Goal: Task Accomplishment & Management: Use online tool/utility

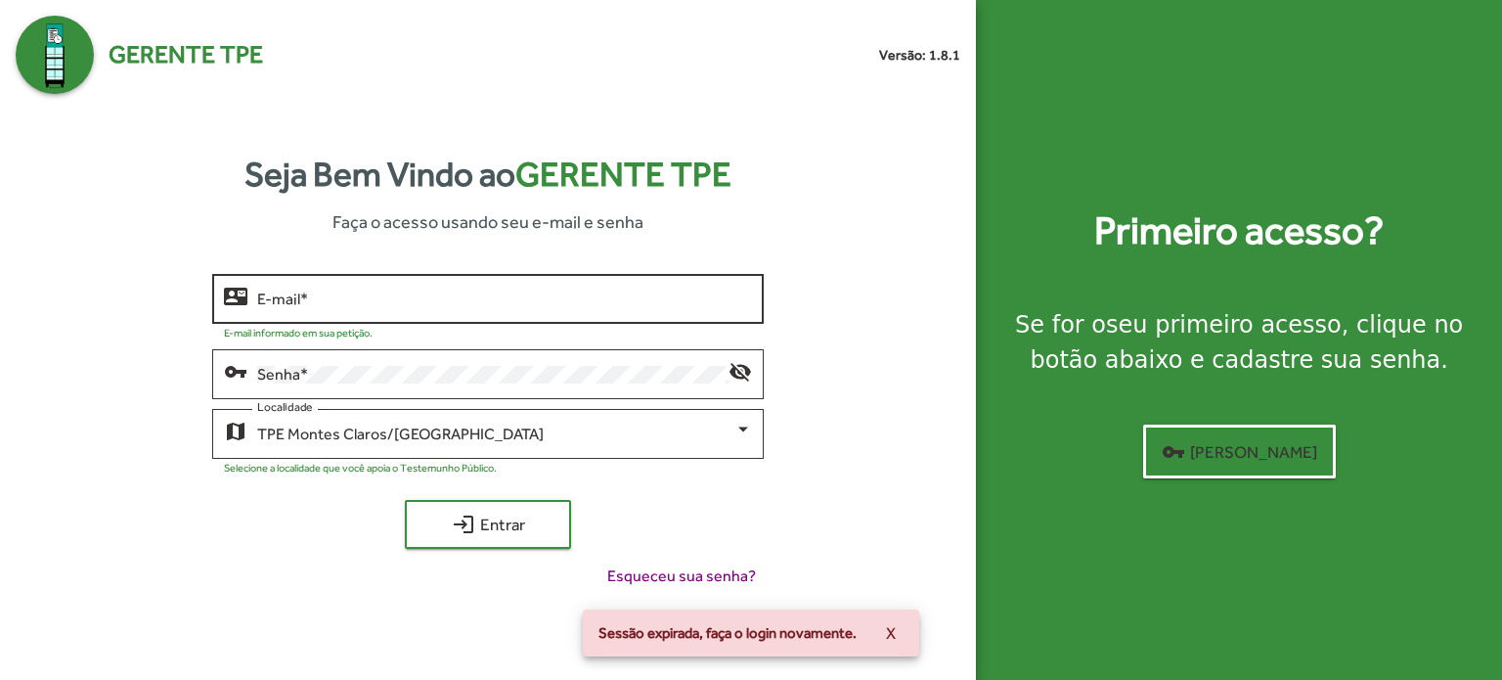
click at [391, 289] on div "E-mail *" at bounding box center [504, 297] width 495 height 54
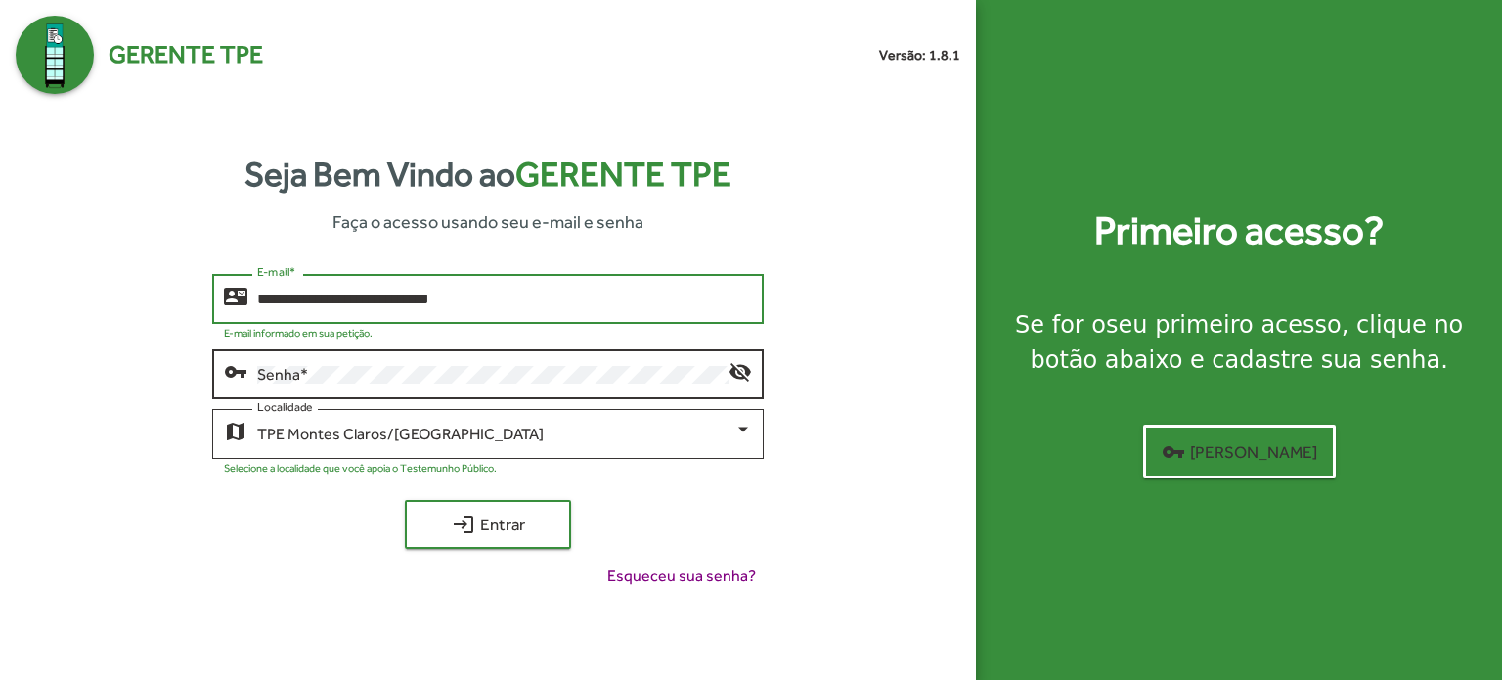
type input "**********"
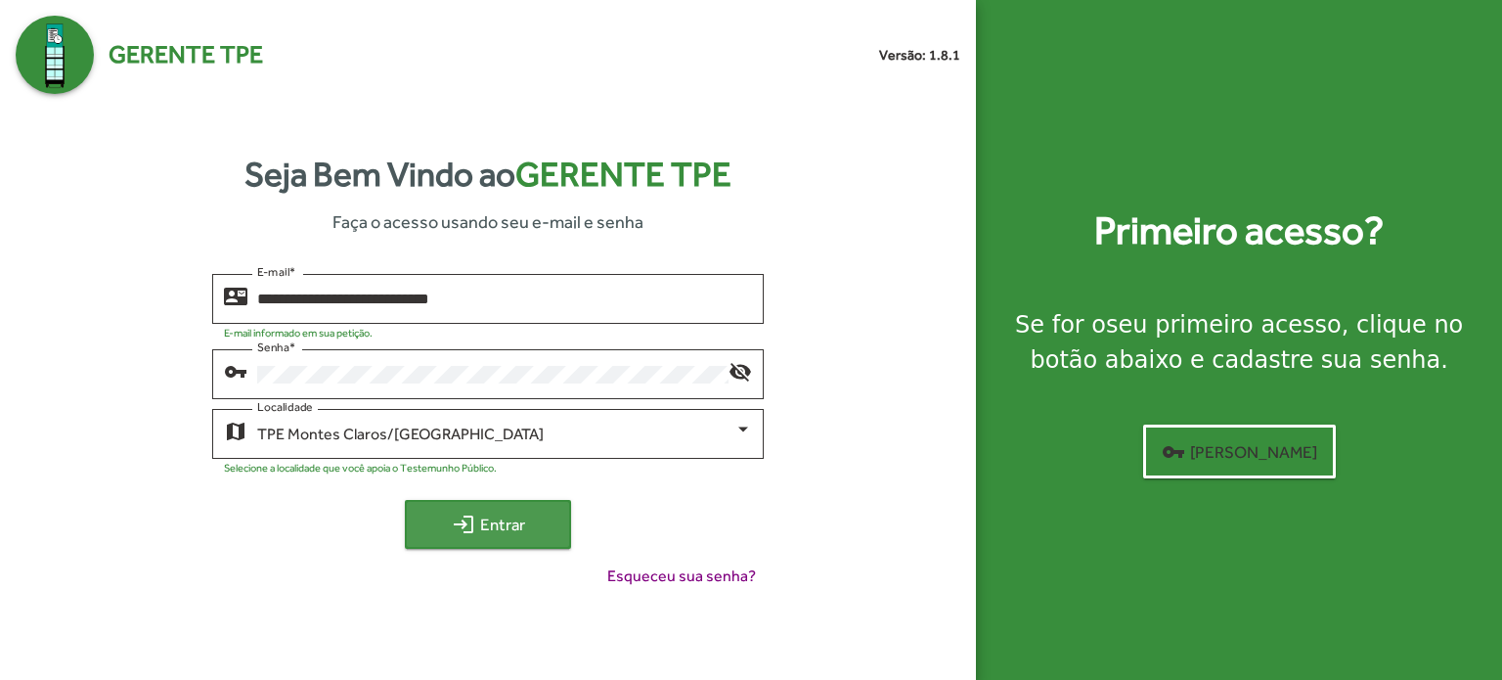
click at [521, 536] on span "login Entrar" at bounding box center [488, 524] width 131 height 35
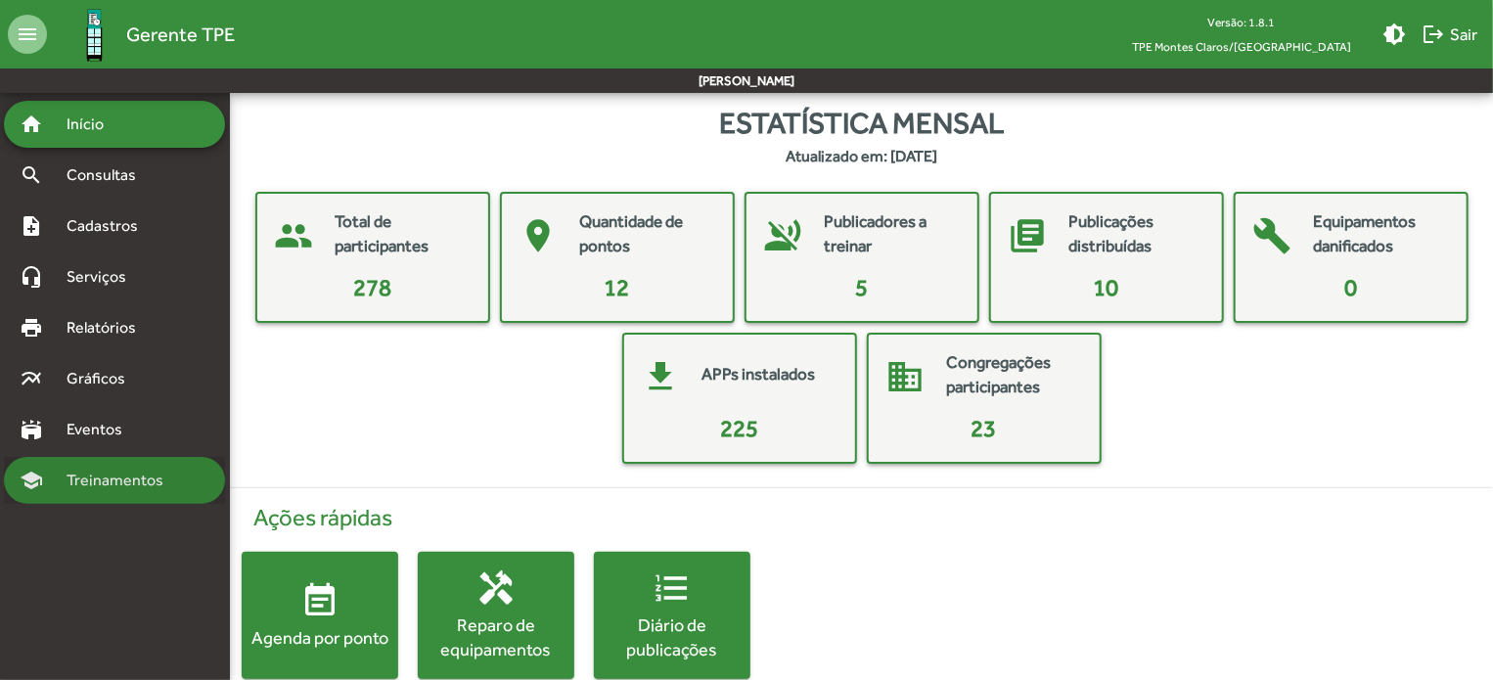
click at [106, 488] on span "Treinamentos" at bounding box center [121, 479] width 132 height 23
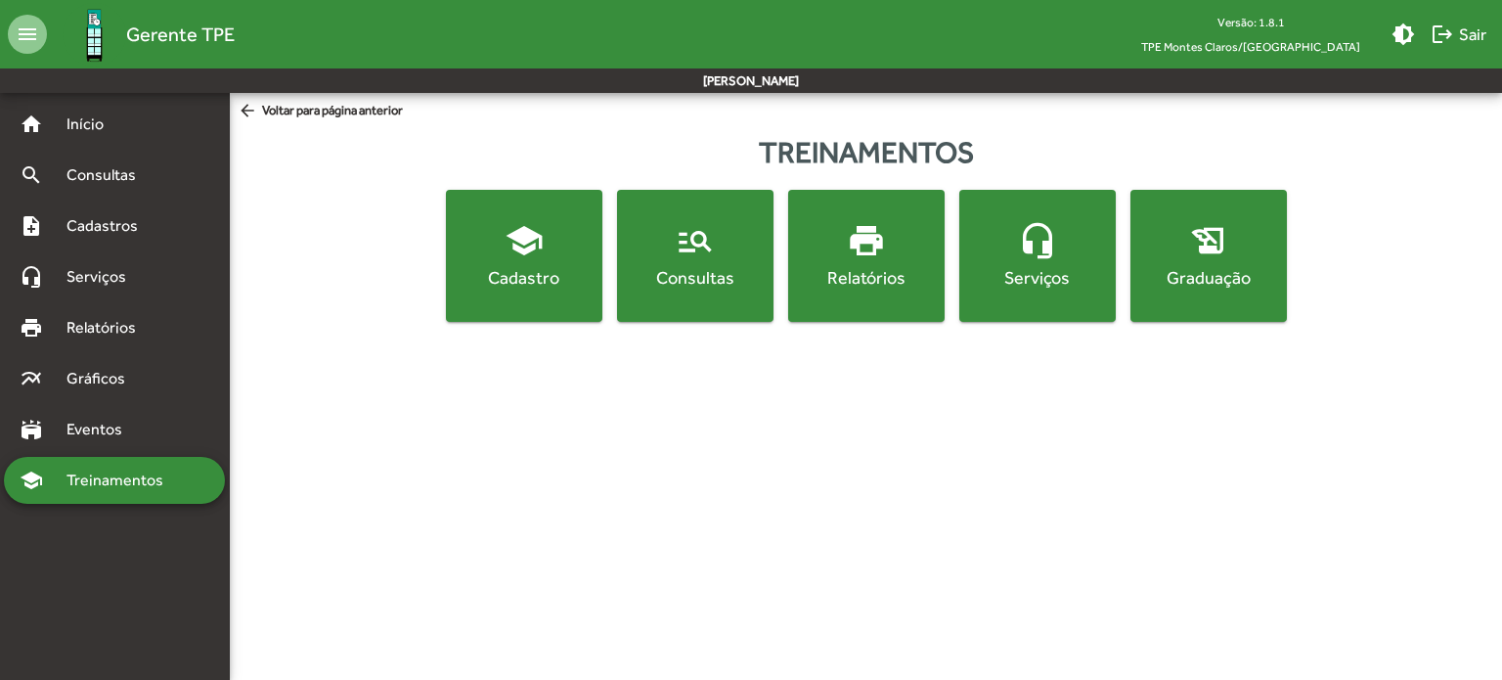
click at [929, 345] on html "menu Gerente TPE Versão: 1.8.1 TPE Montes Claros/MG brightness_medium logout Sa…" at bounding box center [751, 172] width 1502 height 345
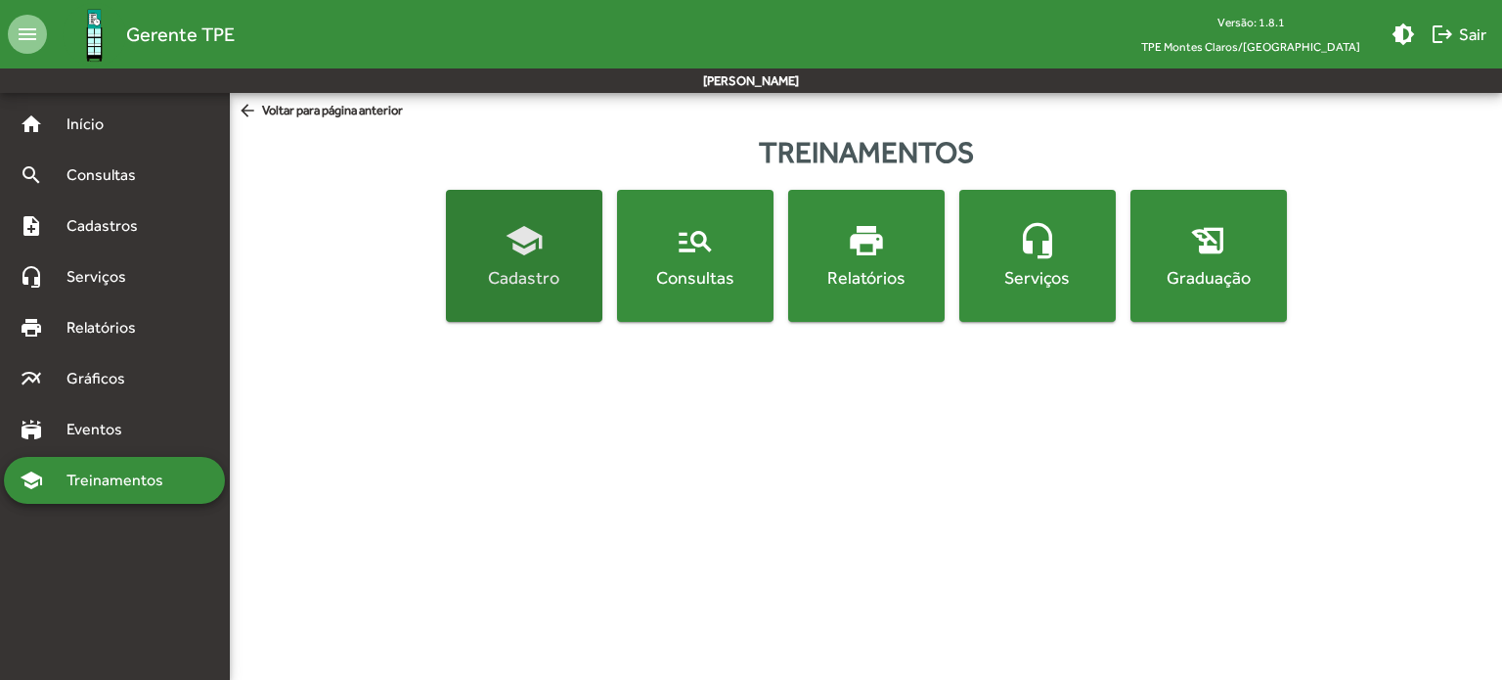
click at [535, 249] on mat-icon "school" at bounding box center [524, 240] width 39 height 39
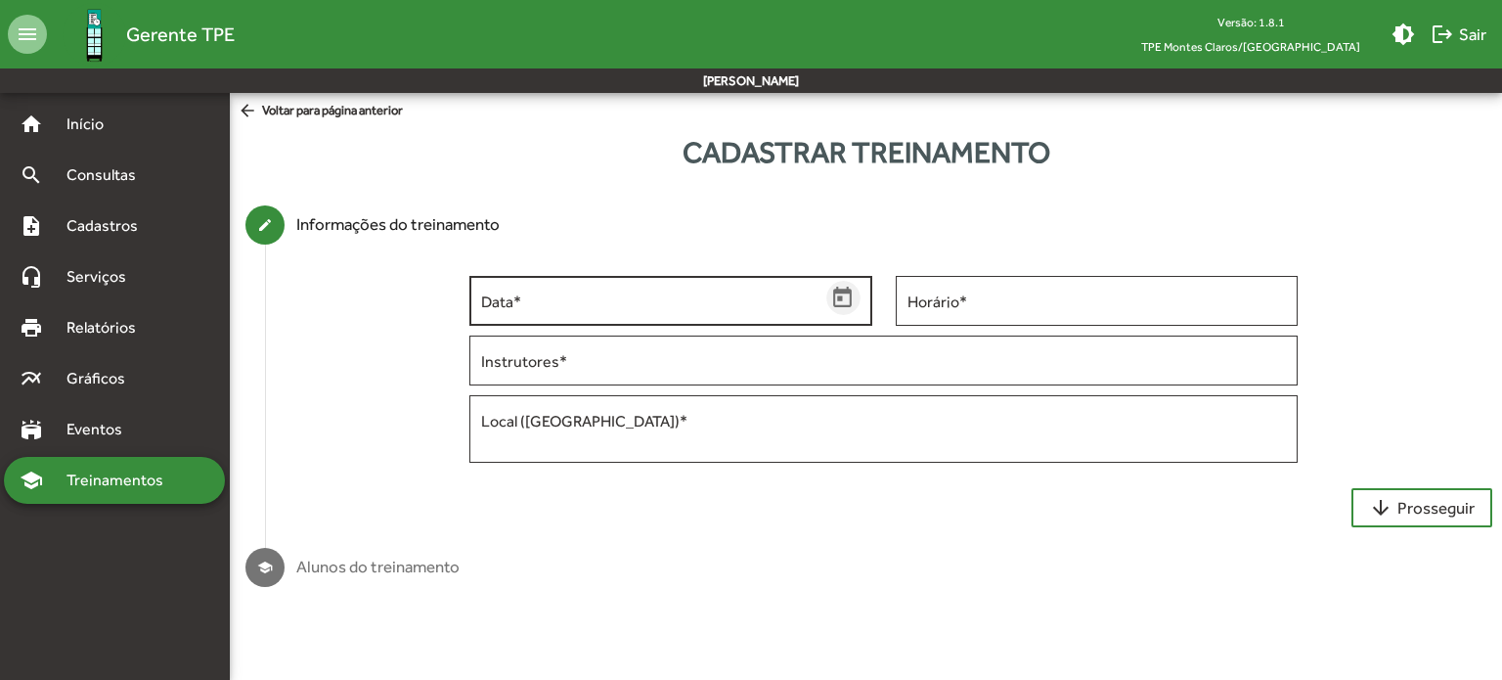
click at [835, 301] on icon "Open calendar" at bounding box center [842, 297] width 19 height 21
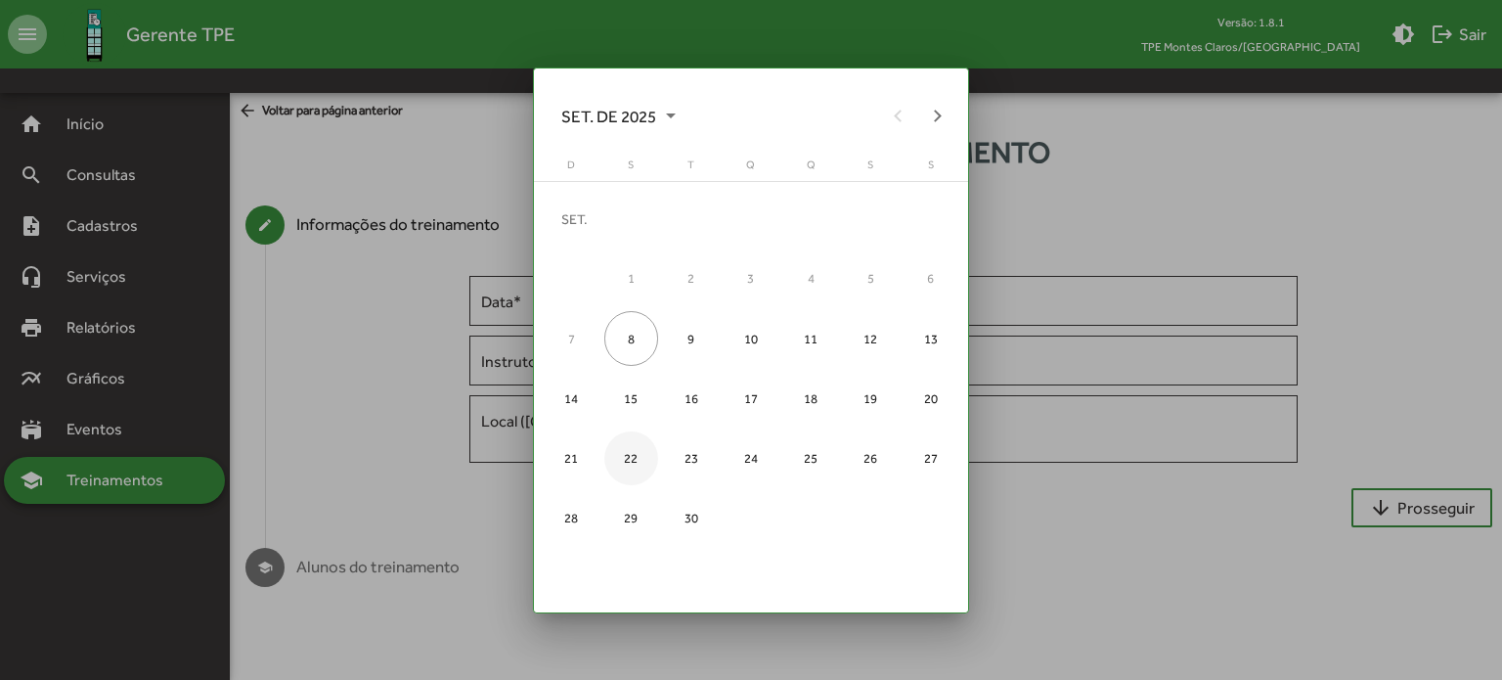
click at [630, 466] on div "22" at bounding box center [631, 458] width 54 height 54
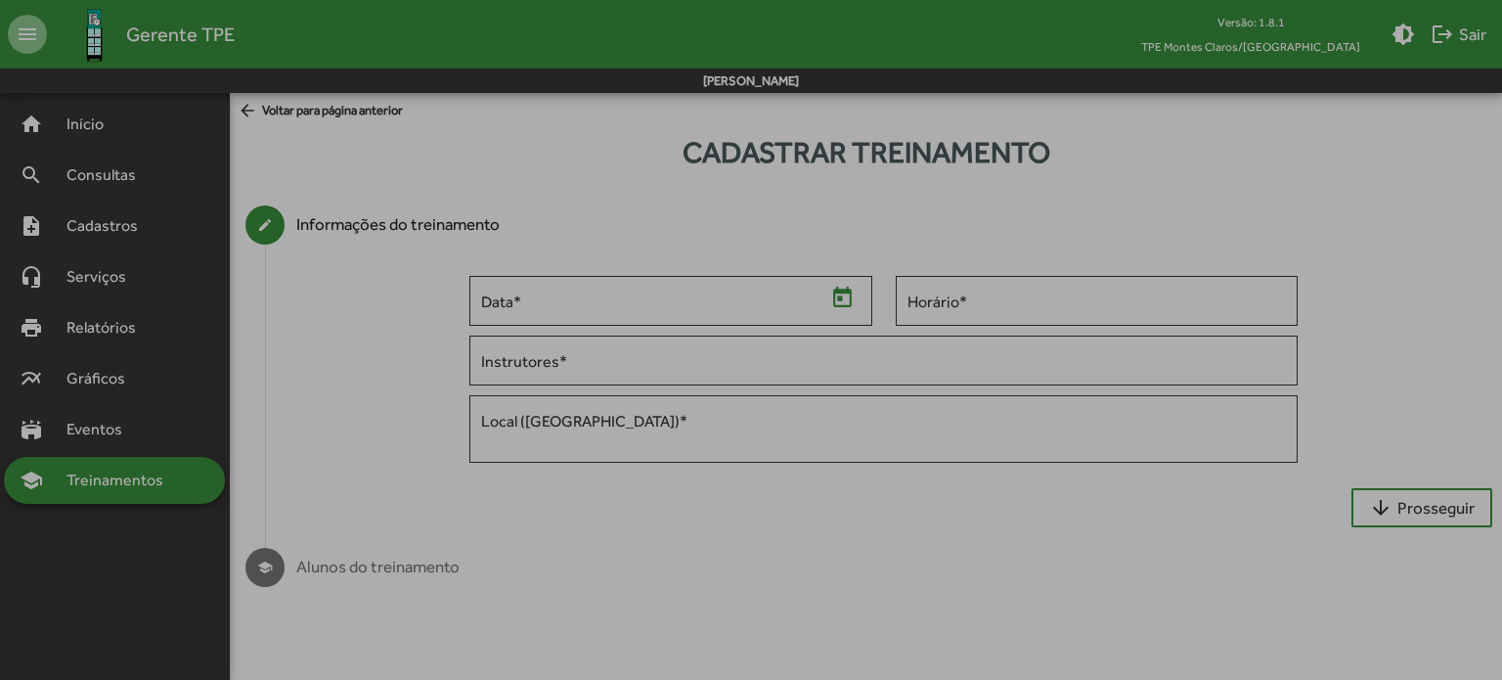
type input "**********"
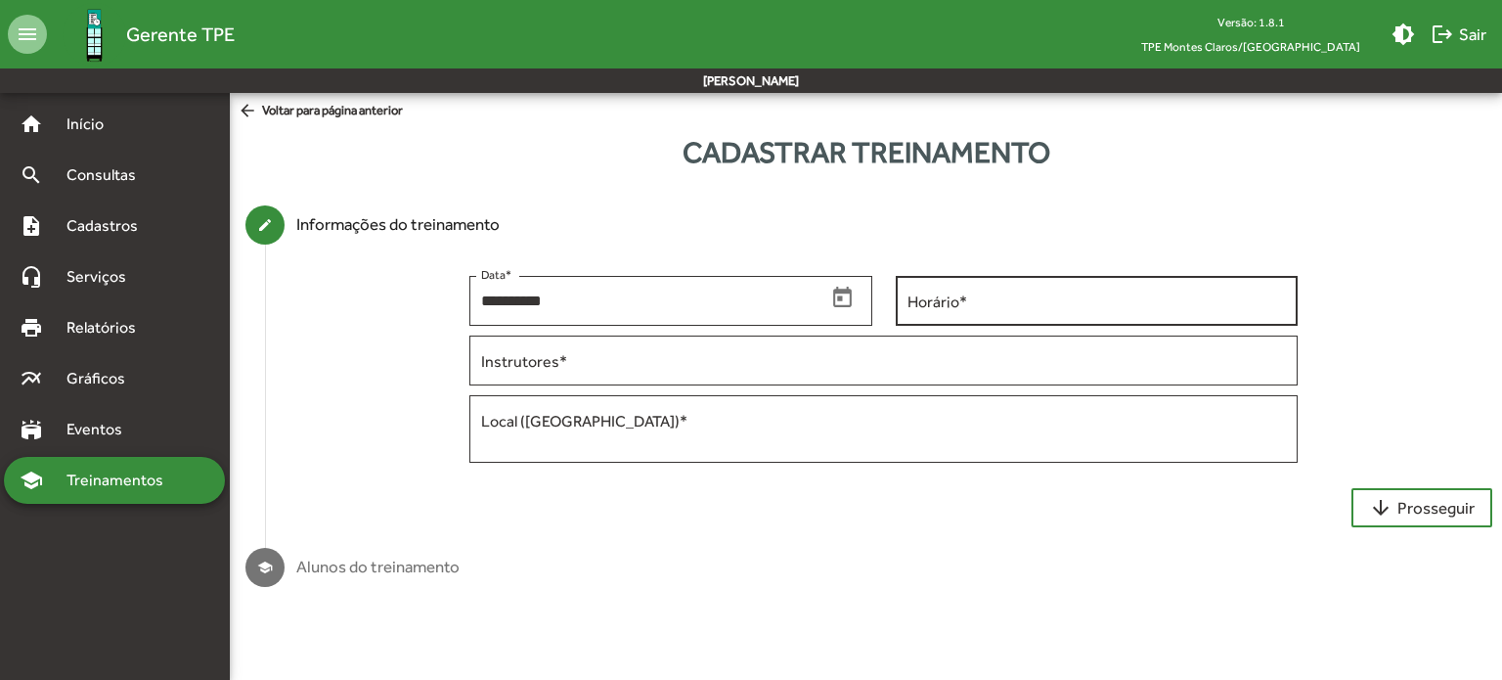
click at [985, 312] on div "Horário *" at bounding box center [1097, 299] width 379 height 54
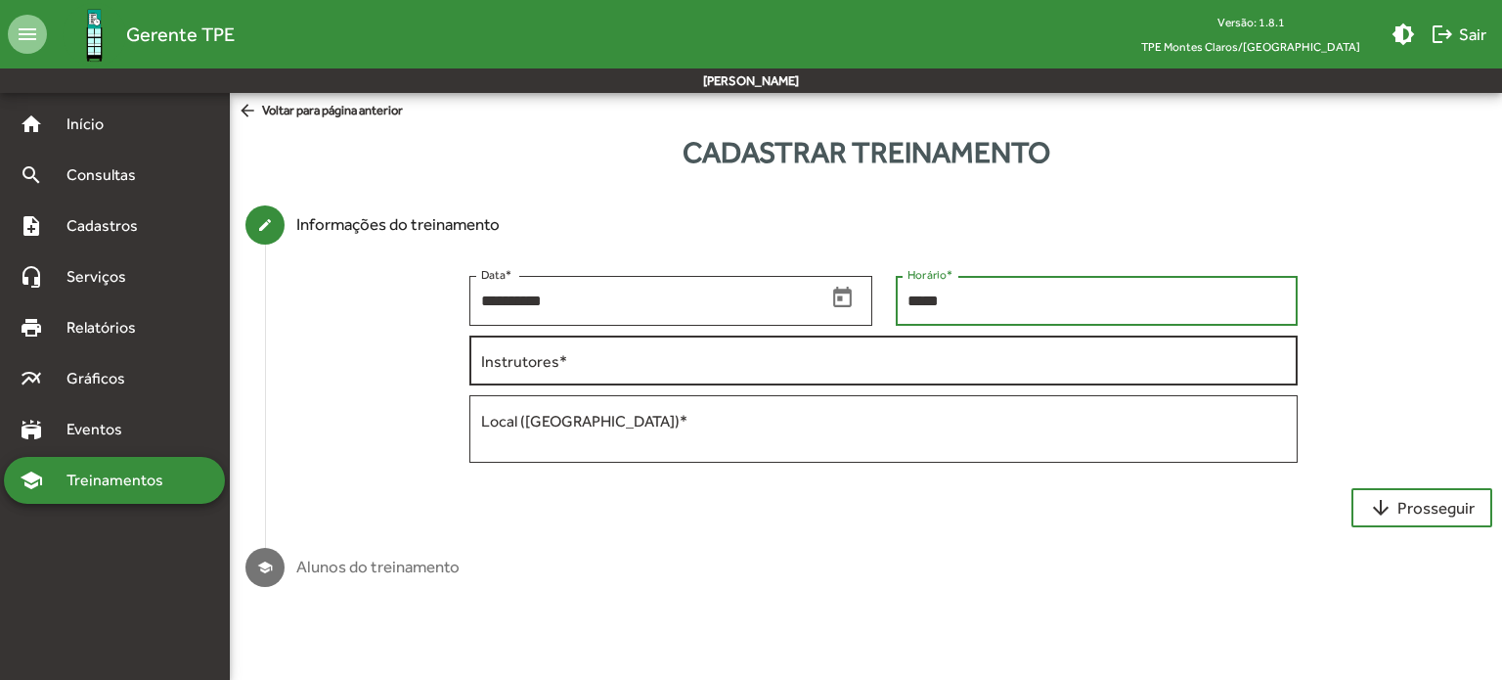
type input "*****"
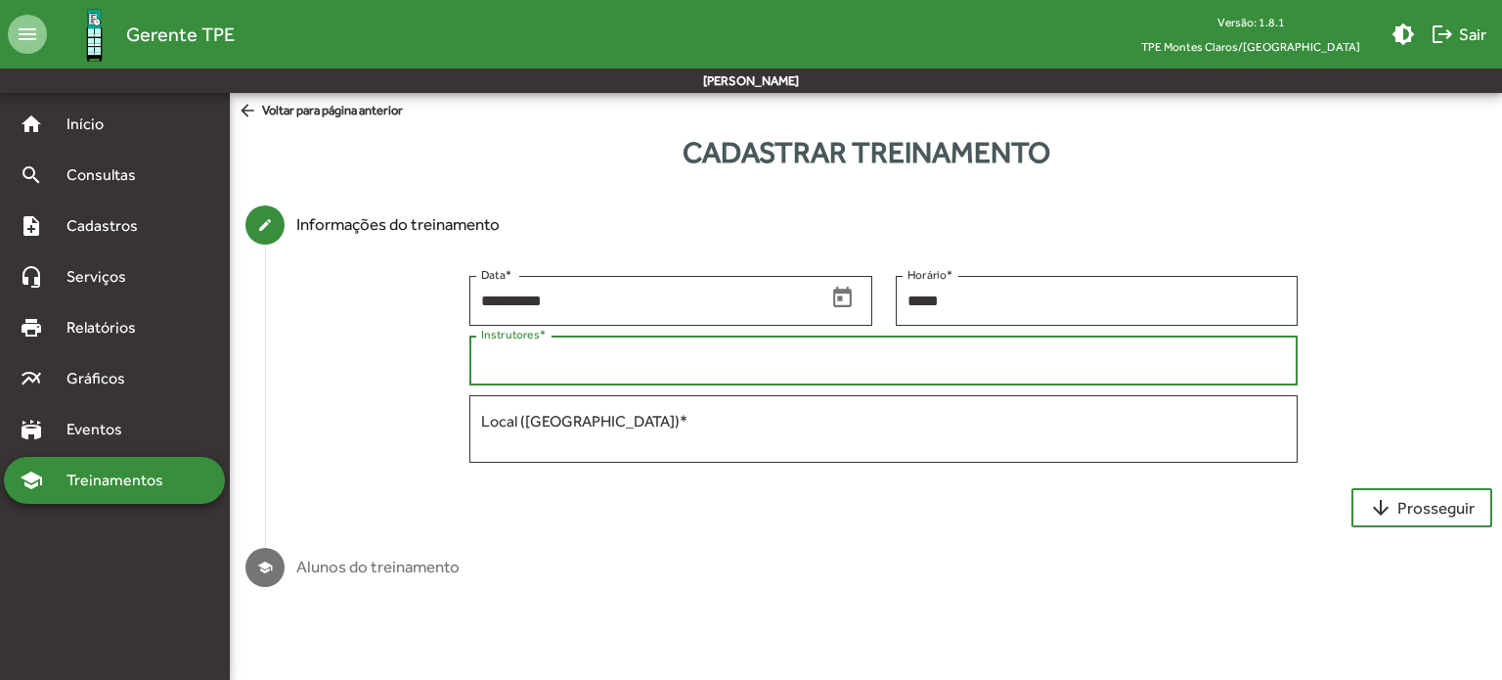
click at [700, 368] on input "Instrutores *" at bounding box center [884, 361] width 806 height 18
type input "**********"
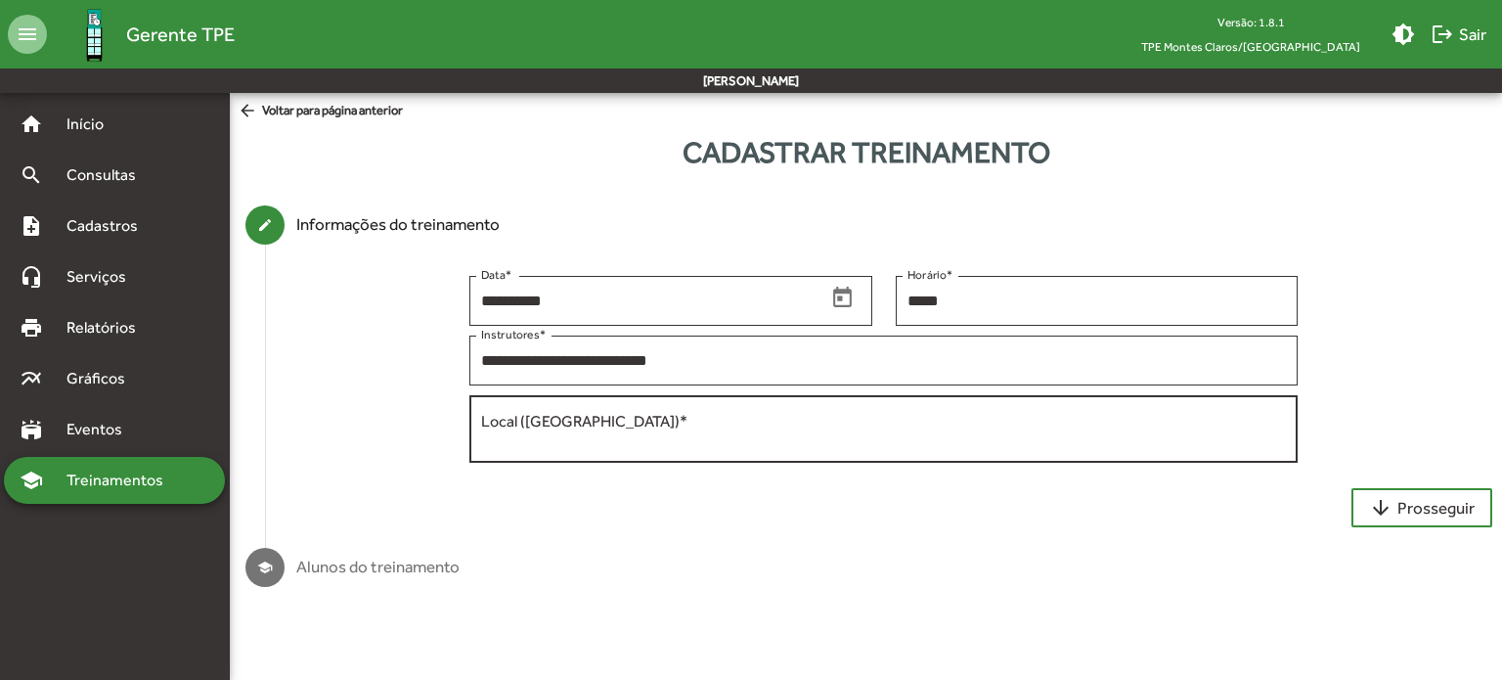
click at [543, 449] on div "Local ([GEOGRAPHIC_DATA]) *" at bounding box center [884, 426] width 806 height 71
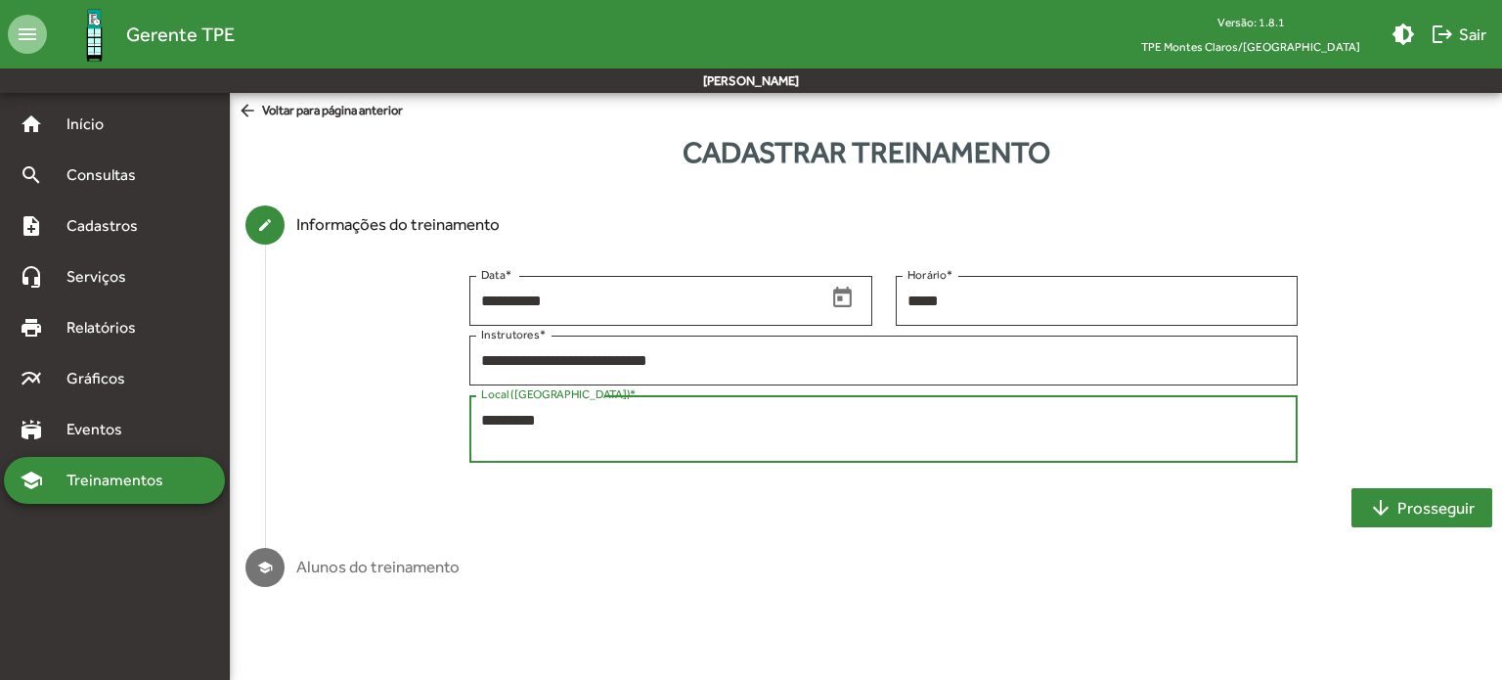
type textarea "********"
click at [1408, 514] on span "arrow_downward Prosseguir" at bounding box center [1422, 507] width 106 height 35
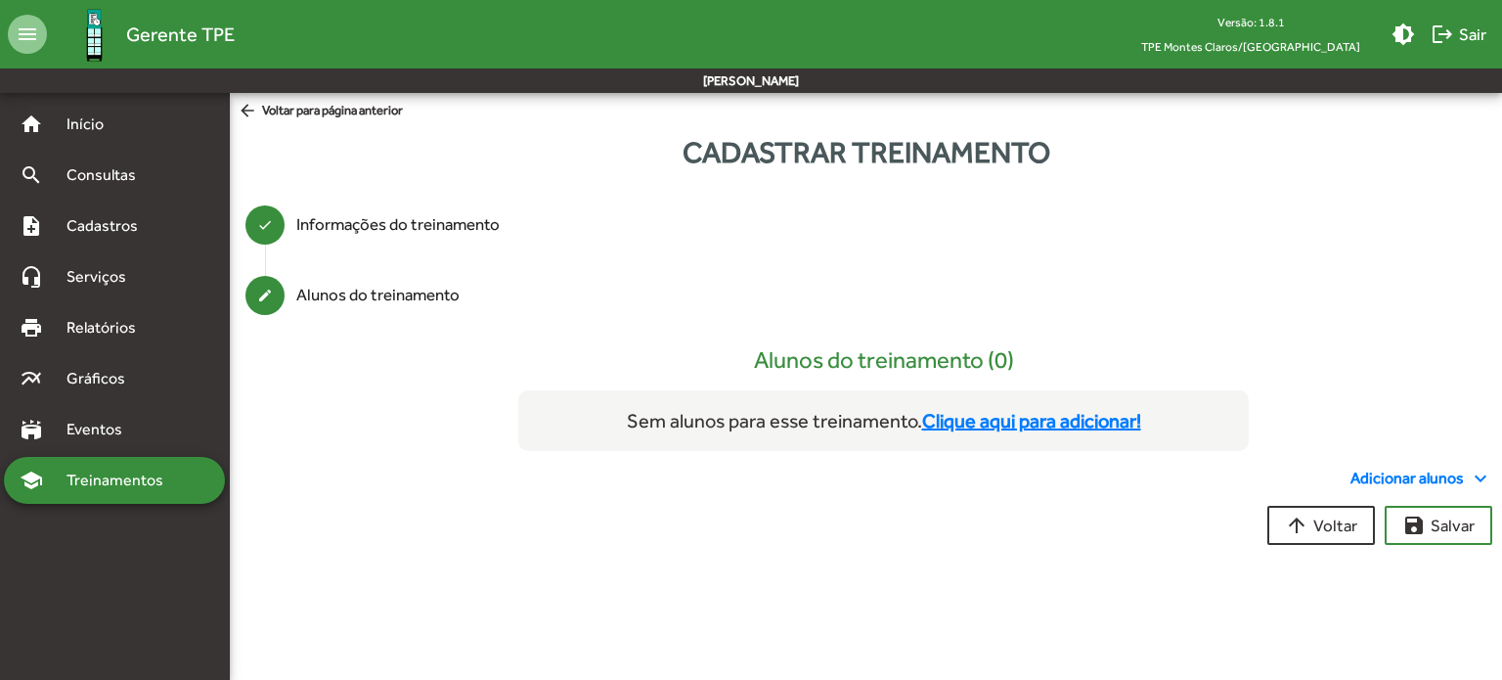
click at [1475, 472] on mat-icon "expand_more" at bounding box center [1480, 478] width 23 height 23
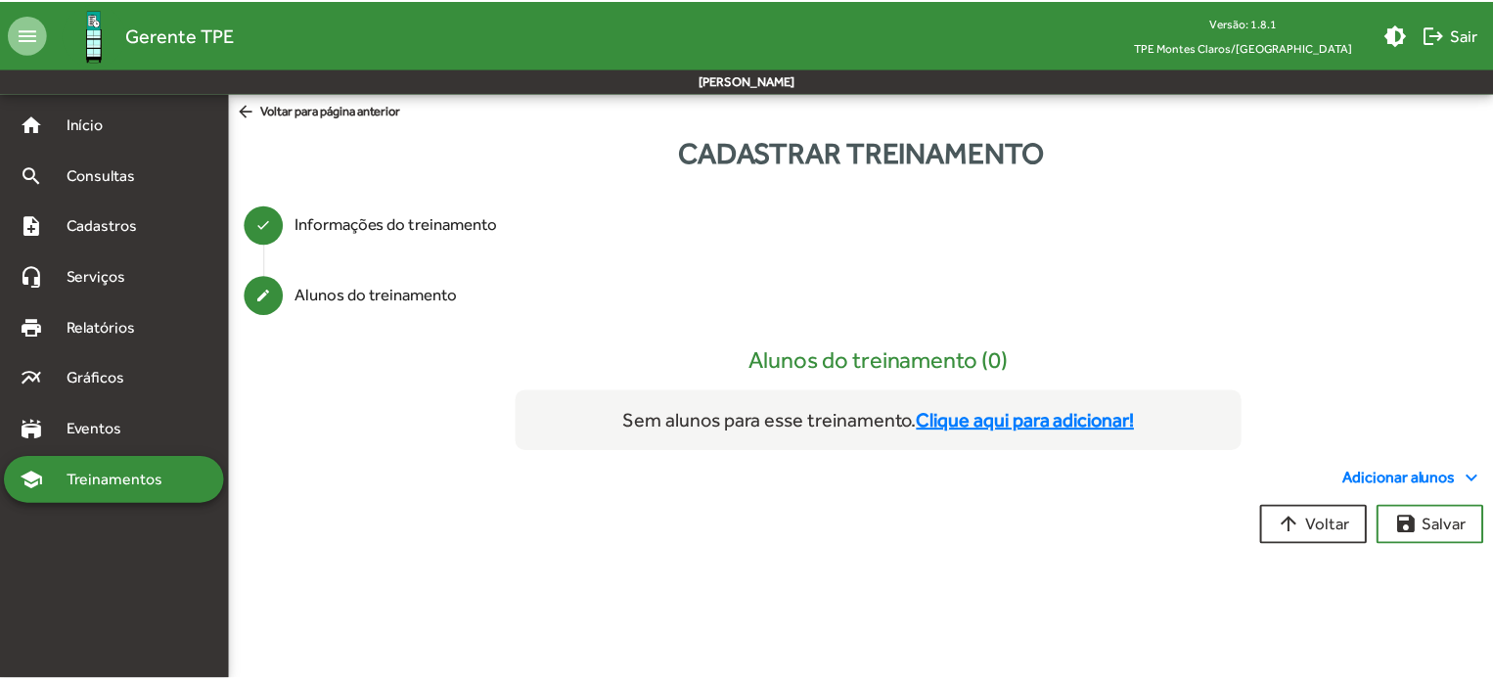
scroll to position [17, 0]
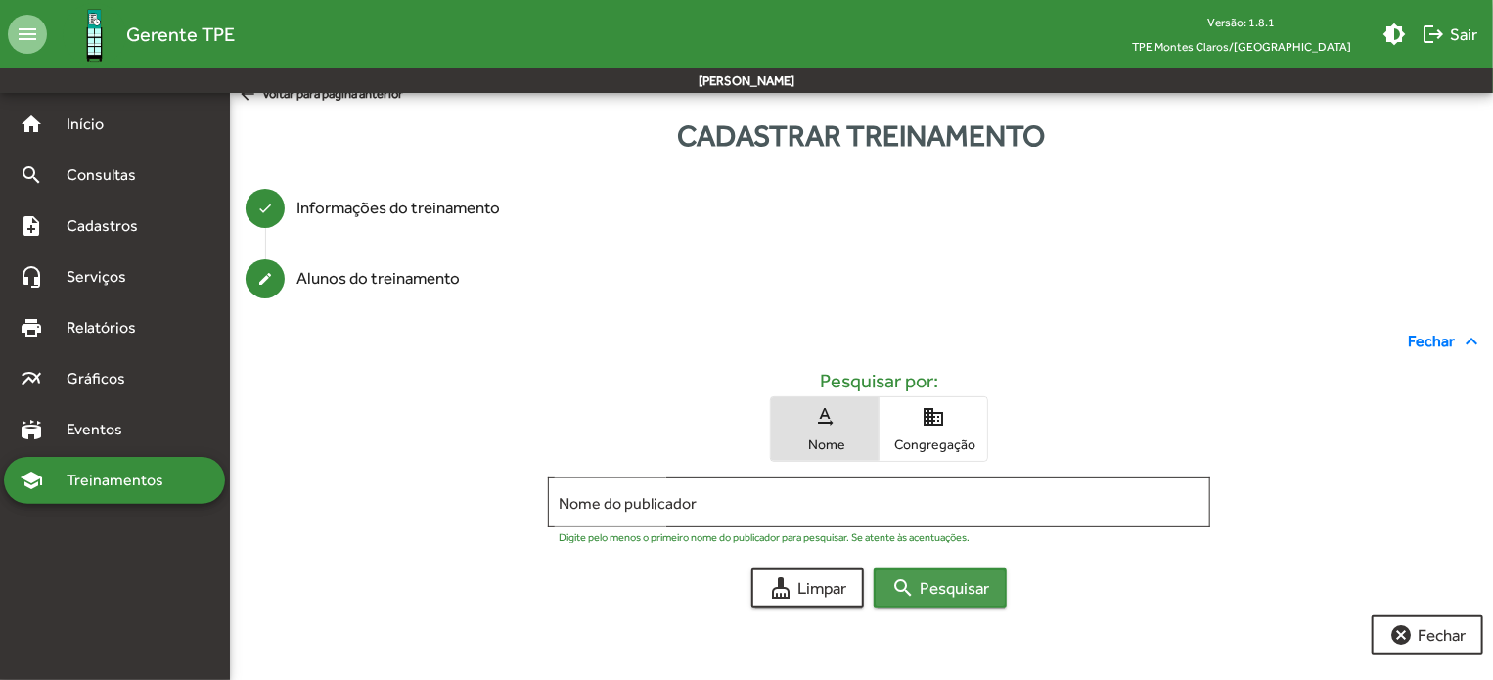
click at [905, 598] on mat-icon "search" at bounding box center [902, 587] width 23 height 23
click at [910, 593] on mat-icon "search" at bounding box center [902, 587] width 23 height 23
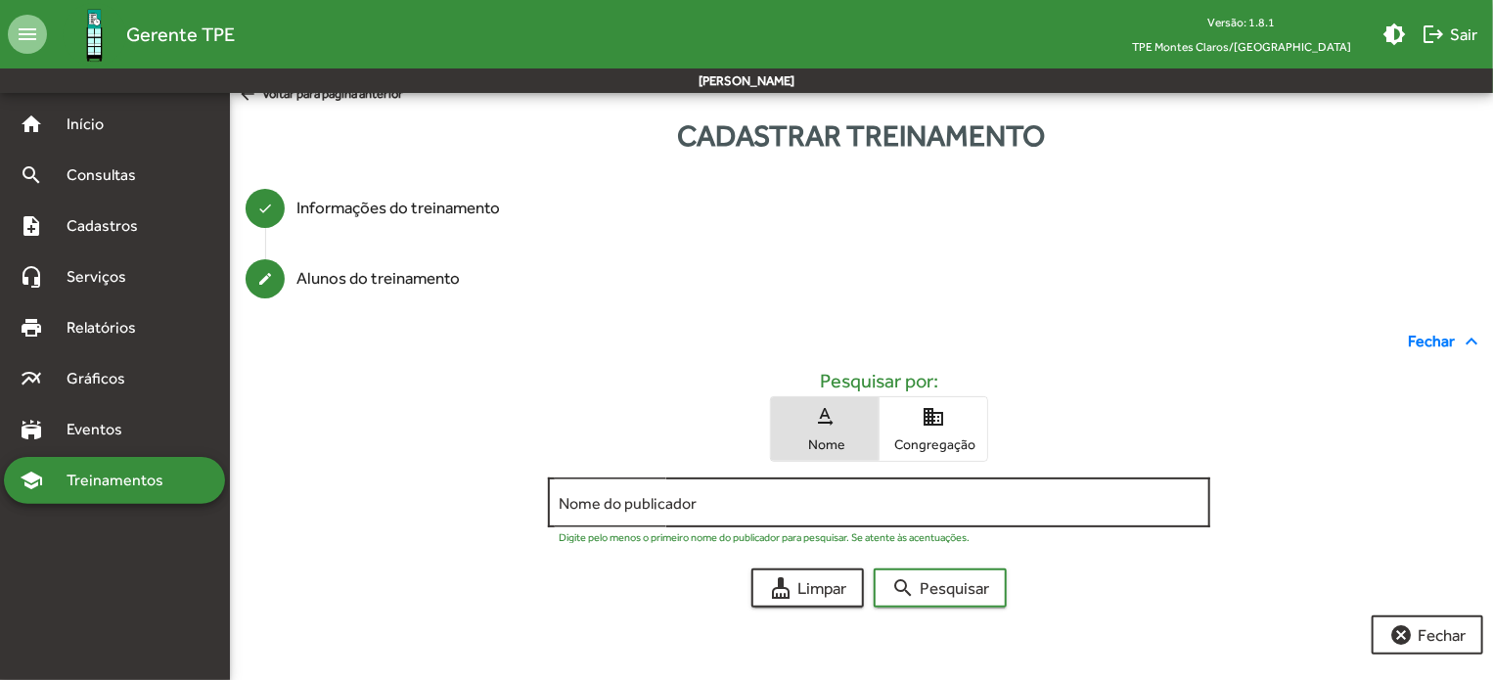
click at [692, 499] on input "Nome do publicador" at bounding box center [879, 503] width 640 height 18
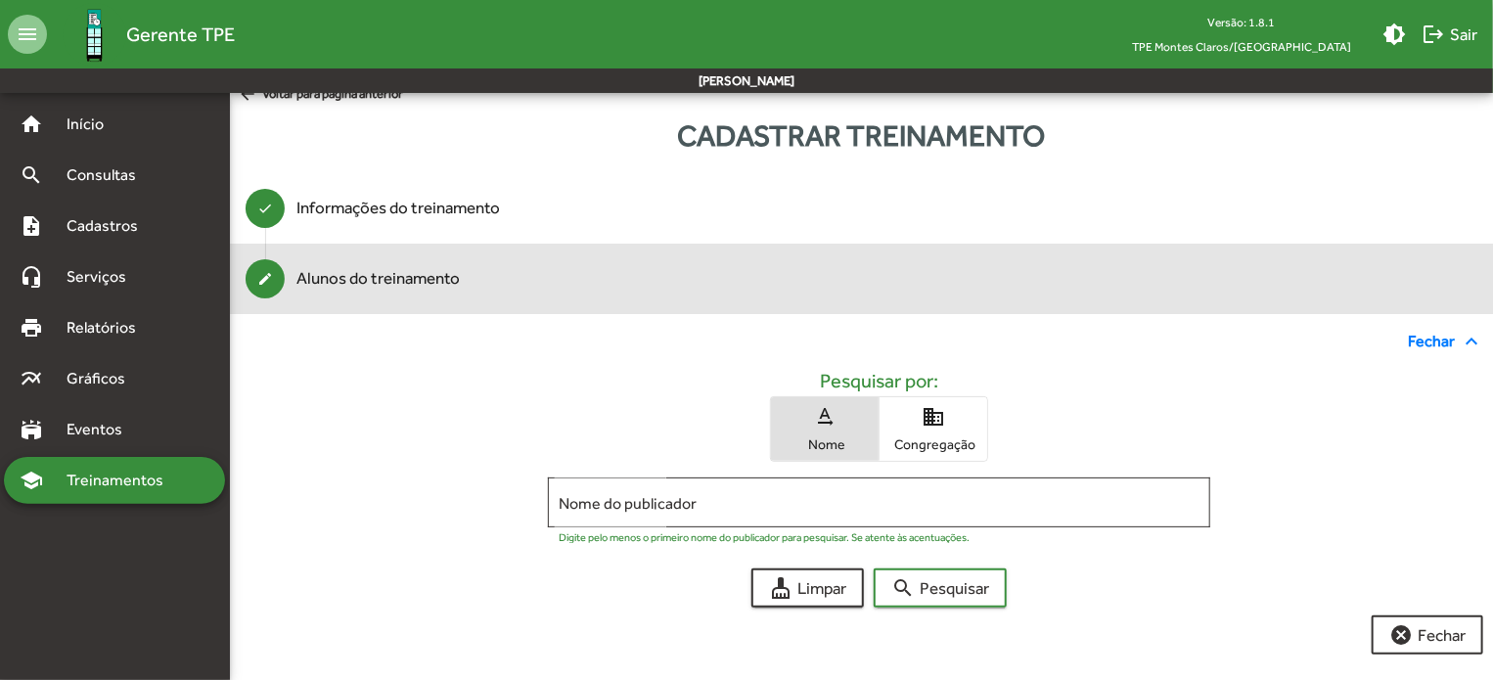
click at [341, 280] on div "Alunos do treinamento" at bounding box center [377, 278] width 163 height 25
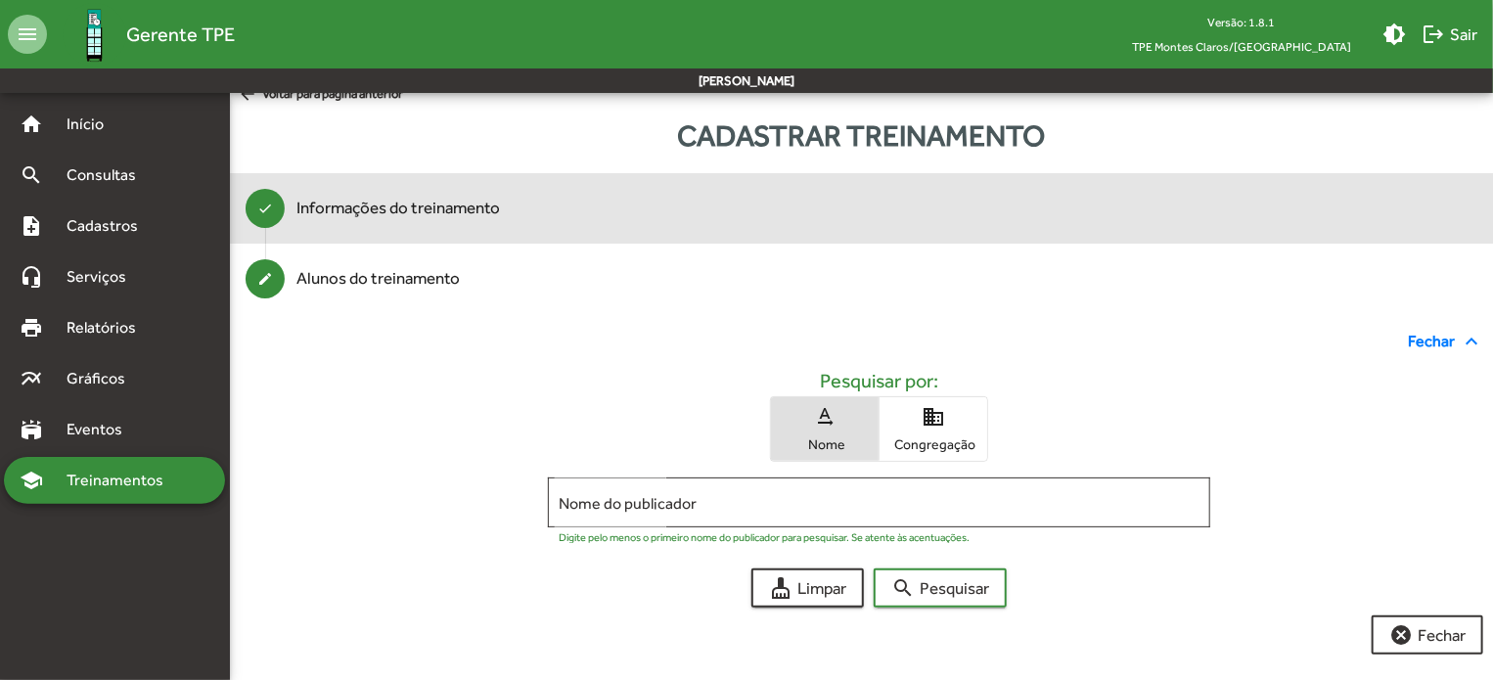
click at [354, 206] on div "Informações do treinamento" at bounding box center [397, 208] width 203 height 25
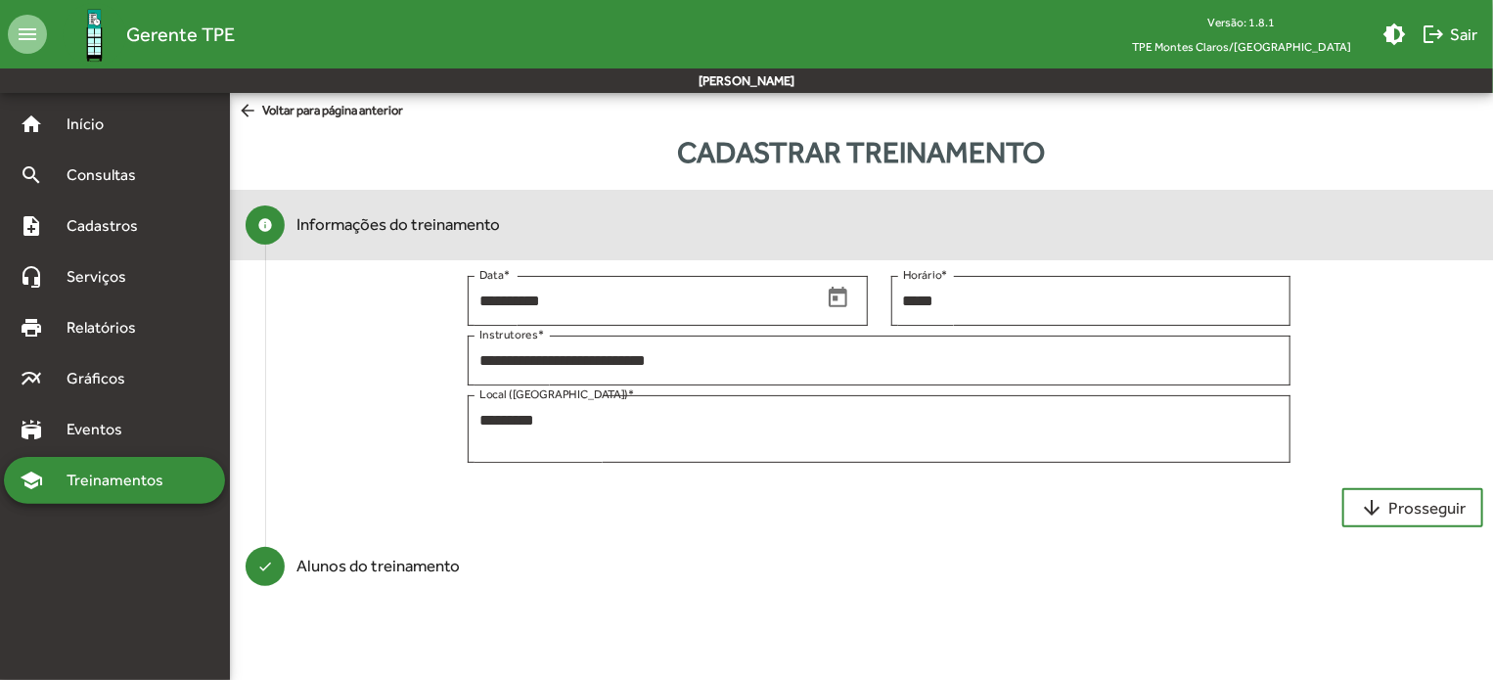
scroll to position [0, 0]
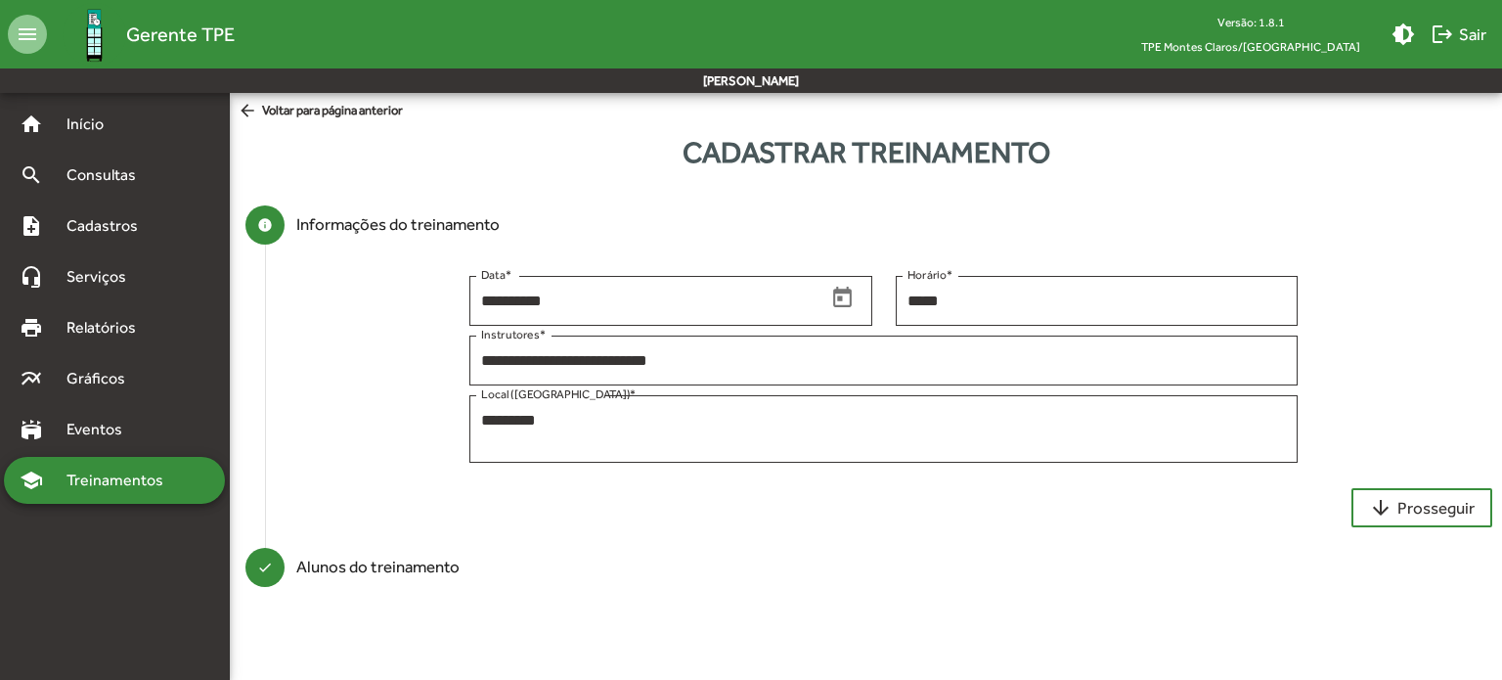
click at [292, 112] on span "arrow_back Voltar para página anterior" at bounding box center [320, 112] width 165 height 22
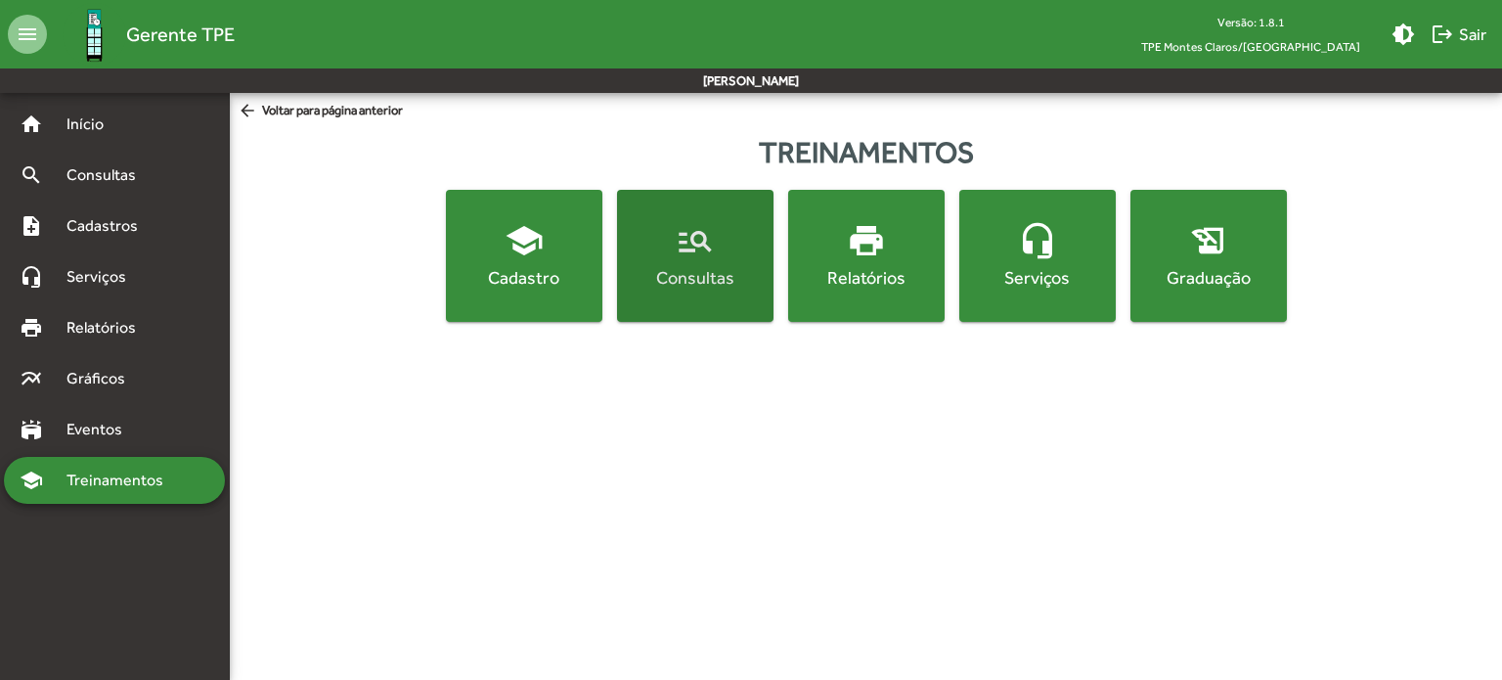
click at [705, 257] on mat-icon "manage_search" at bounding box center [695, 240] width 39 height 39
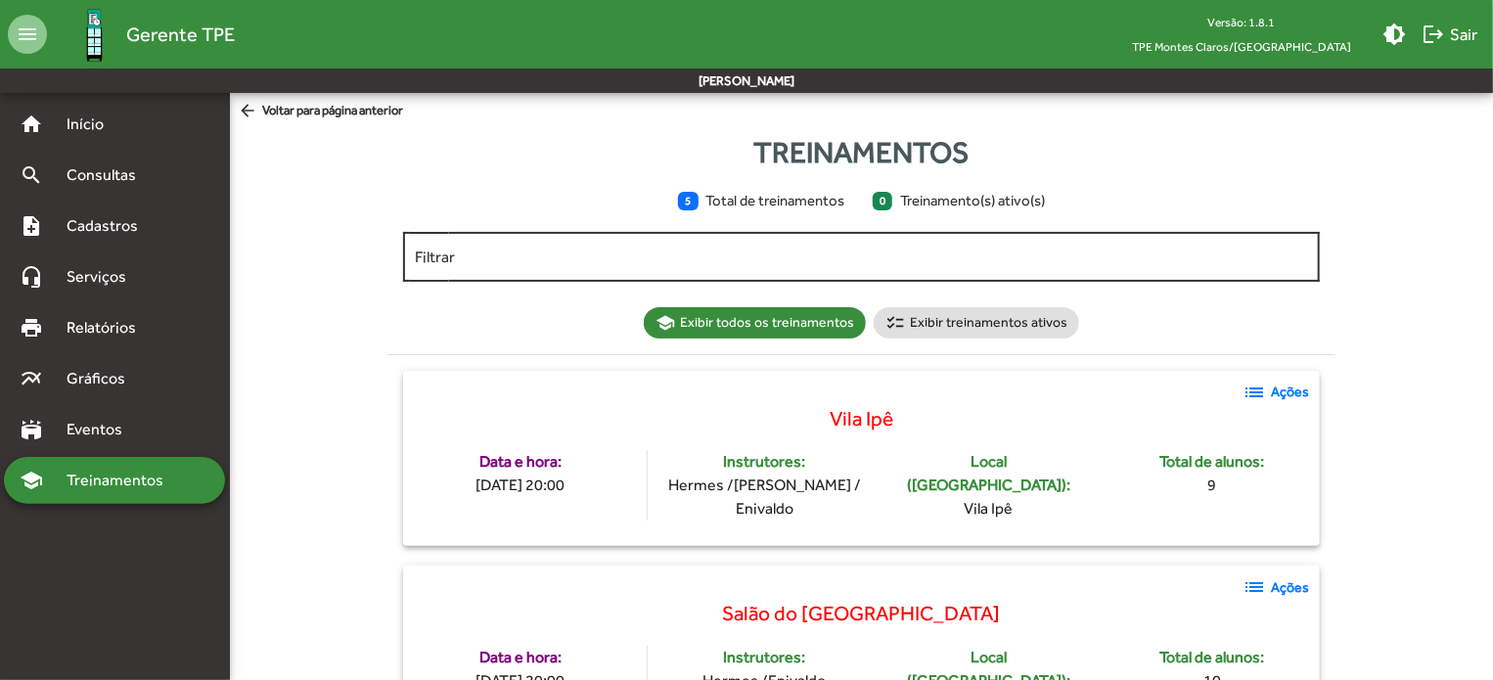
click at [552, 237] on div "Filtrar" at bounding box center [861, 255] width 892 height 54
drag, startPoint x: 1491, startPoint y: 103, endPoint x: 1498, endPoint y: 136, distance: 34.2
click at [282, 114] on span "arrow_back Voltar para página anterior" at bounding box center [320, 112] width 165 height 22
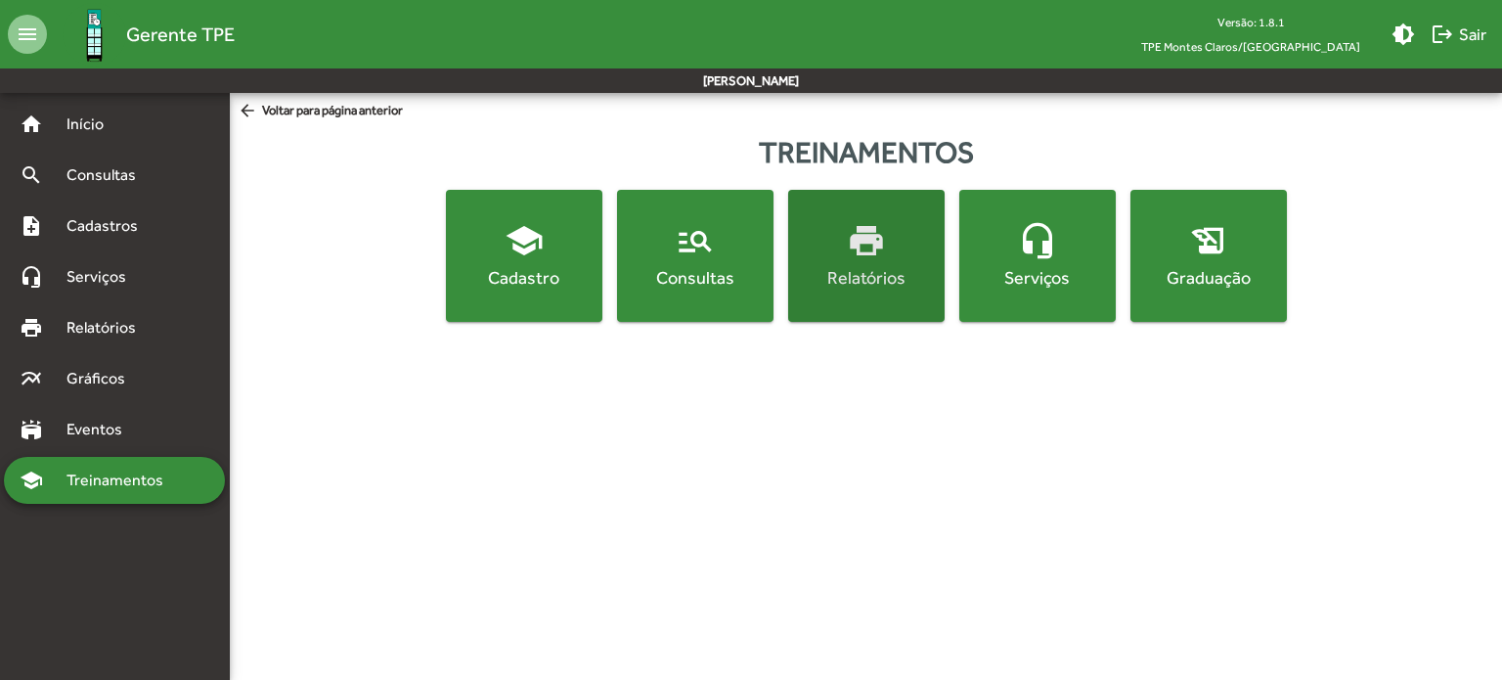
click at [876, 262] on span "print Relatórios" at bounding box center [866, 255] width 149 height 68
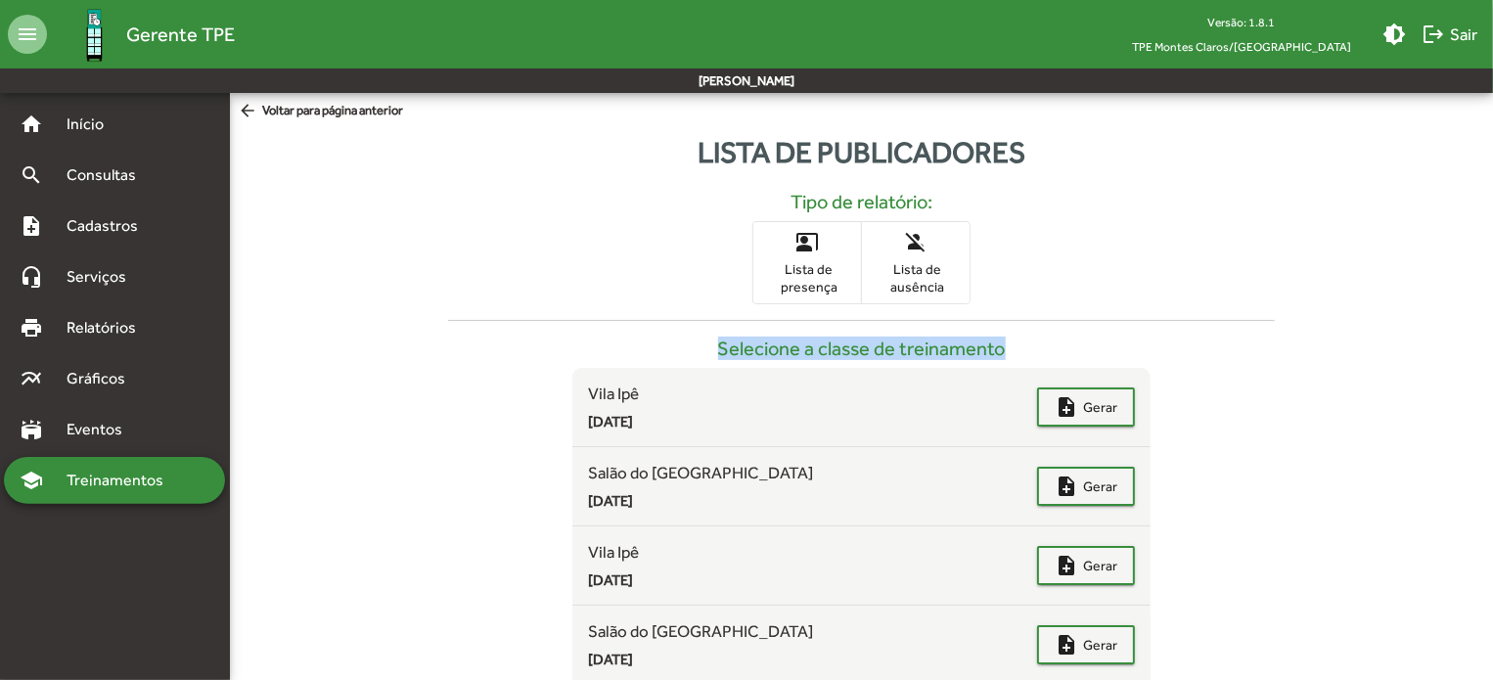
drag, startPoint x: 1486, startPoint y: 201, endPoint x: 1495, endPoint y: 341, distance: 140.2
click at [1493, 341] on html "menu Gerente TPE Versão: 1.8.1 TPE Montes Claros/MG brightness_medium logout Sa…" at bounding box center [746, 367] width 1493 height 734
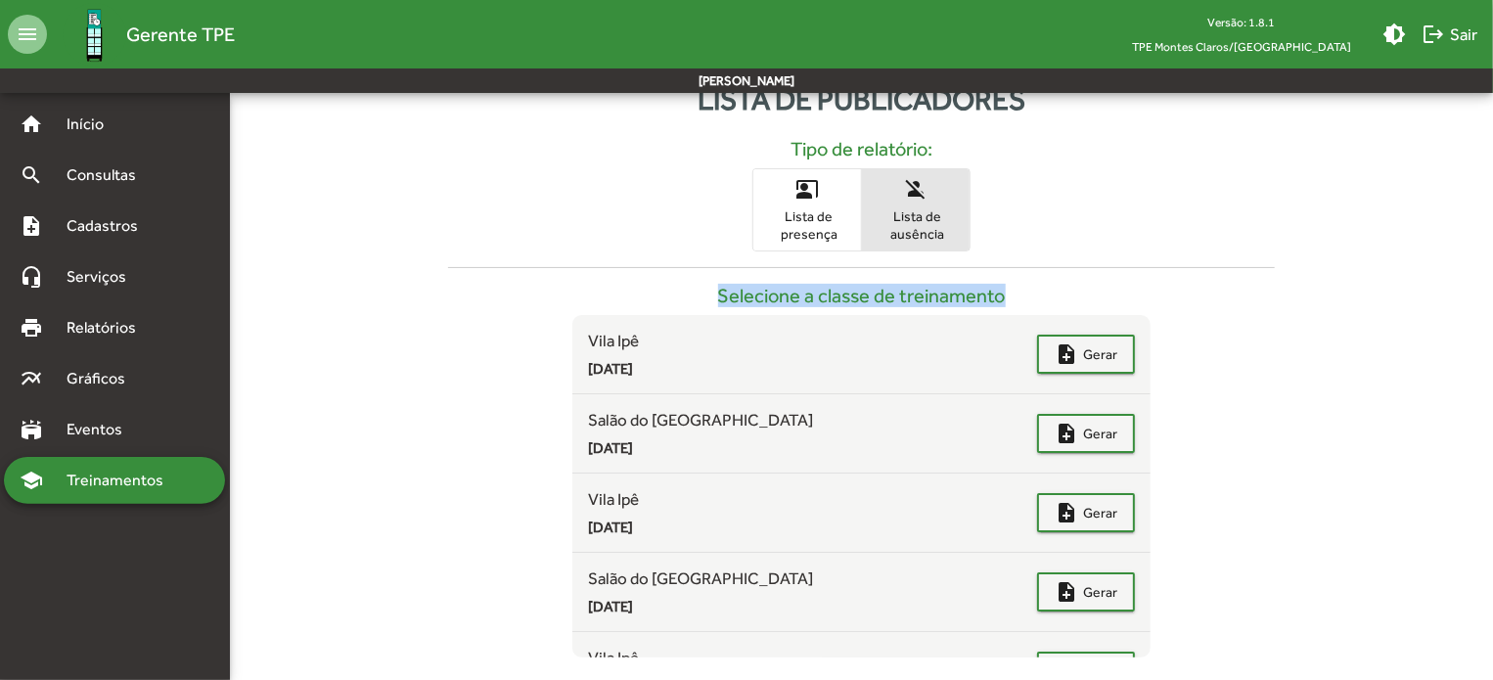
click at [918, 204] on span "person_off Lista de ausência" at bounding box center [916, 209] width 108 height 81
click at [943, 229] on span "Lista de ausência" at bounding box center [916, 224] width 98 height 35
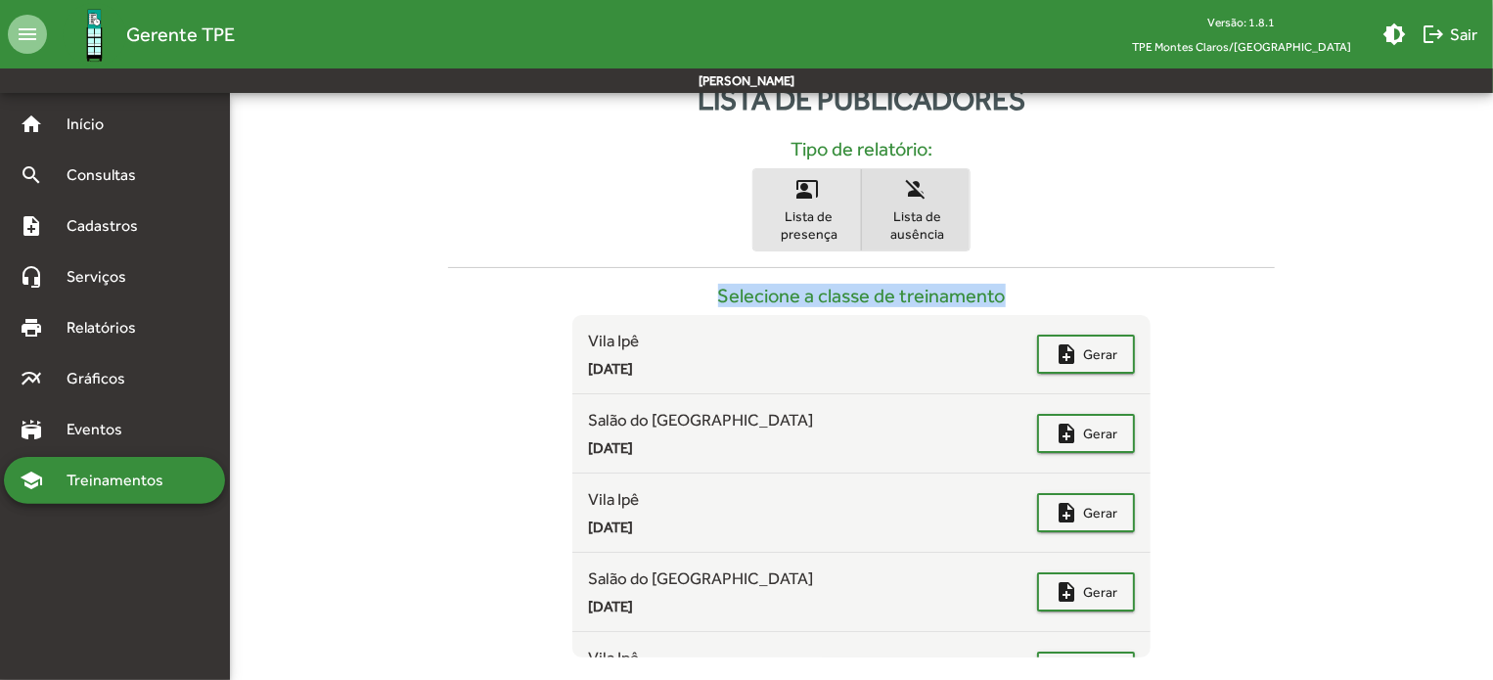
click at [798, 219] on span "Lista de presença" at bounding box center [807, 224] width 98 height 35
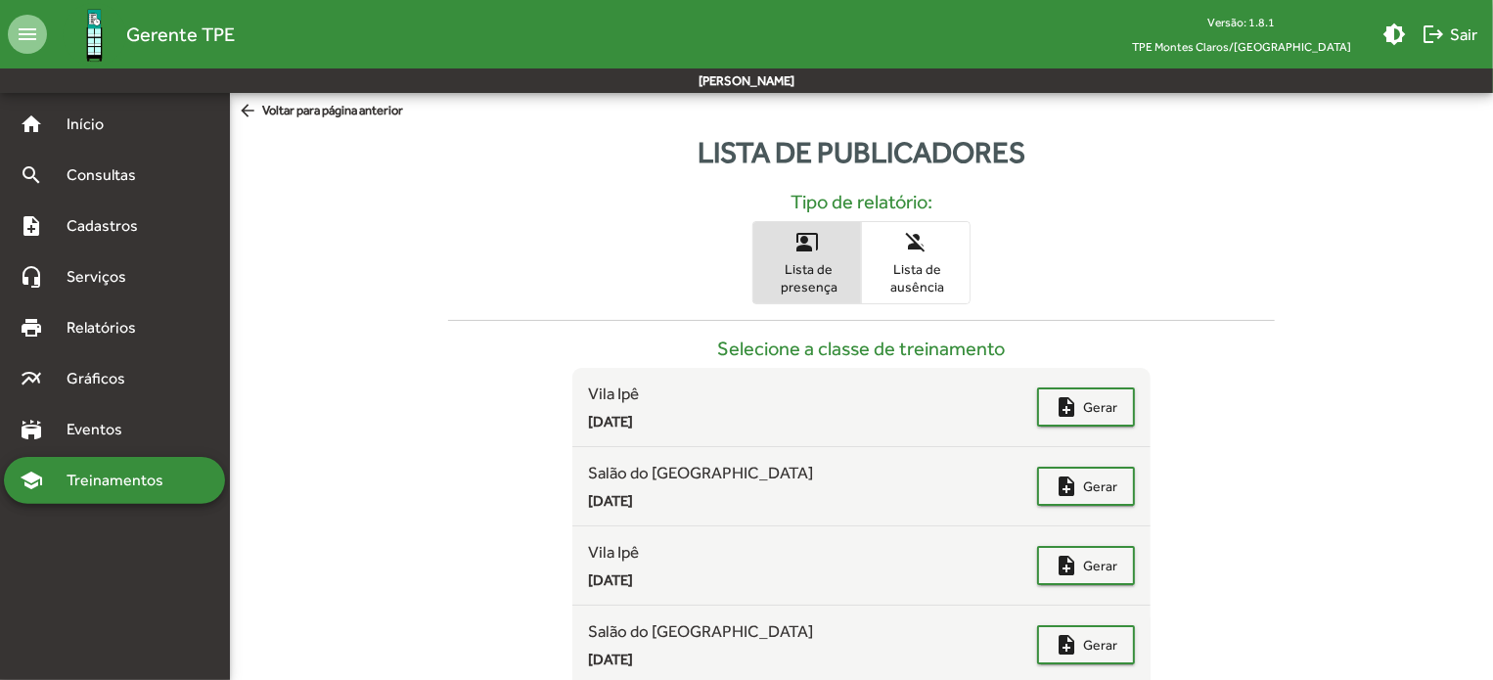
click at [333, 114] on span "arrow_back Voltar para página anterior" at bounding box center [320, 112] width 165 height 22
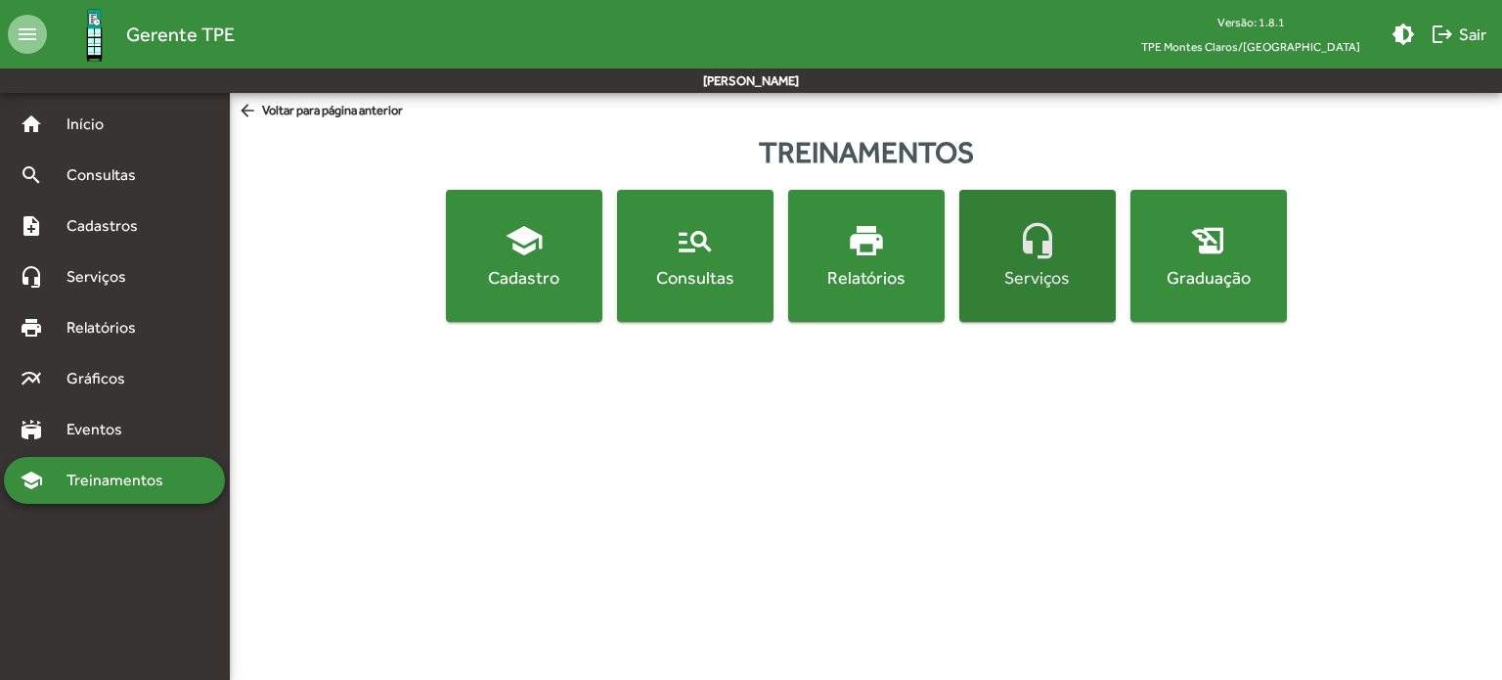
click at [1031, 261] on span "headset_mic Serviços" at bounding box center [1037, 255] width 149 height 68
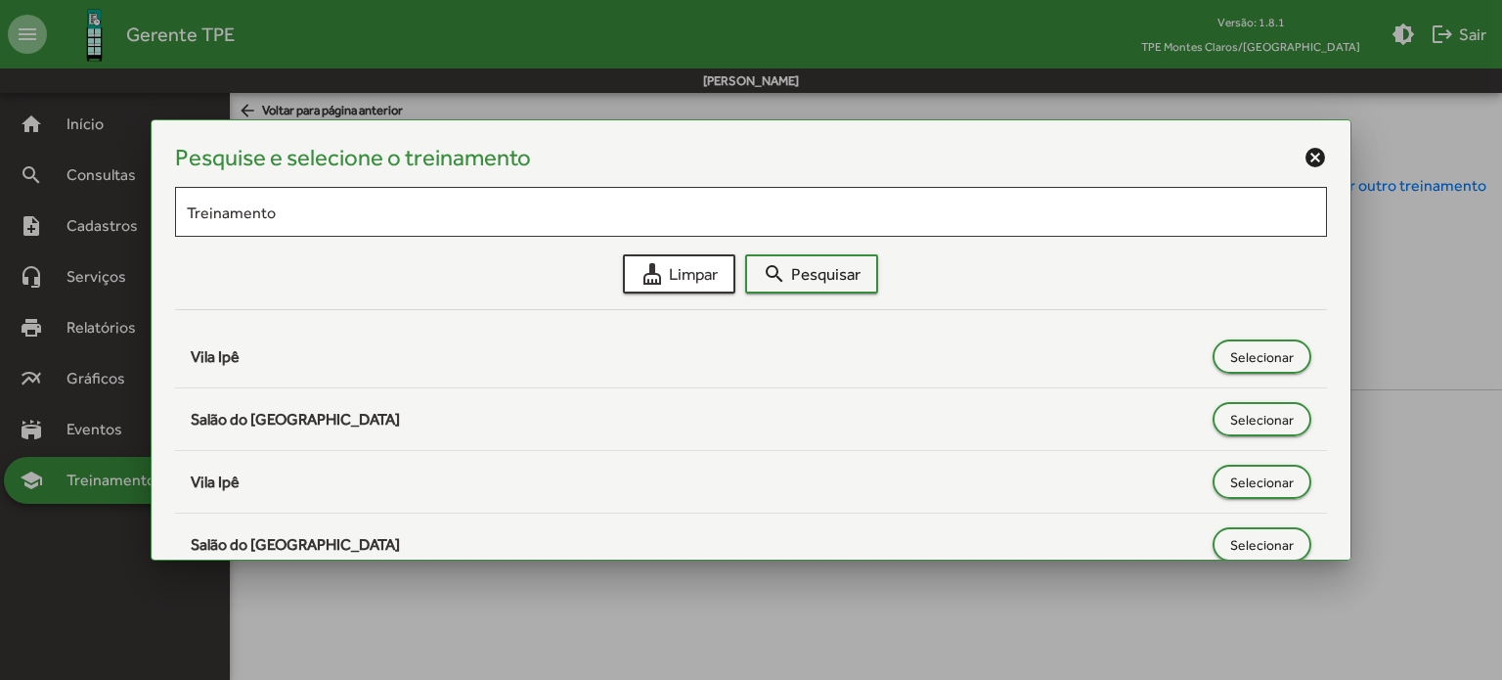
drag, startPoint x: 1339, startPoint y: 254, endPoint x: 1350, endPoint y: 290, distance: 37.8
click at [1350, 290] on mat-dialog-container "Pesquise e selecione o treinamento cancel Treinamento cleaning_services Limpar …" at bounding box center [752, 340] width 1202 height 442
click at [1308, 156] on mat-icon "cancel" at bounding box center [1315, 157] width 23 height 23
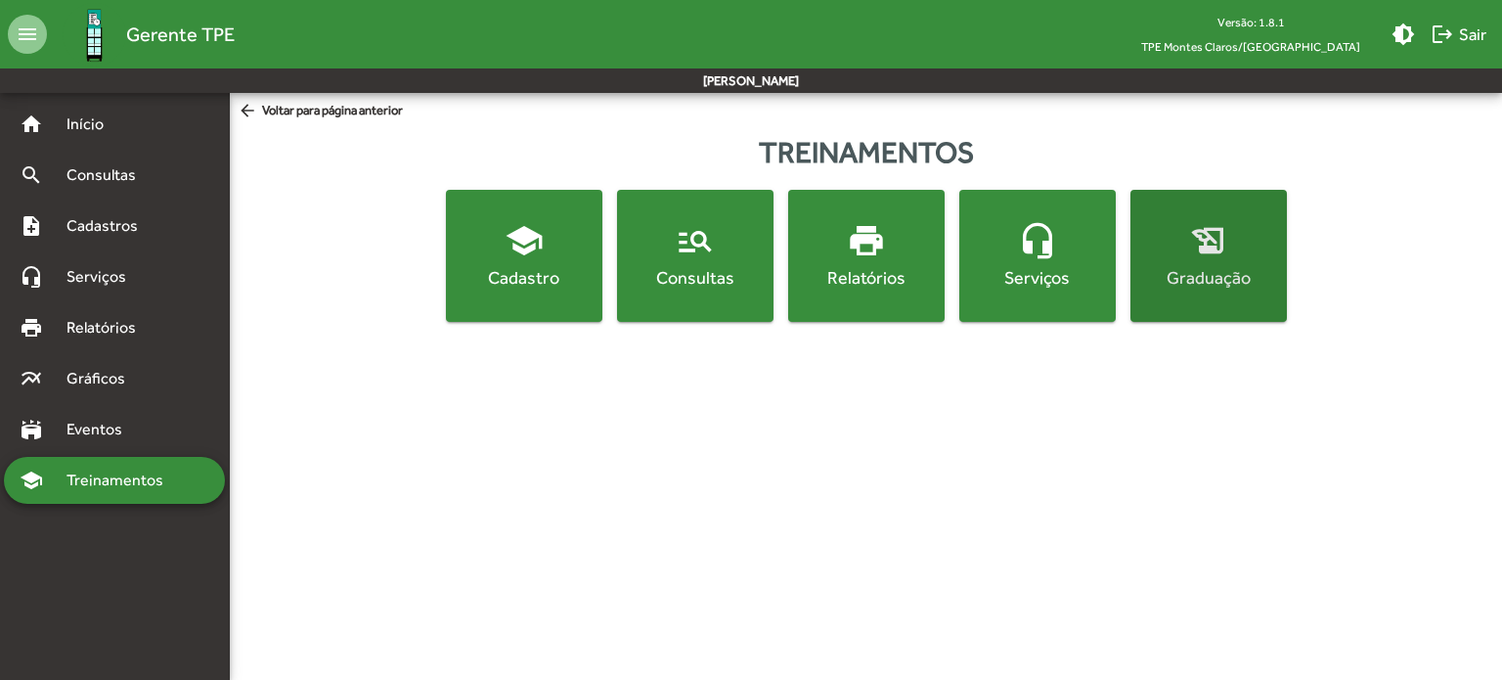
click at [1209, 247] on mat-icon "history_edu" at bounding box center [1208, 240] width 39 height 39
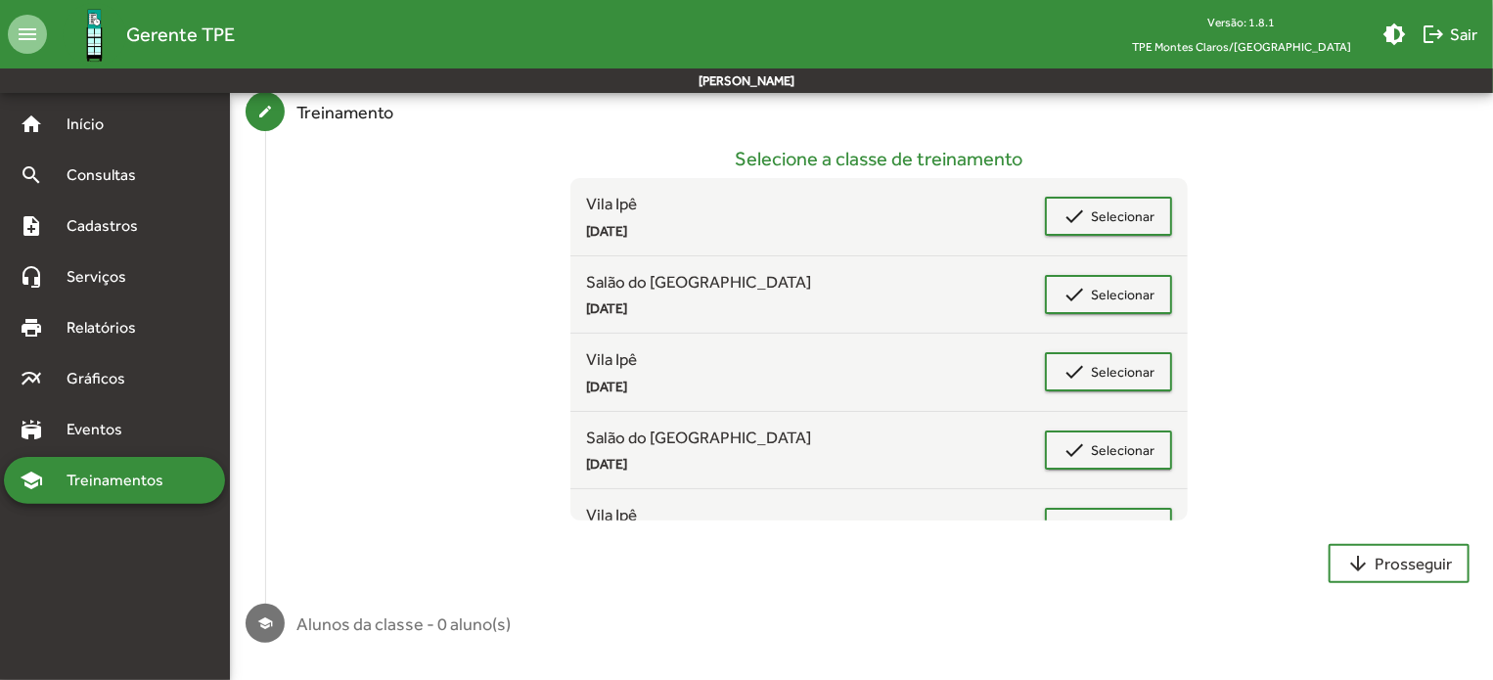
scroll to position [44, 0]
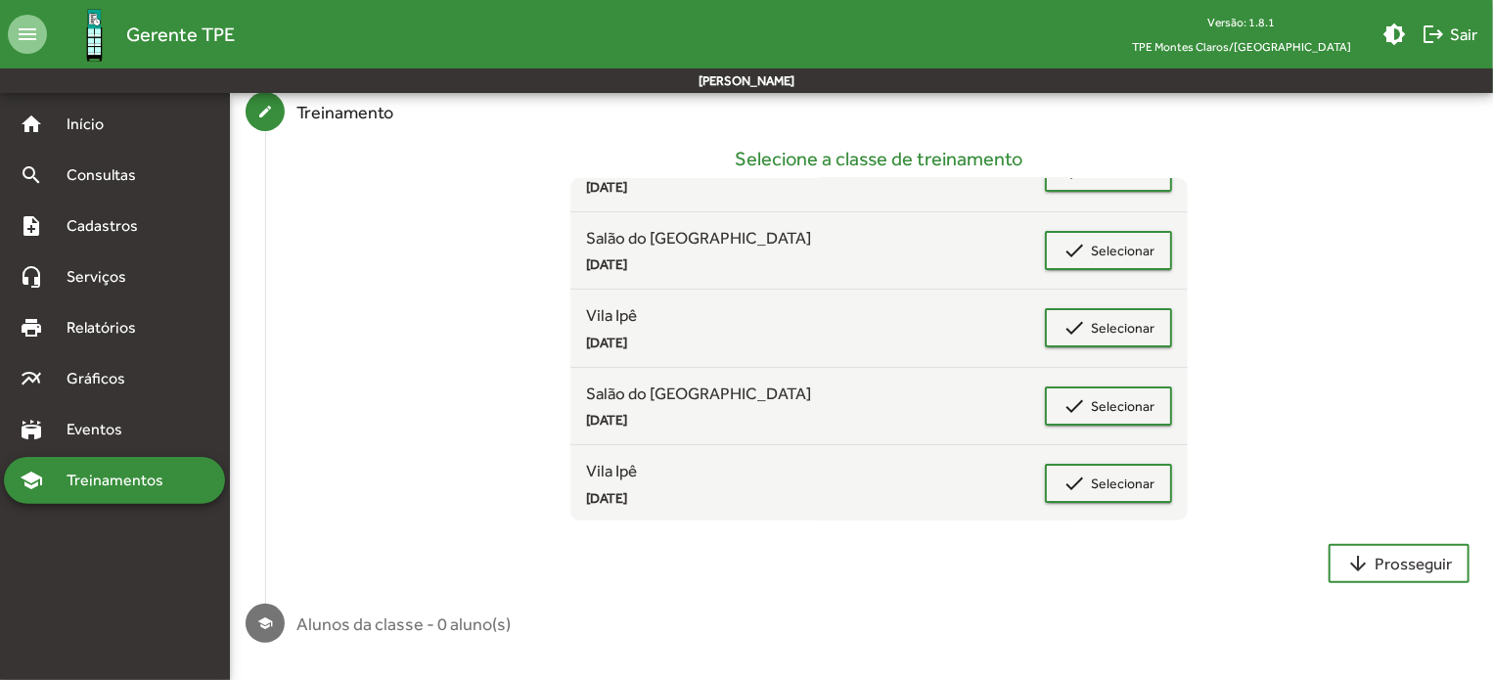
click at [1363, 582] on div "Selecione a classe de treinamento [GEOGRAPHIC_DATA] [DATE] check Selecionar Sal…" at bounding box center [878, 367] width 1227 height 441
click at [1358, 563] on mat-icon "arrow_downward" at bounding box center [1357, 563] width 23 height 23
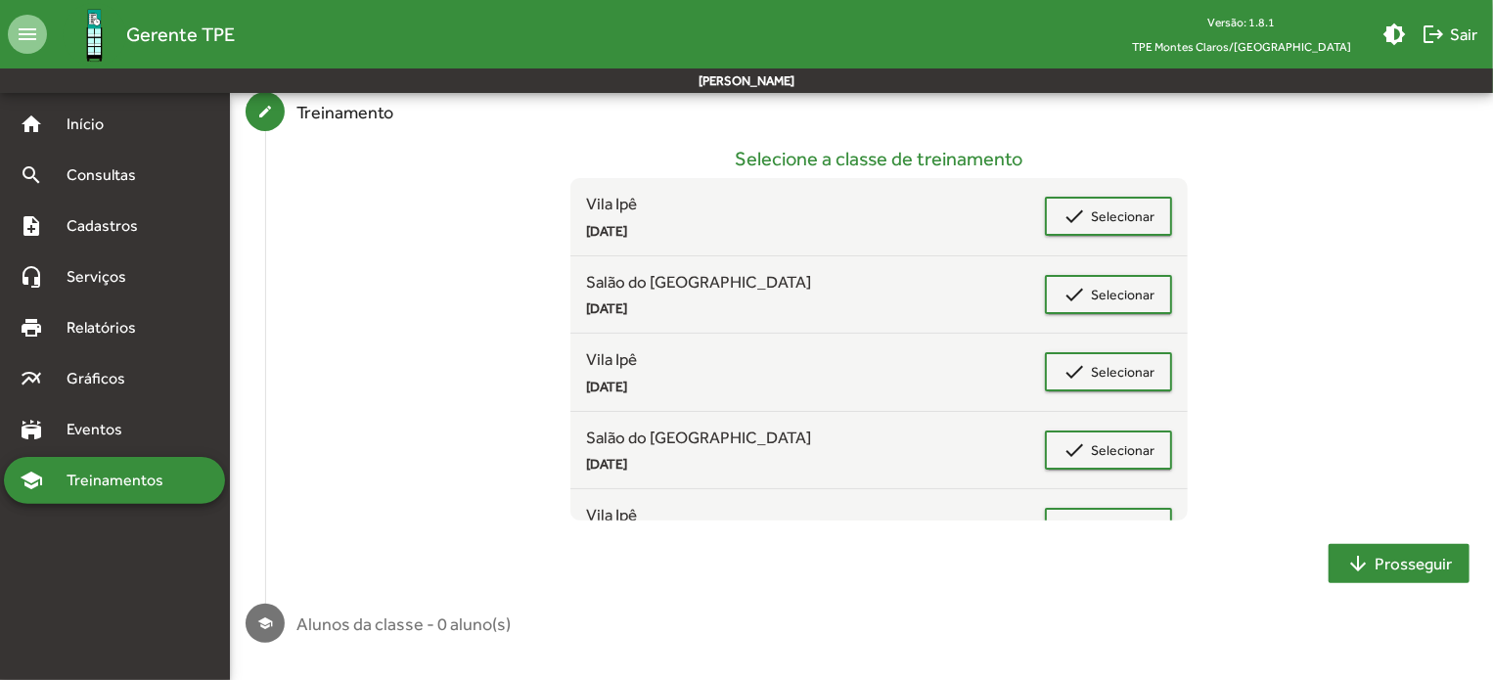
scroll to position [0, 0]
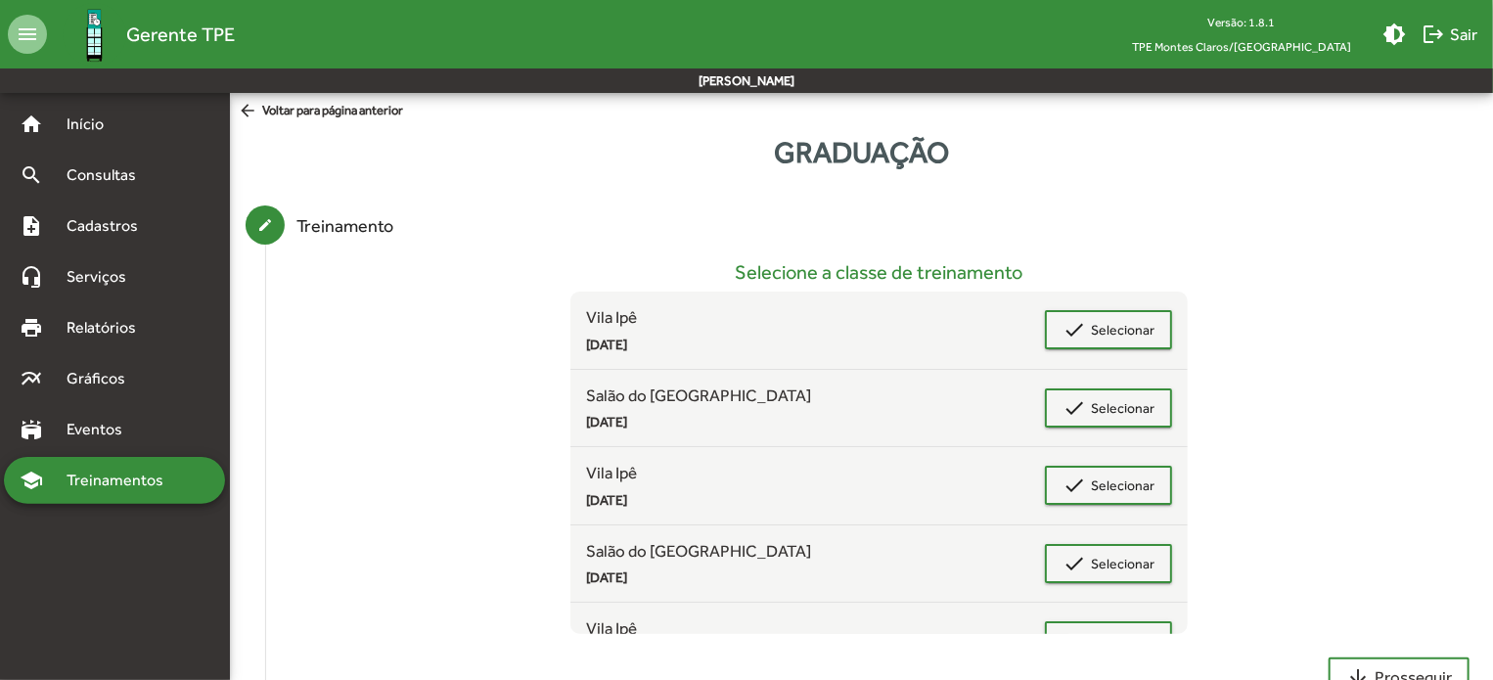
click at [341, 112] on span "arrow_back Voltar para página anterior" at bounding box center [320, 112] width 165 height 22
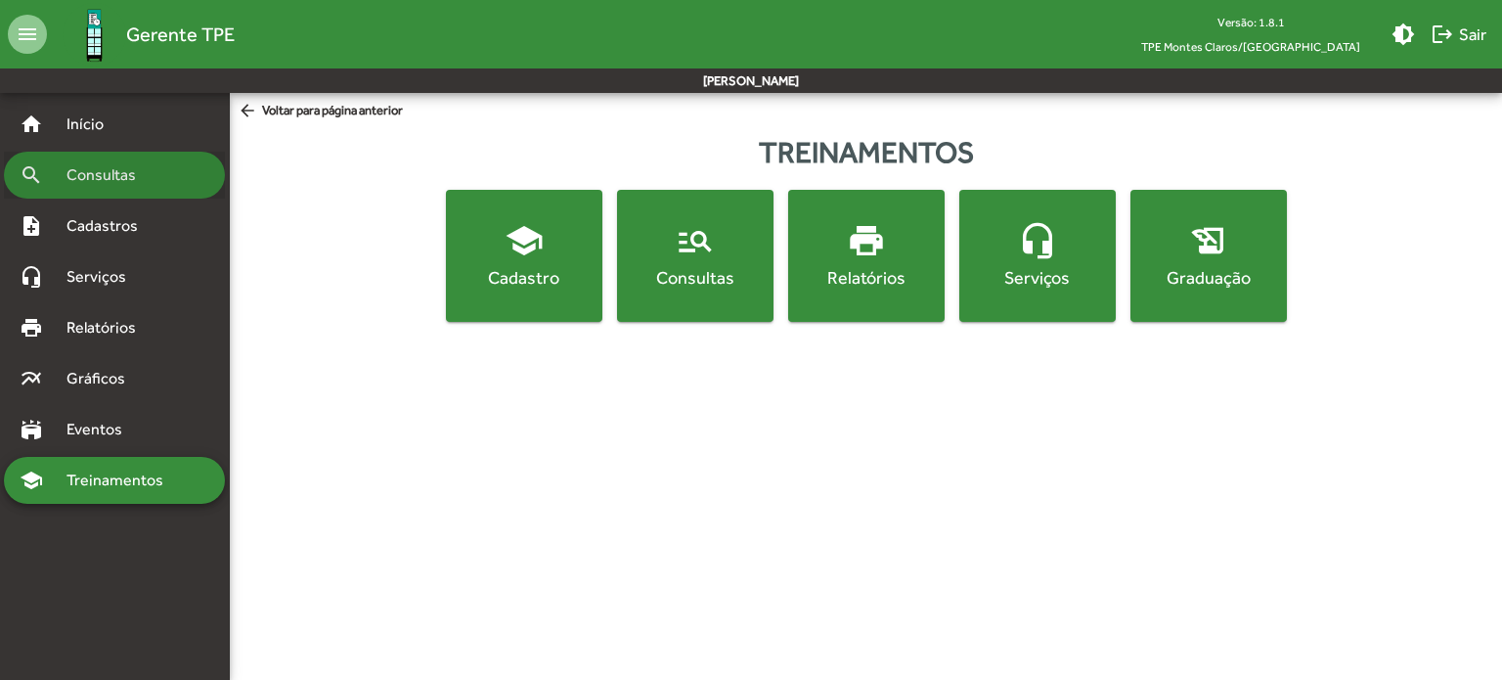
click at [115, 174] on span "Consultas" at bounding box center [108, 174] width 107 height 23
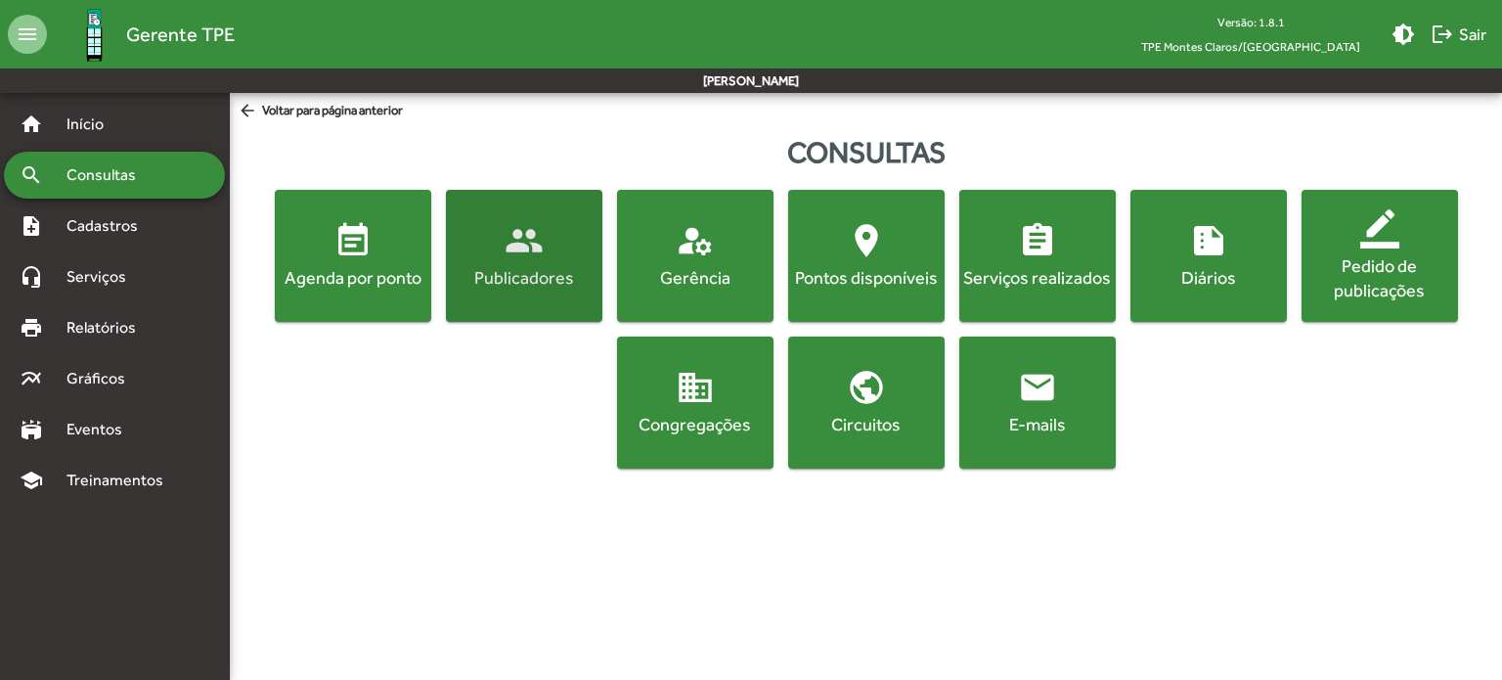
click at [572, 272] on div "Publicadores" at bounding box center [524, 277] width 149 height 24
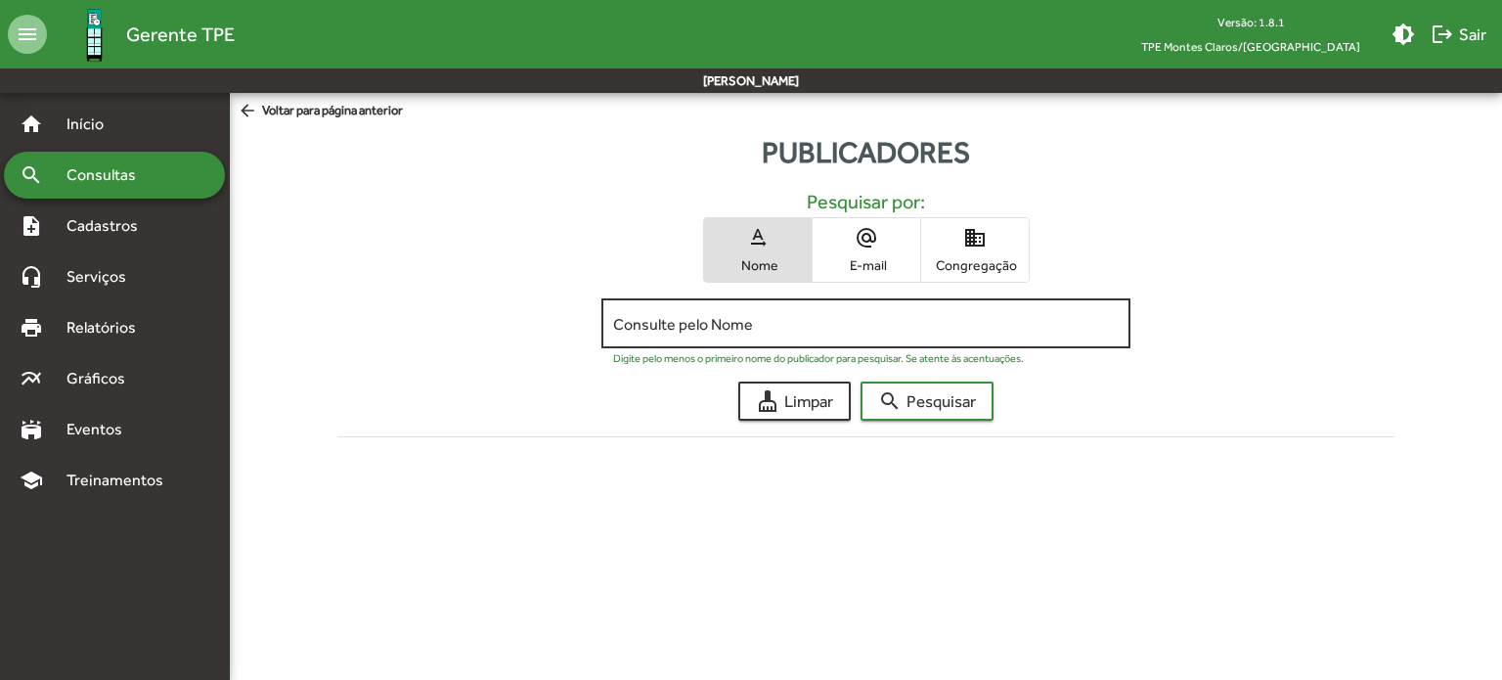
click at [634, 332] on div "Consulte pelo Nome" at bounding box center [865, 321] width 505 height 54
click at [920, 396] on span "search Pesquisar" at bounding box center [927, 400] width 98 height 35
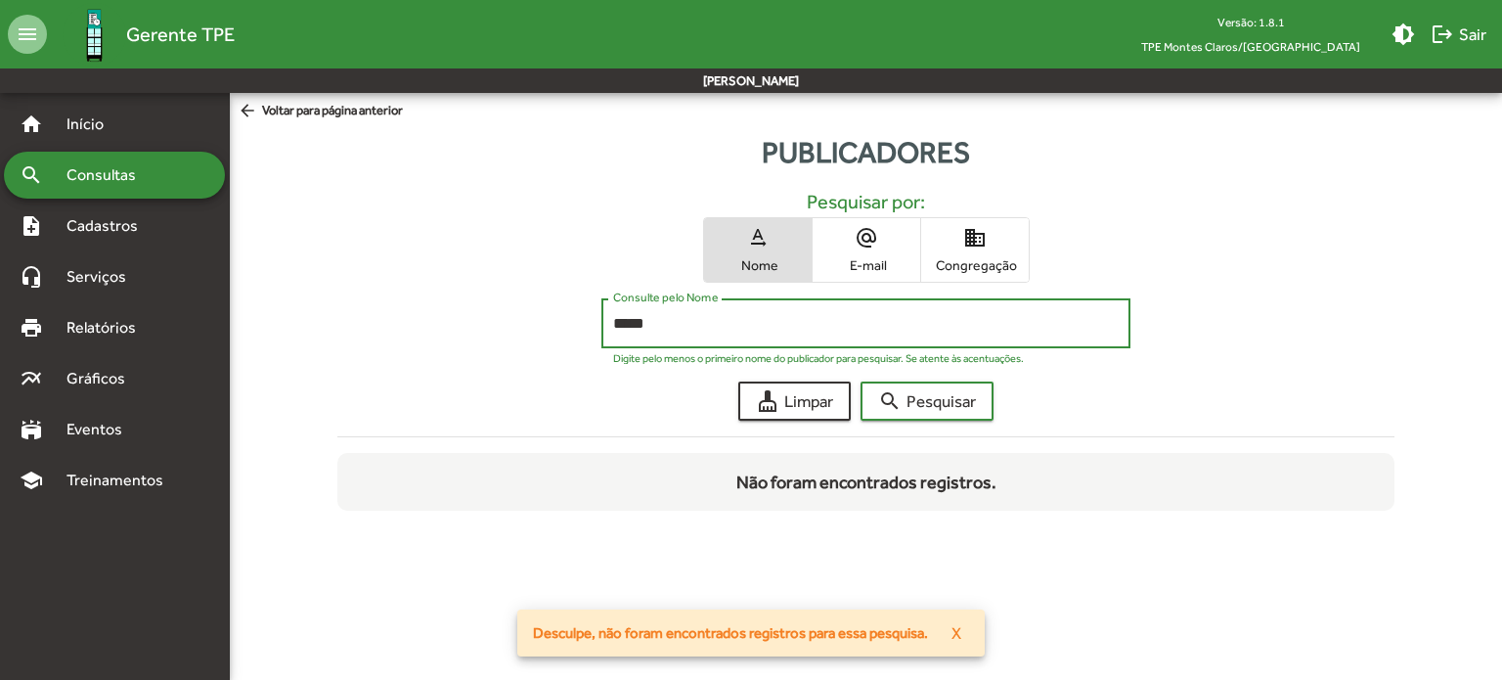
click at [666, 321] on input "*****" at bounding box center [865, 324] width 505 height 18
type input "*"
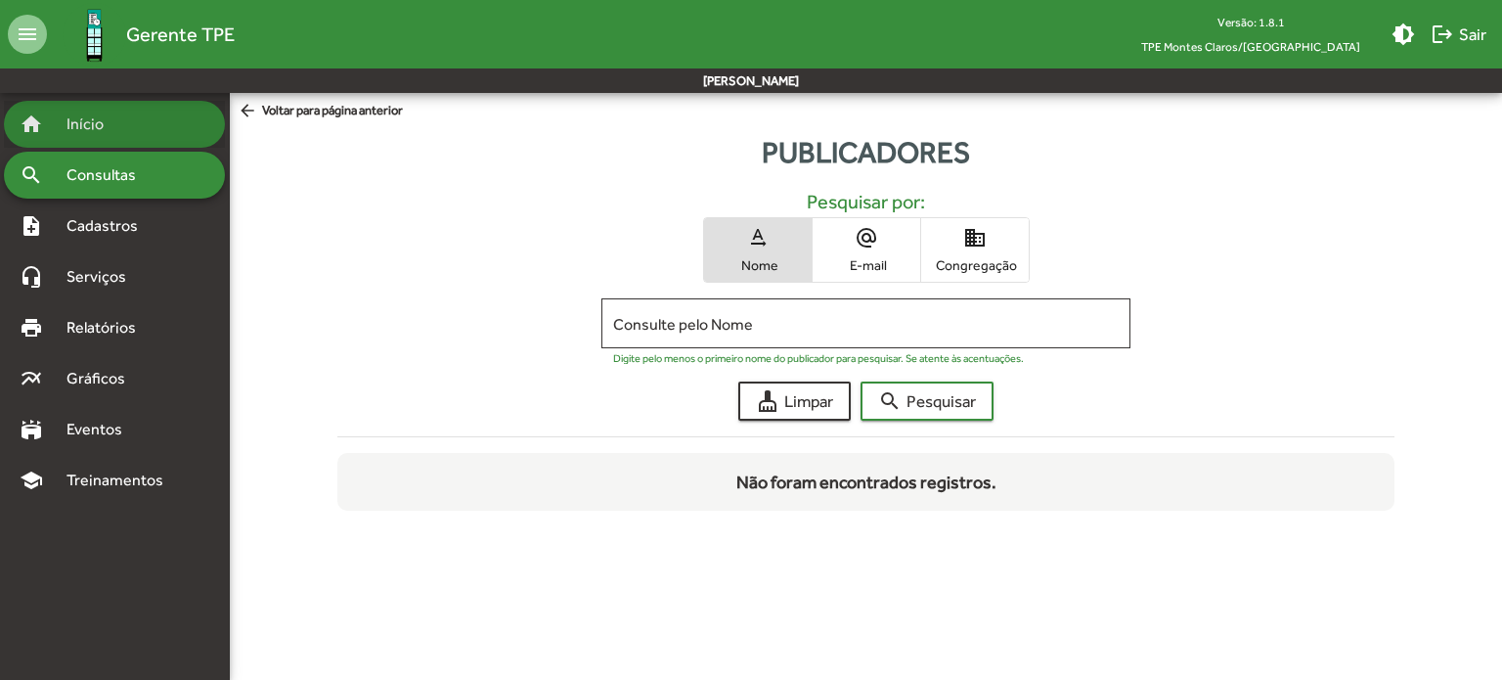
click at [91, 137] on div "home Início" at bounding box center [114, 124] width 221 height 47
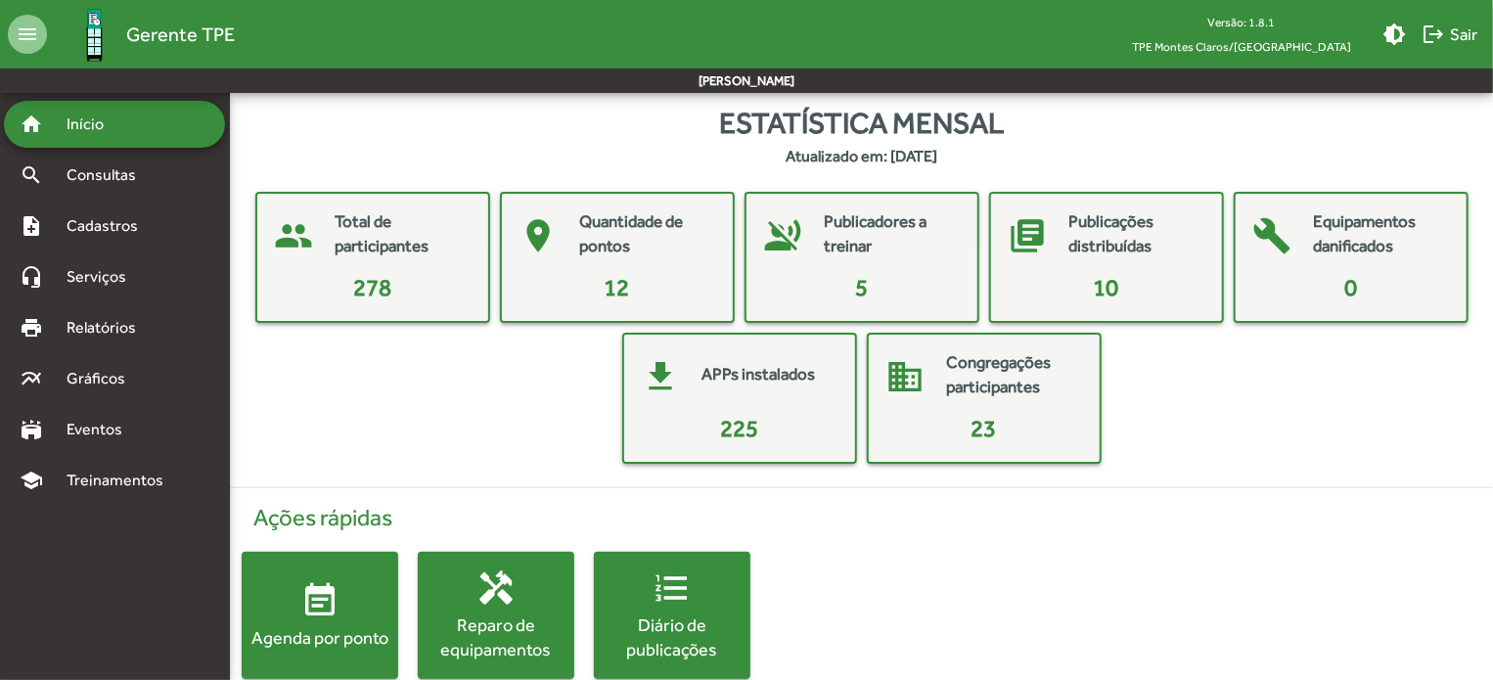
click at [780, 229] on mat-icon "voice_over_off" at bounding box center [783, 235] width 59 height 59
click at [877, 258] on div "Publicadores a treinar" at bounding box center [891, 236] width 133 height 54
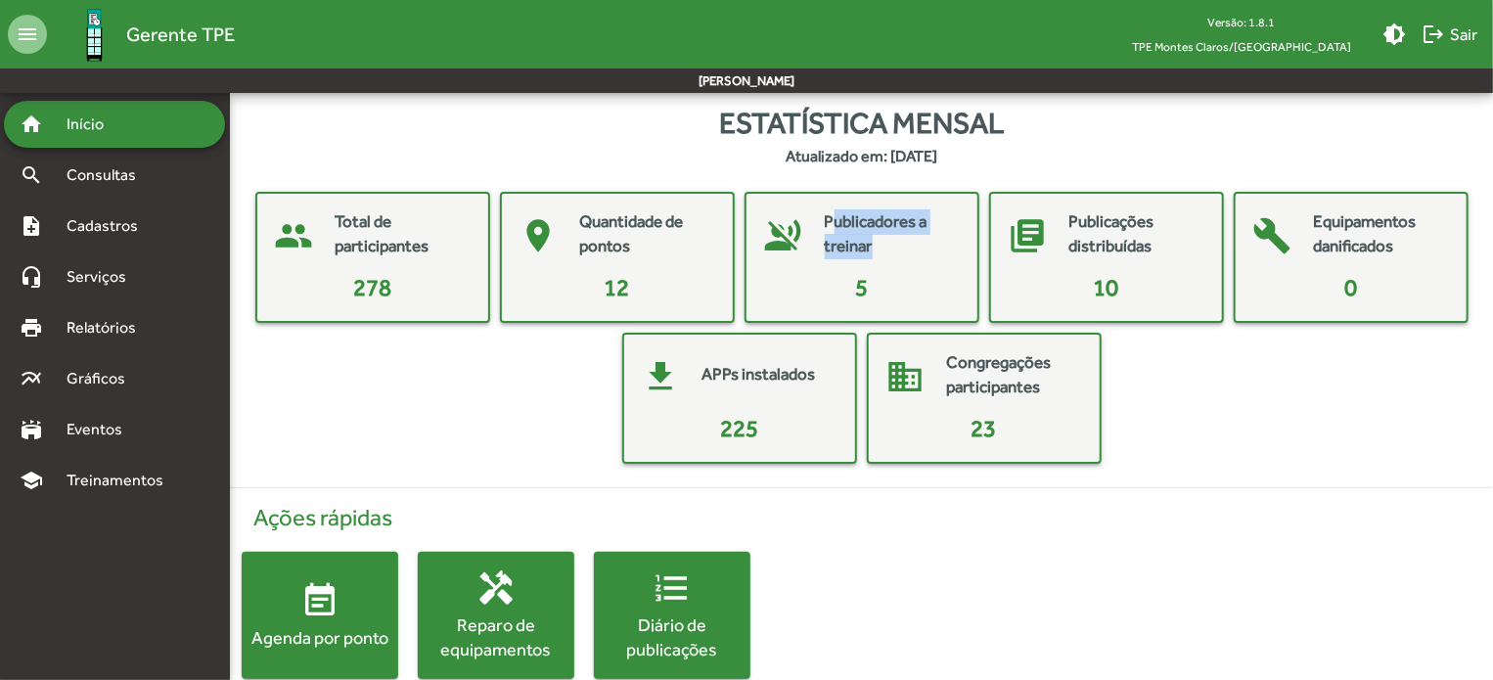
click at [877, 258] on div "Publicadores a treinar" at bounding box center [891, 236] width 133 height 54
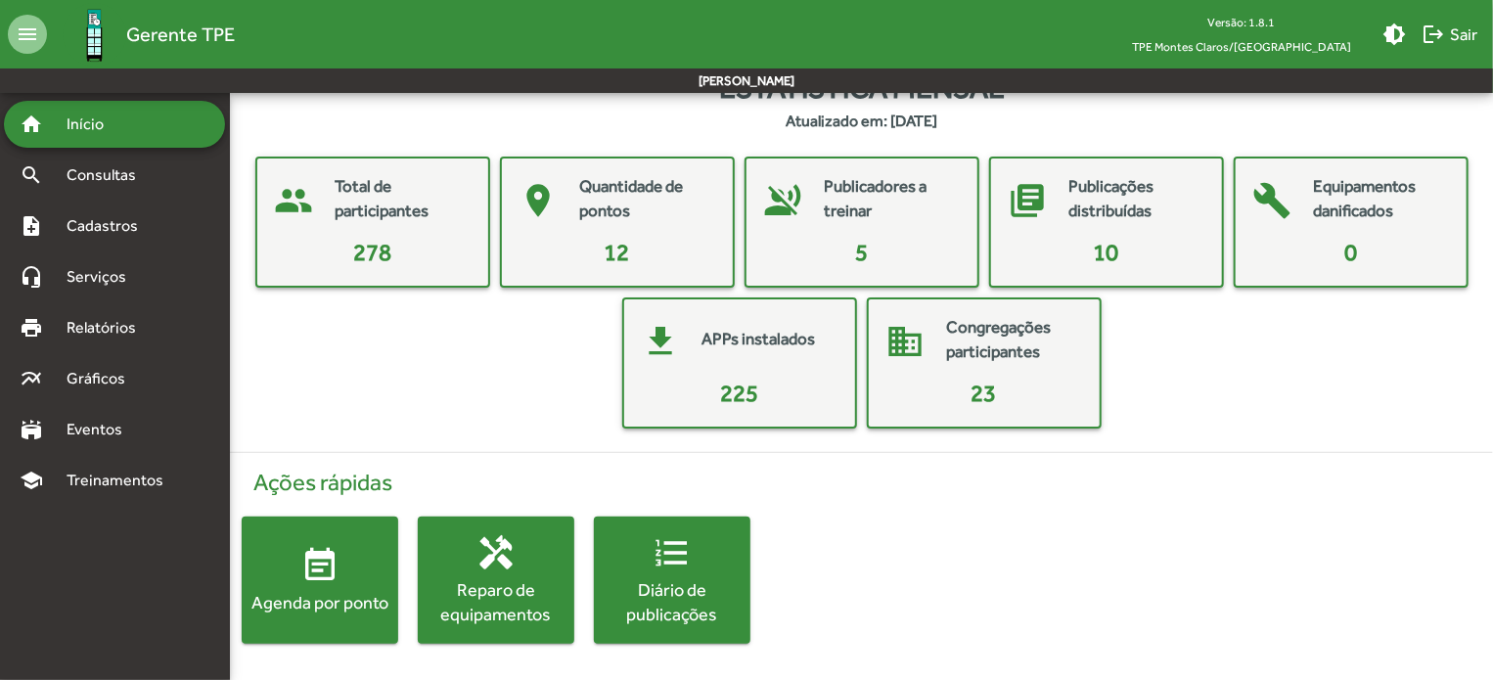
drag, startPoint x: 843, startPoint y: 232, endPoint x: 438, endPoint y: 311, distance: 412.6
click at [438, 311] on div "people Total de participantes 278 place Quantidade de pontos 12 voice_over_off …" at bounding box center [860, 292] width 1231 height 272
click at [90, 181] on span "Consultas" at bounding box center [108, 174] width 107 height 23
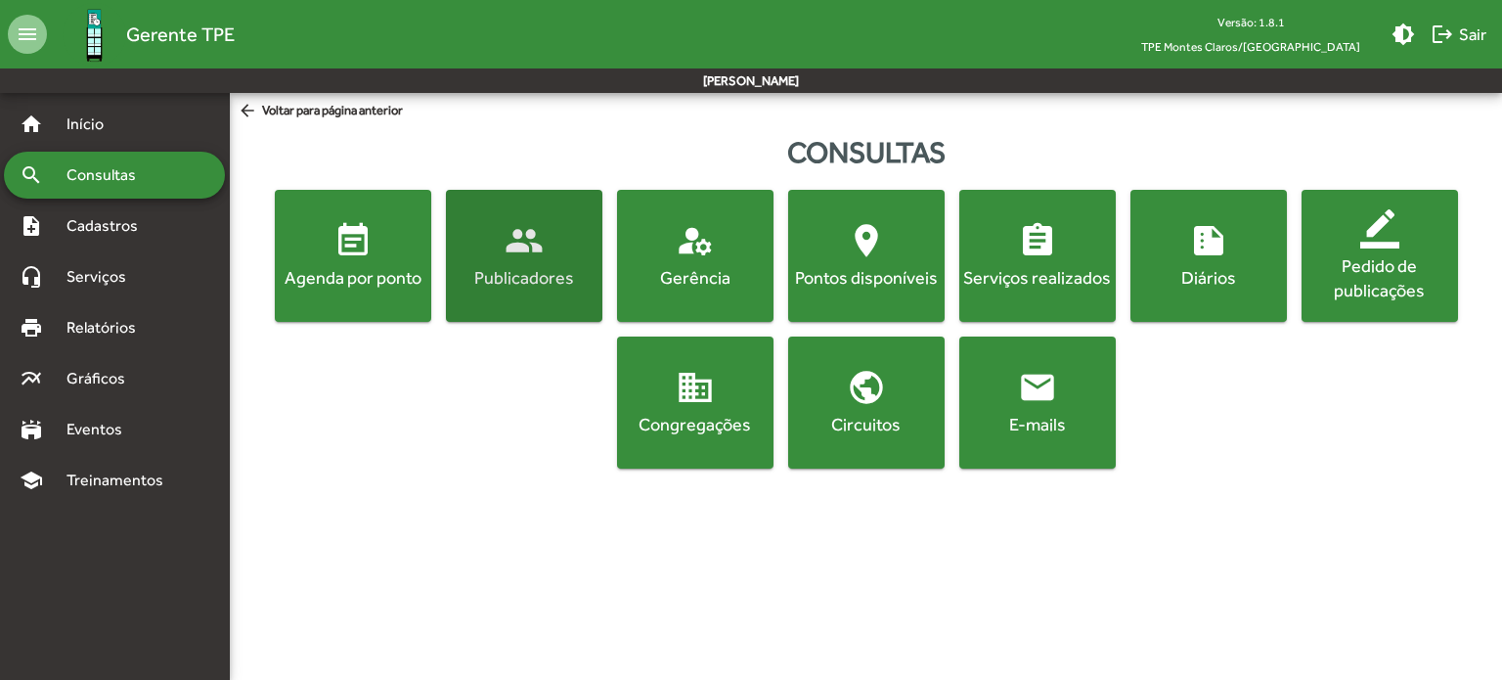
click at [559, 273] on div "Publicadores" at bounding box center [524, 277] width 149 height 24
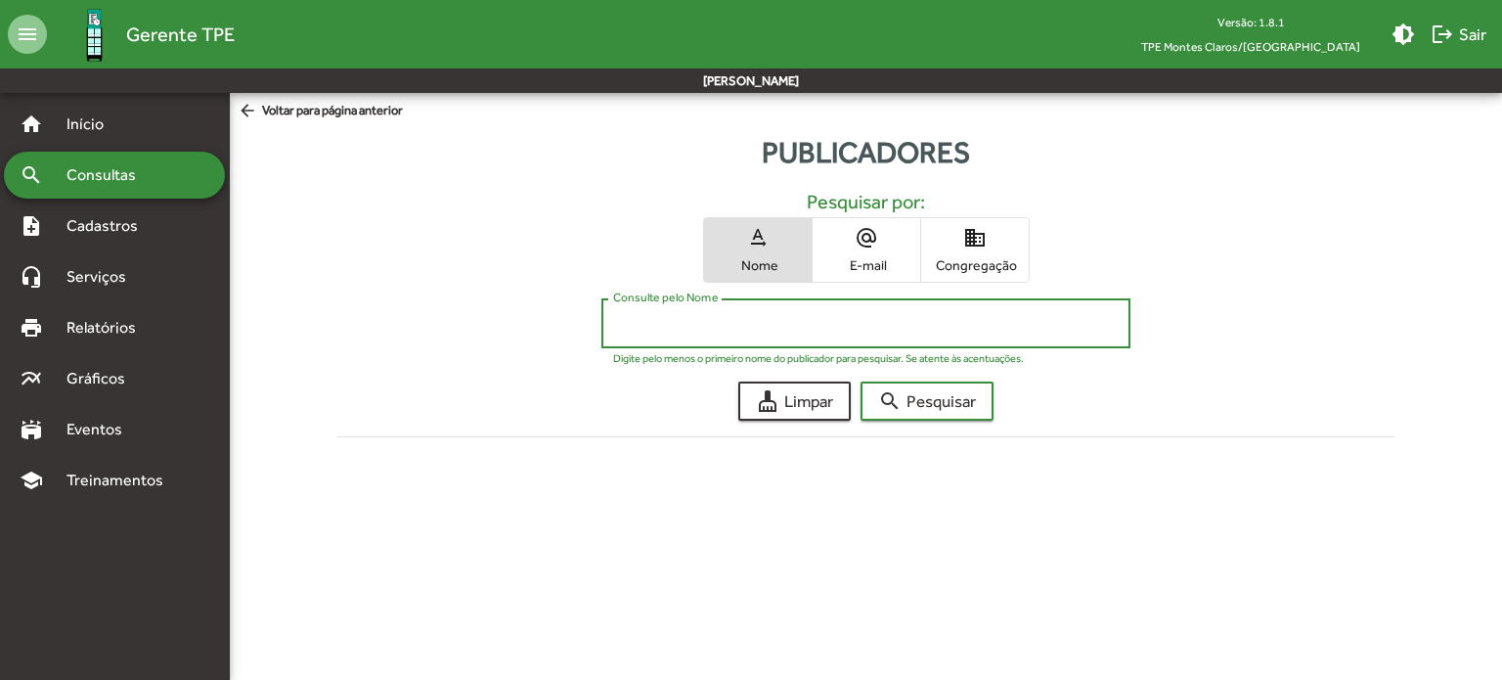
click at [688, 318] on input "Consulte pelo Nome" at bounding box center [865, 324] width 505 height 18
click at [898, 414] on span "search Pesquisar" at bounding box center [927, 400] width 98 height 35
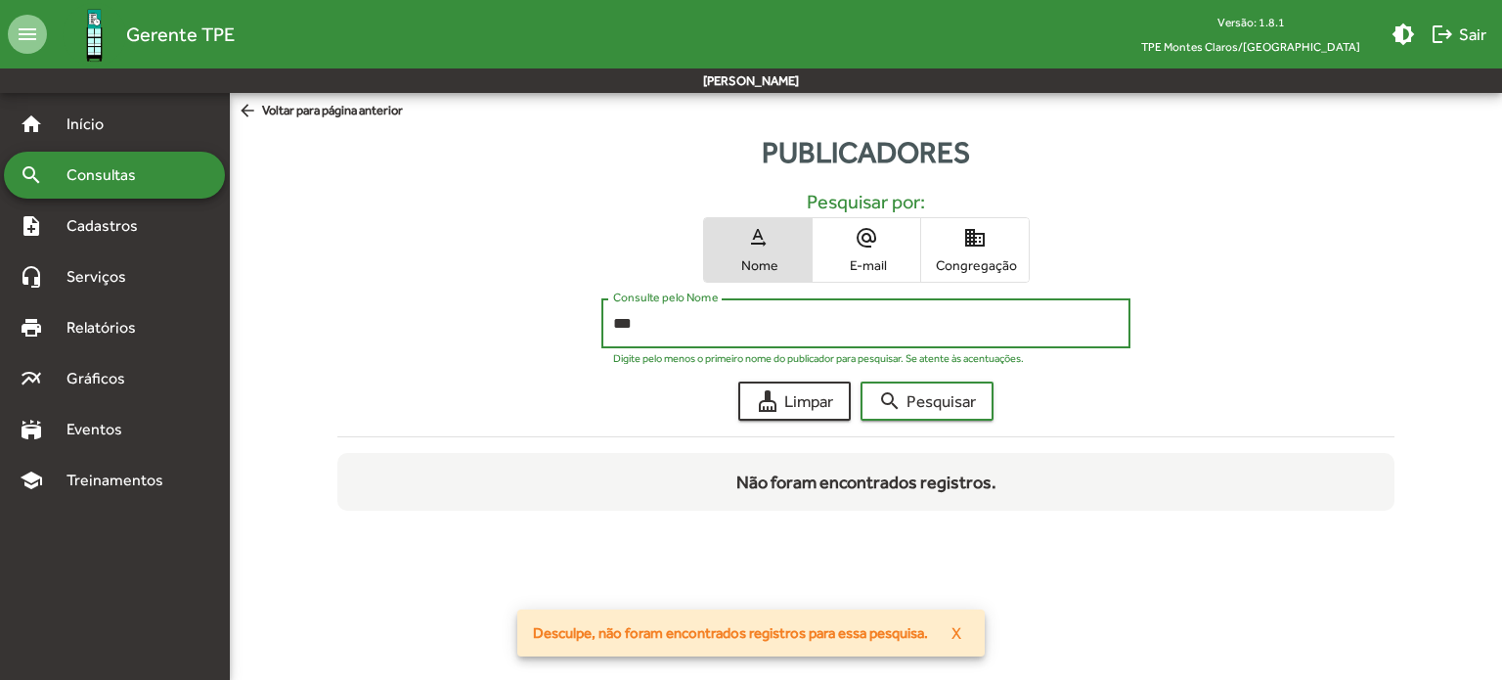
click at [649, 325] on input "***" at bounding box center [865, 324] width 505 height 18
type input "*"
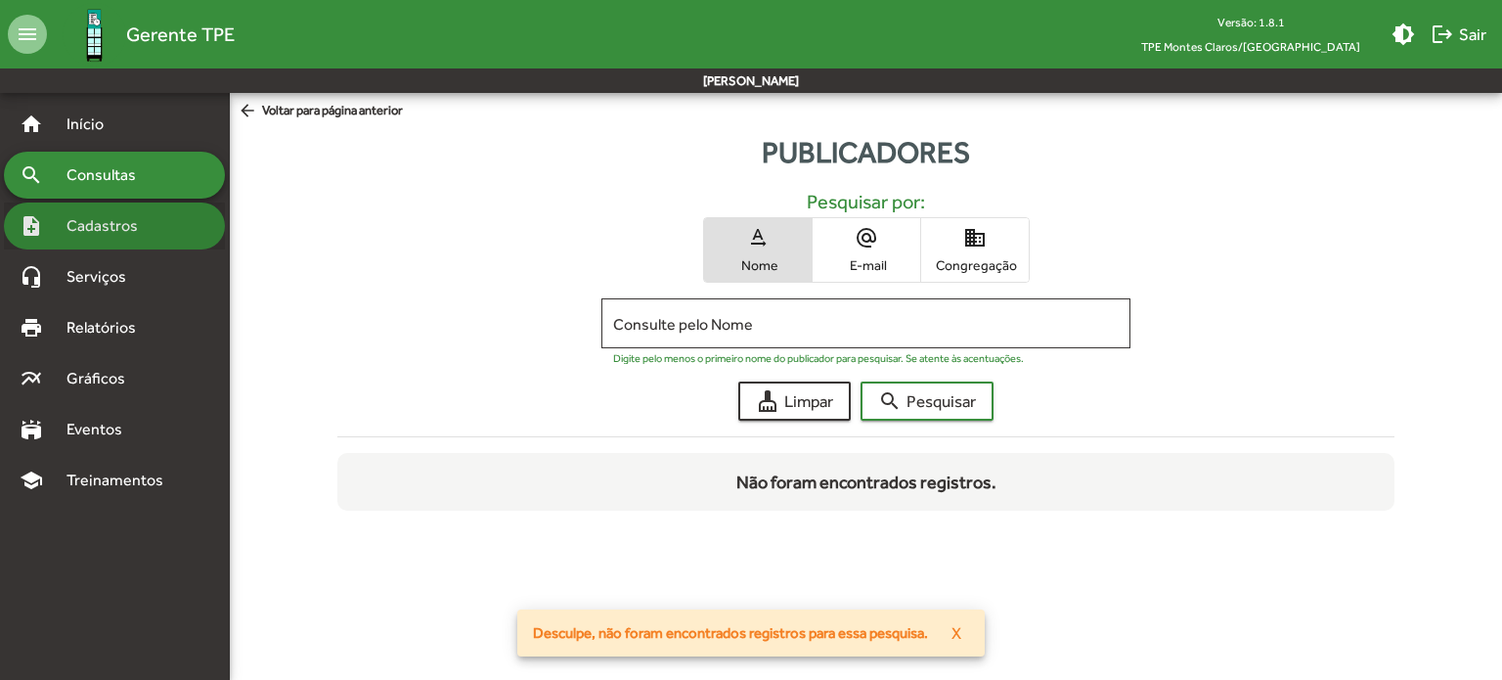
click at [97, 231] on span "Cadastros" at bounding box center [109, 225] width 109 height 23
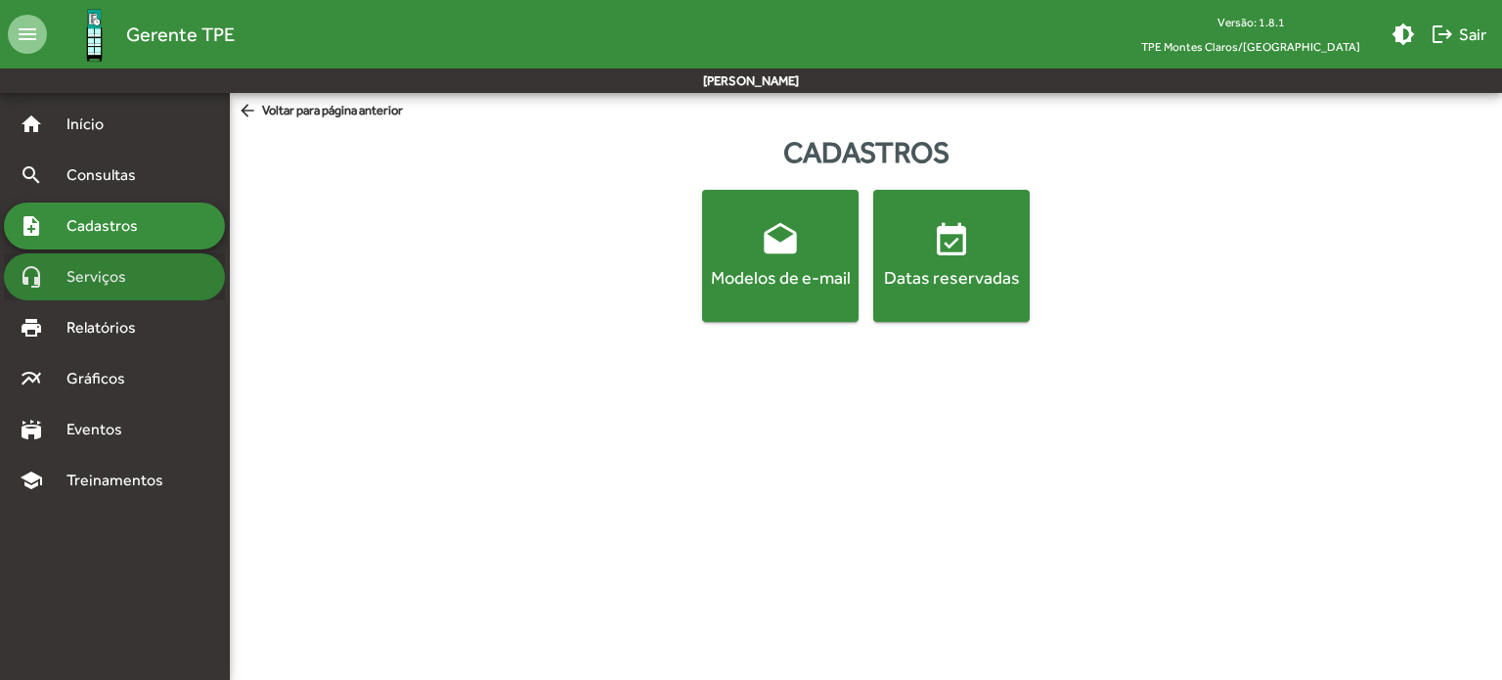
click at [97, 286] on span "Serviços" at bounding box center [104, 276] width 98 height 23
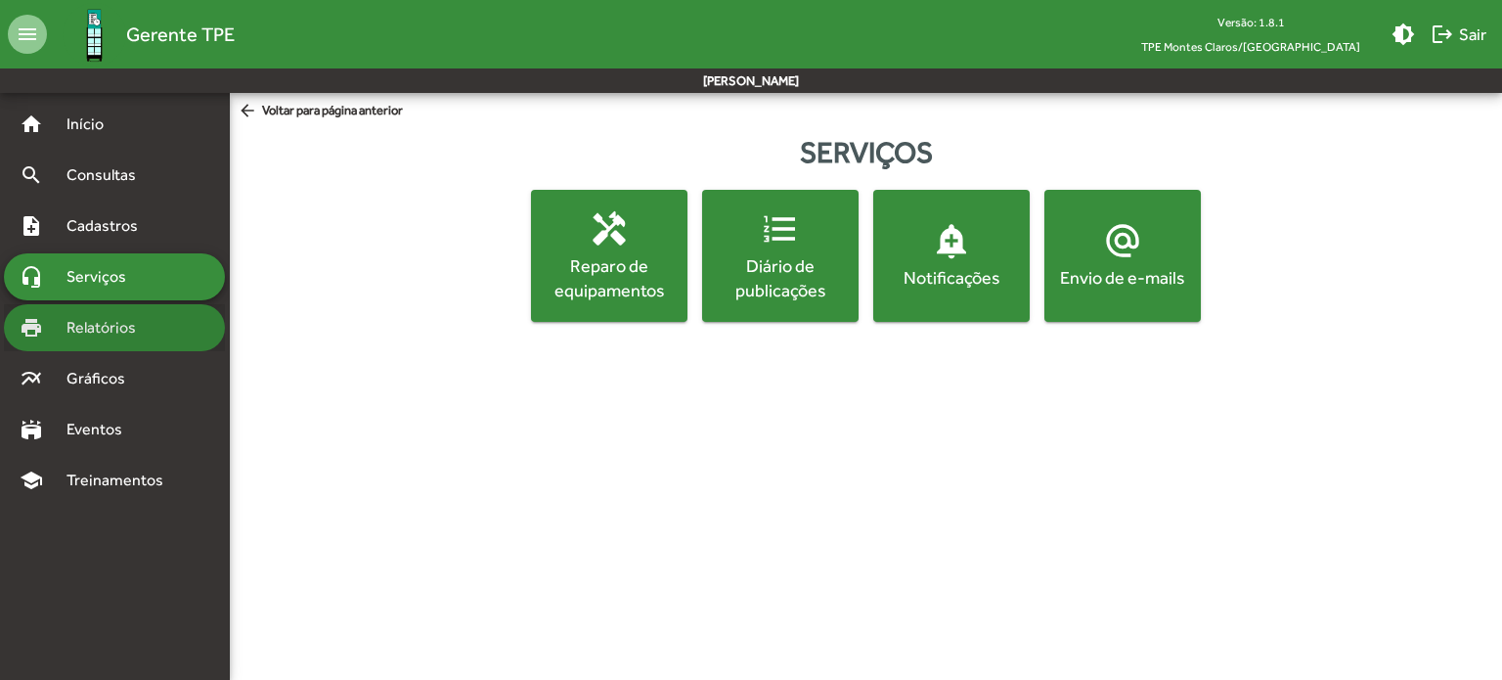
click at [100, 326] on span "Relatórios" at bounding box center [108, 327] width 107 height 23
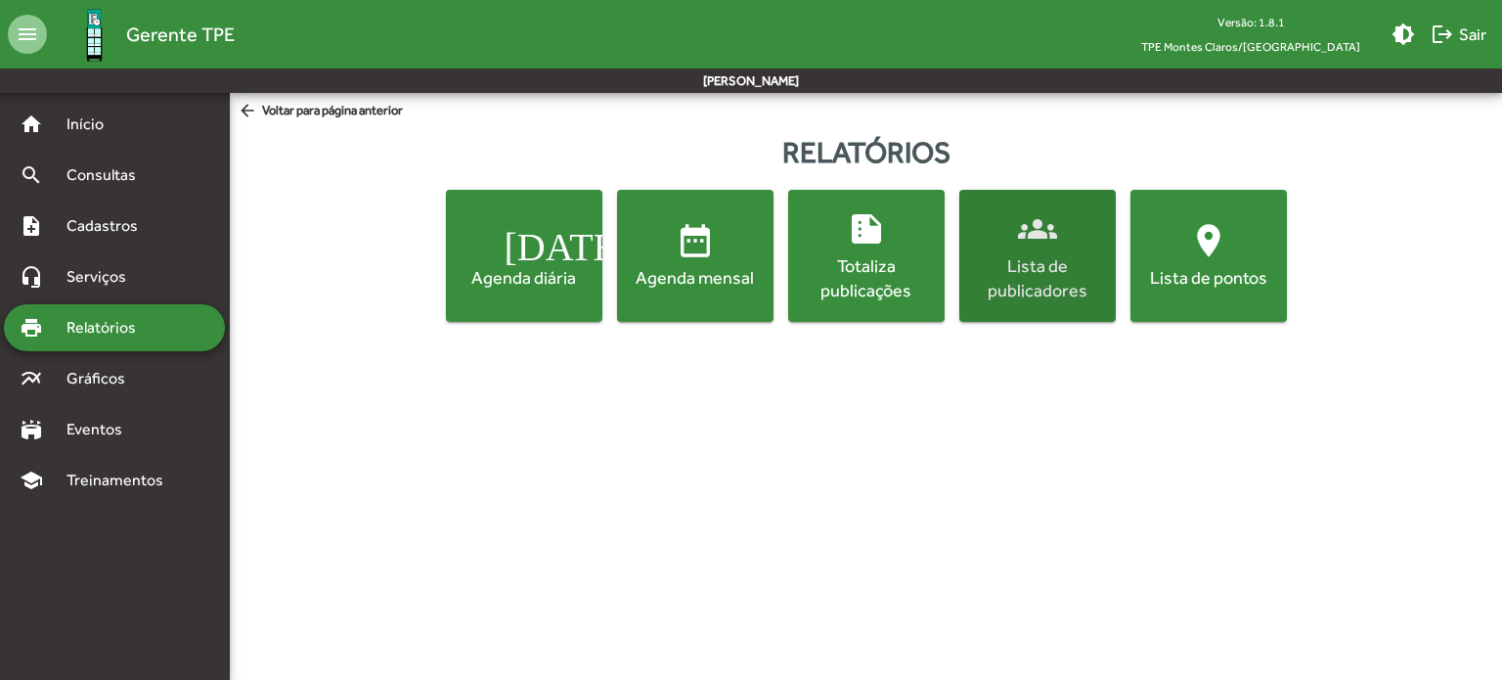
click at [1037, 257] on div "Lista de publicadores" at bounding box center [1037, 277] width 149 height 49
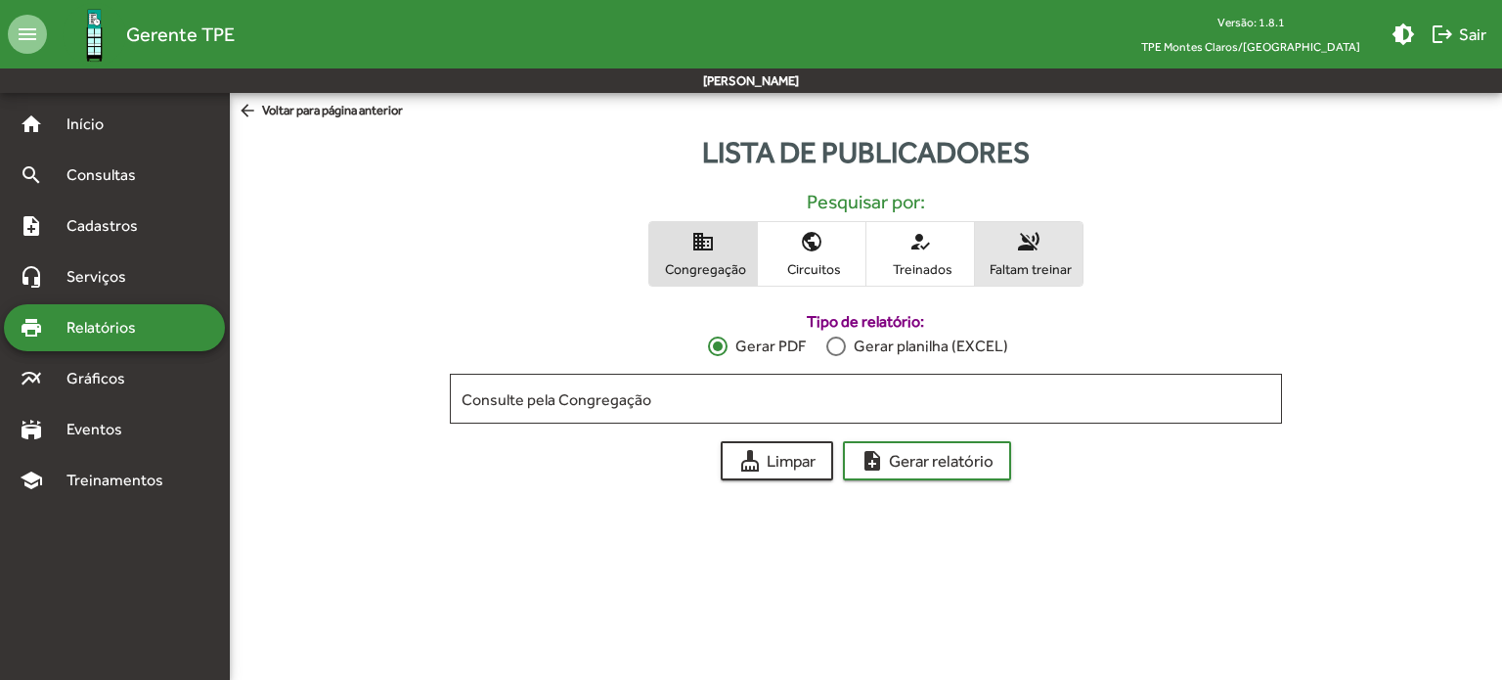
click at [1032, 253] on span "voice_over_off Faltam treinar" at bounding box center [1029, 254] width 108 height 64
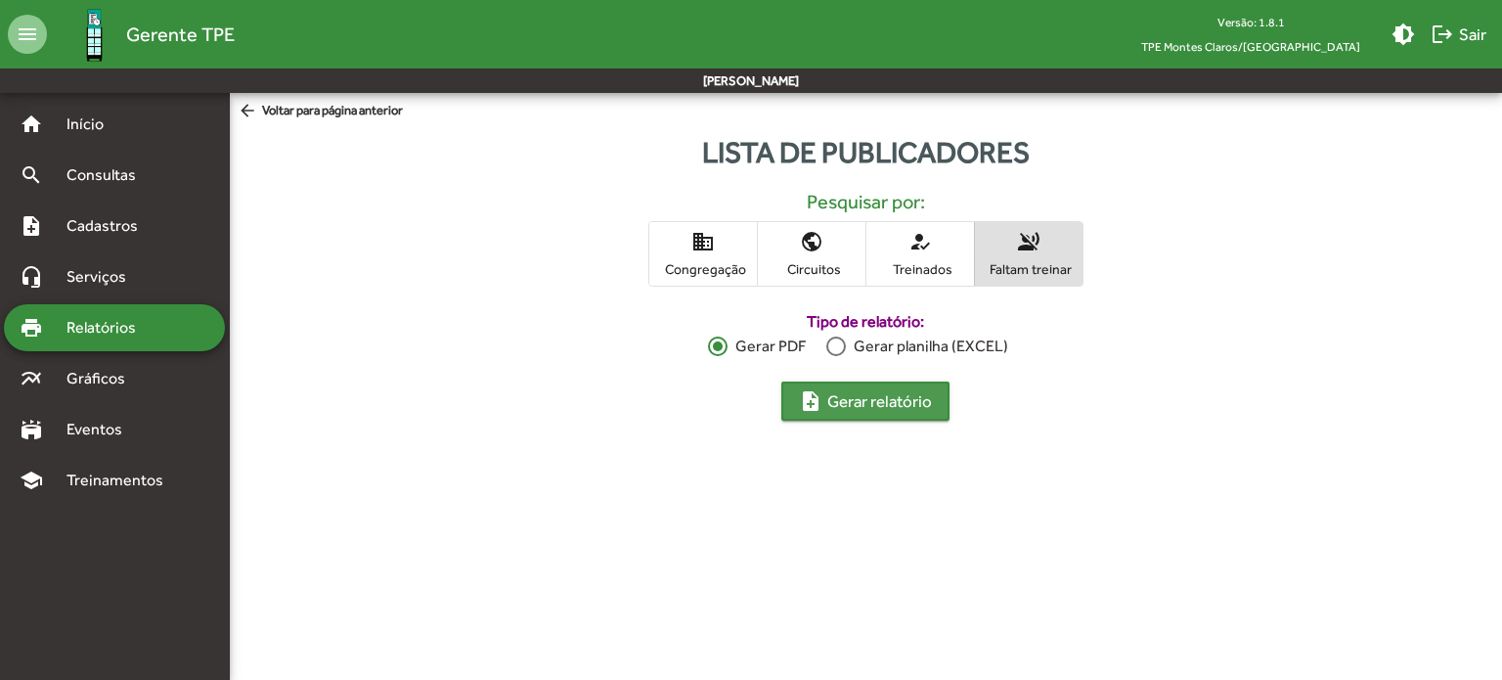
click at [854, 407] on span "note_add Gerar relatório" at bounding box center [865, 400] width 133 height 35
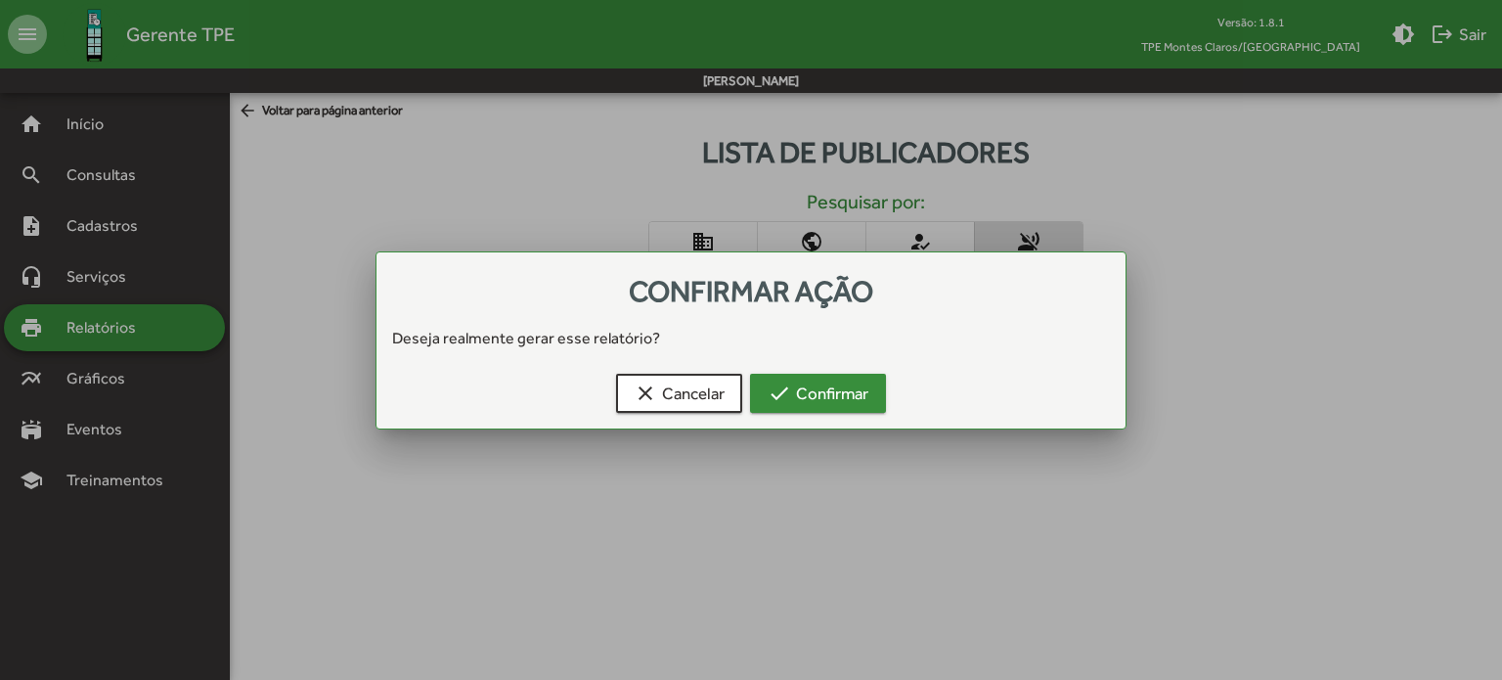
click at [808, 401] on span "check Confirmar" at bounding box center [818, 393] width 101 height 35
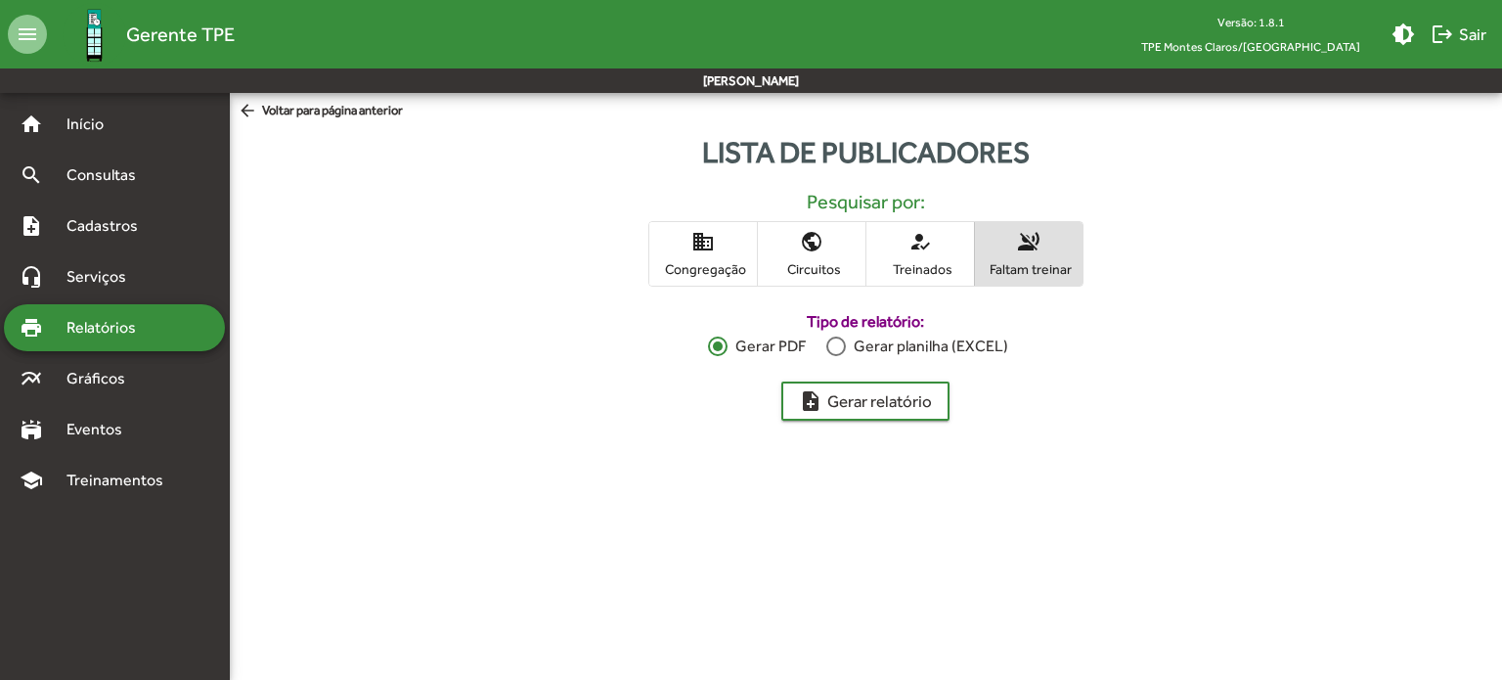
click at [317, 116] on span "arrow_back Voltar para página anterior" at bounding box center [320, 112] width 165 height 22
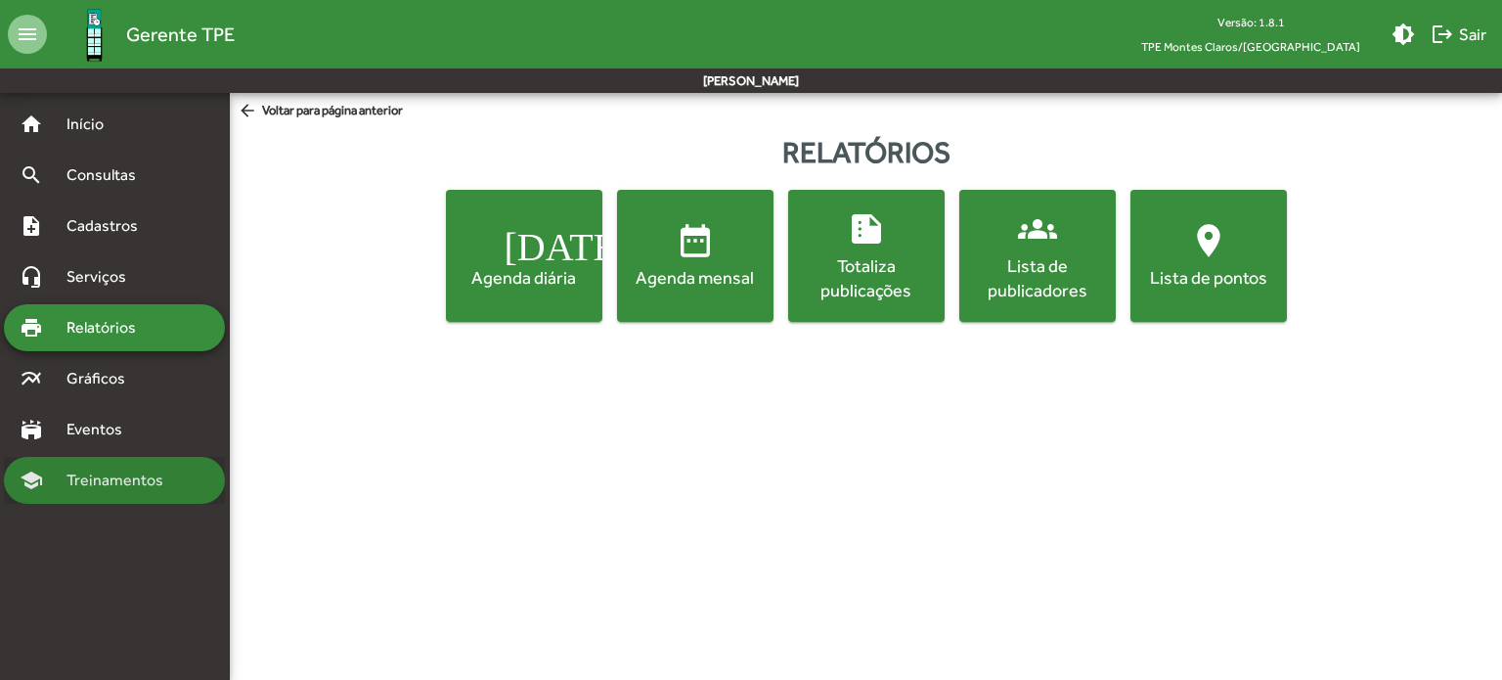
click at [93, 477] on span "Treinamentos" at bounding box center [121, 479] width 132 height 23
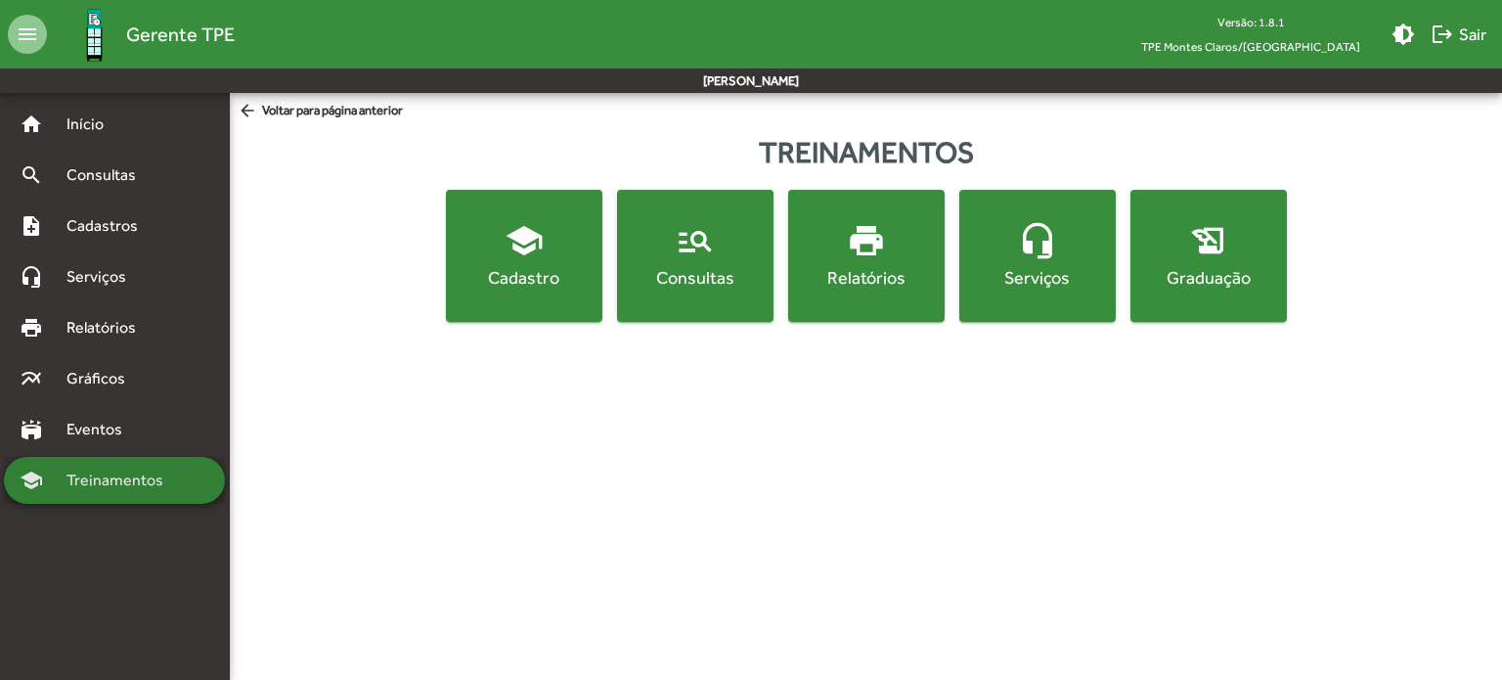
click at [93, 477] on span "Treinamentos" at bounding box center [121, 479] width 132 height 23
click at [112, 480] on span "Treinamentos" at bounding box center [121, 479] width 132 height 23
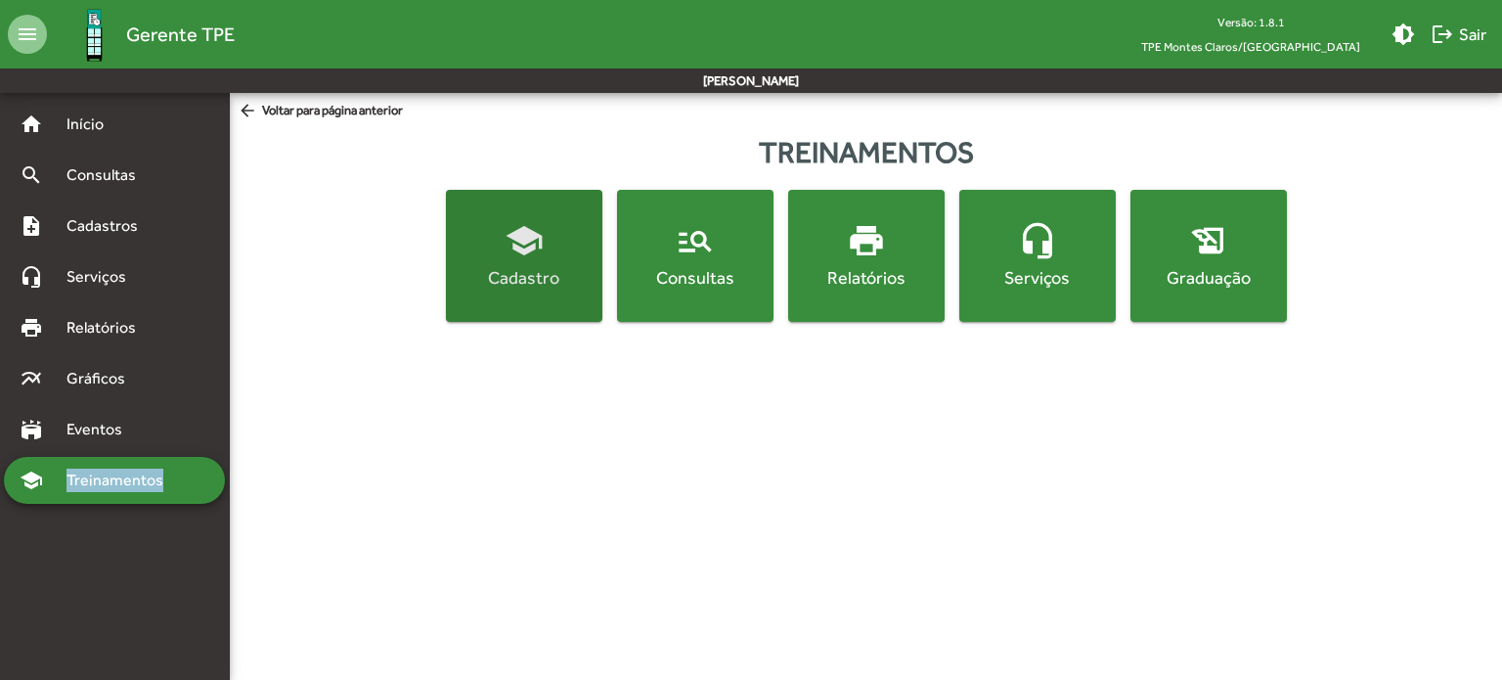
click at [507, 256] on mat-icon "school" at bounding box center [524, 240] width 39 height 39
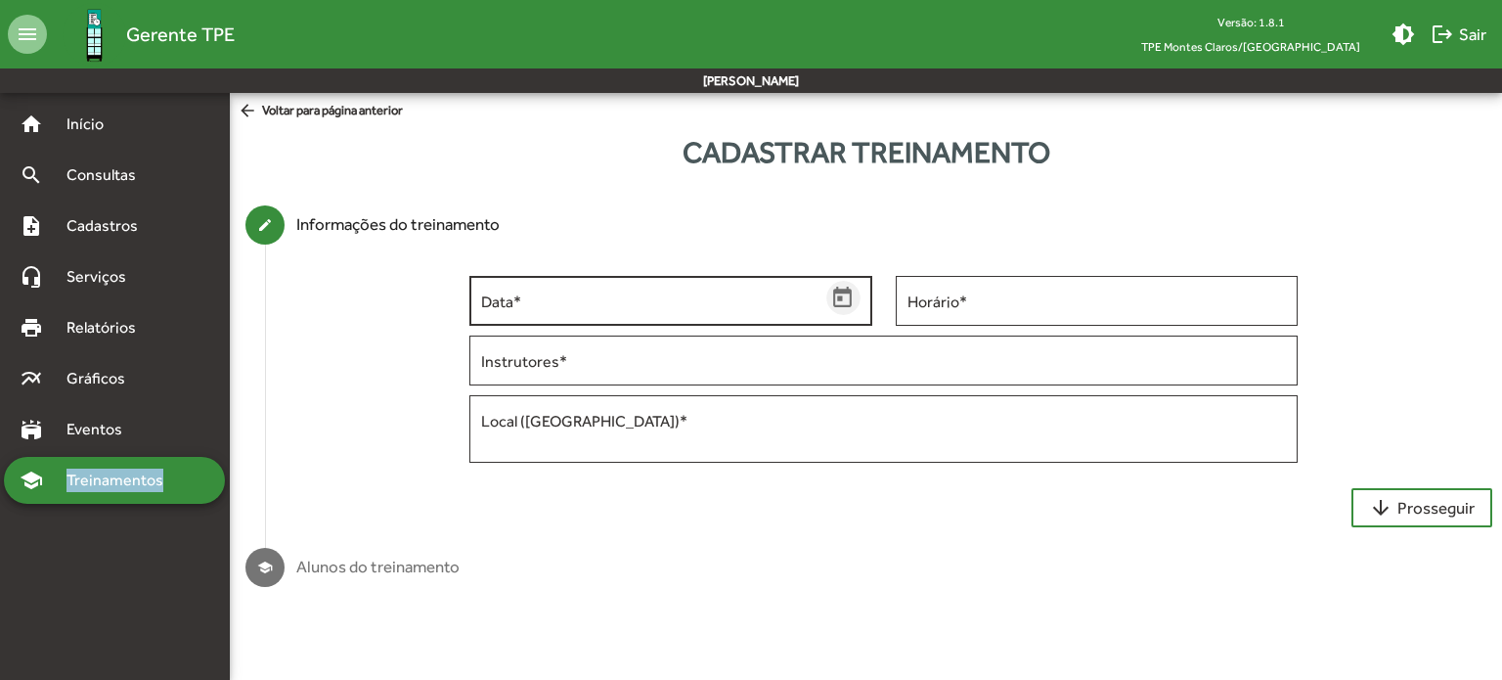
click at [833, 286] on icon "Open calendar" at bounding box center [842, 298] width 25 height 25
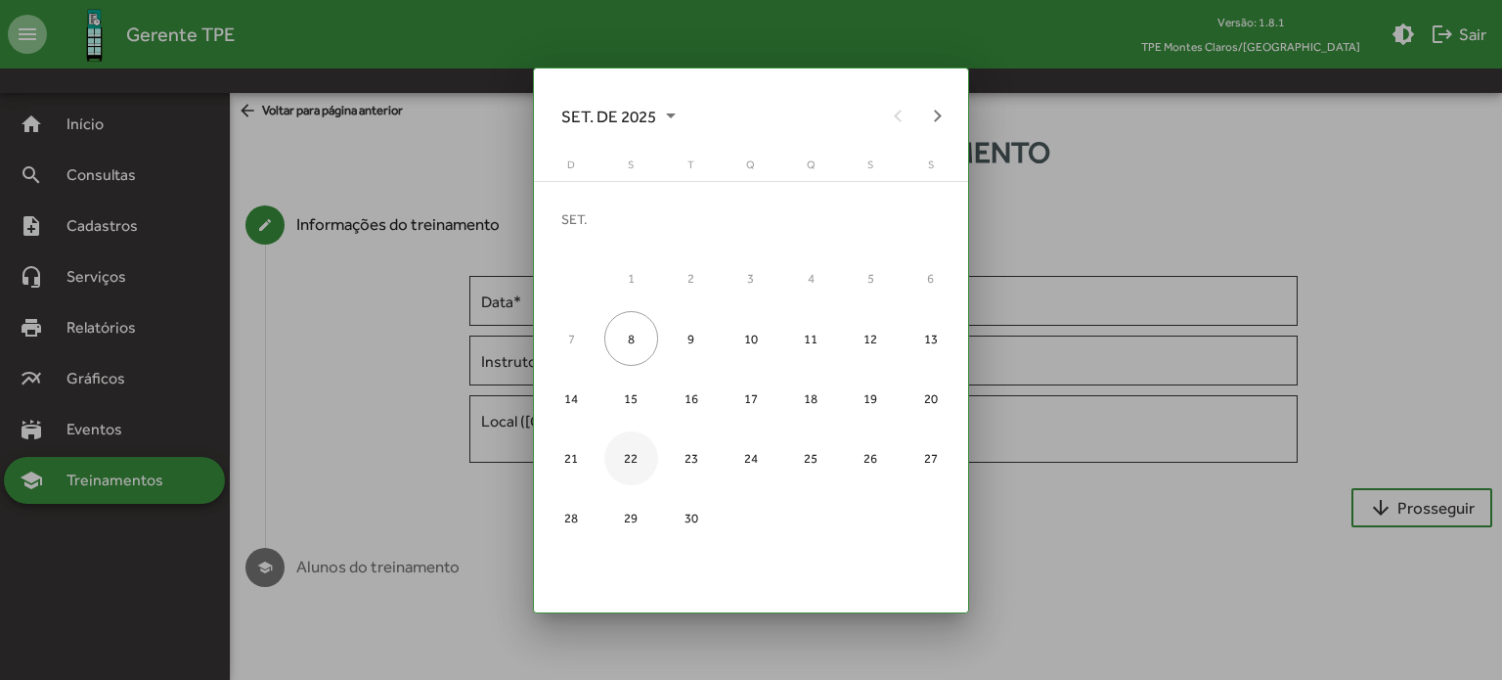
click at [630, 462] on div "22" at bounding box center [631, 458] width 54 height 54
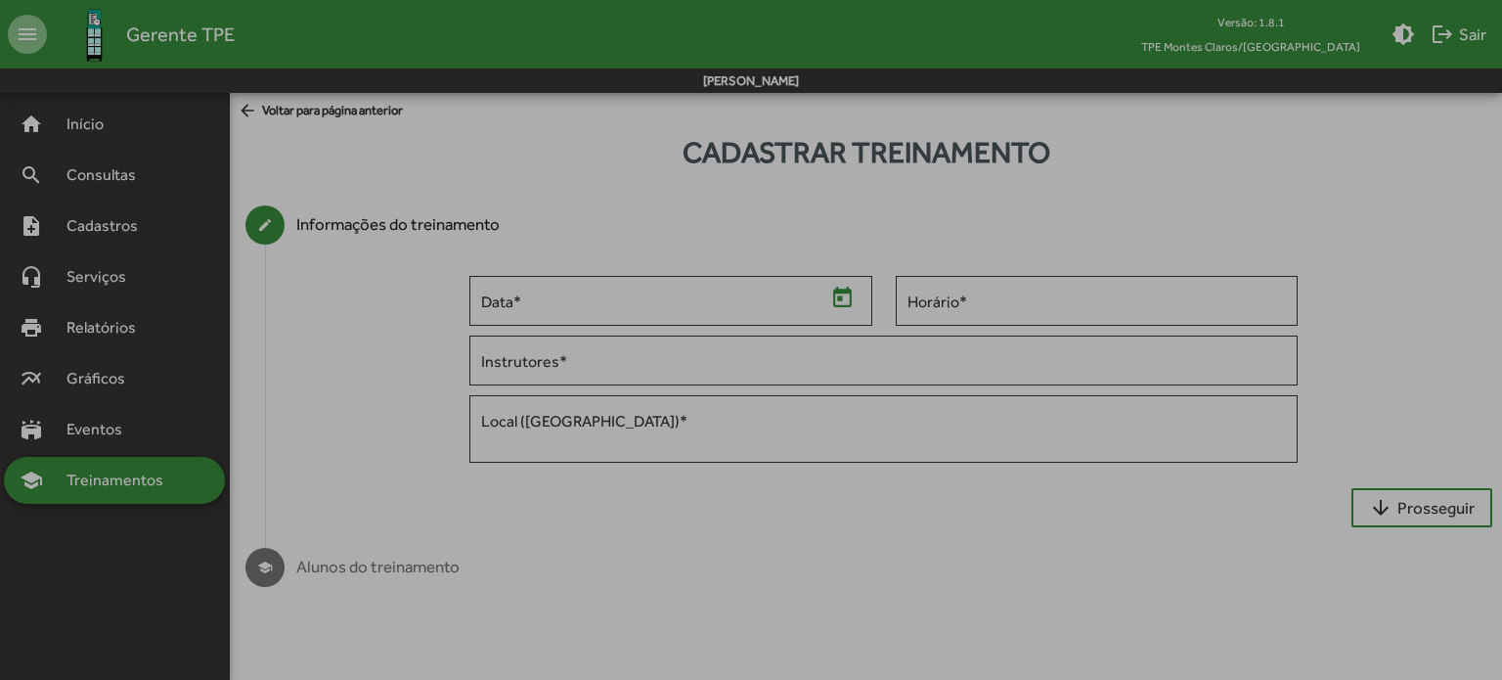
type input "**********"
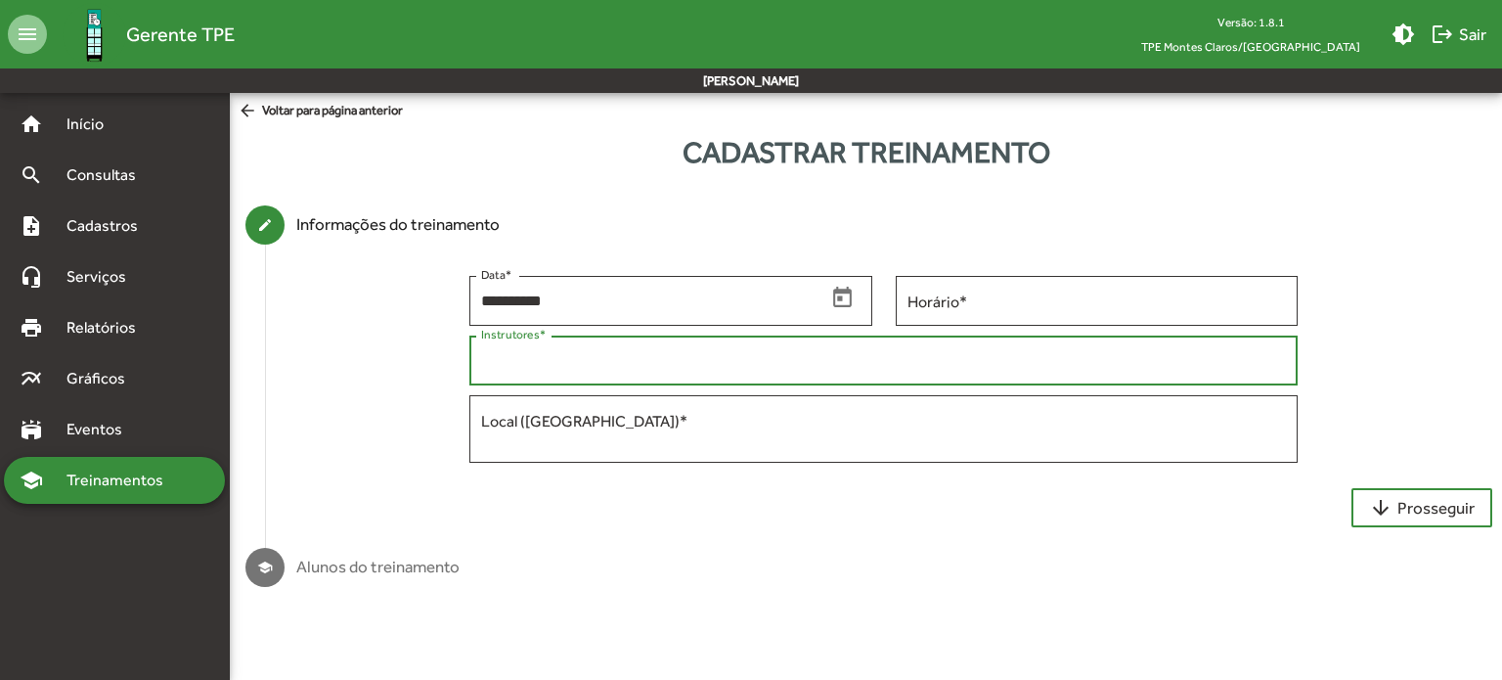
click at [572, 357] on input "Instrutores *" at bounding box center [884, 361] width 806 height 18
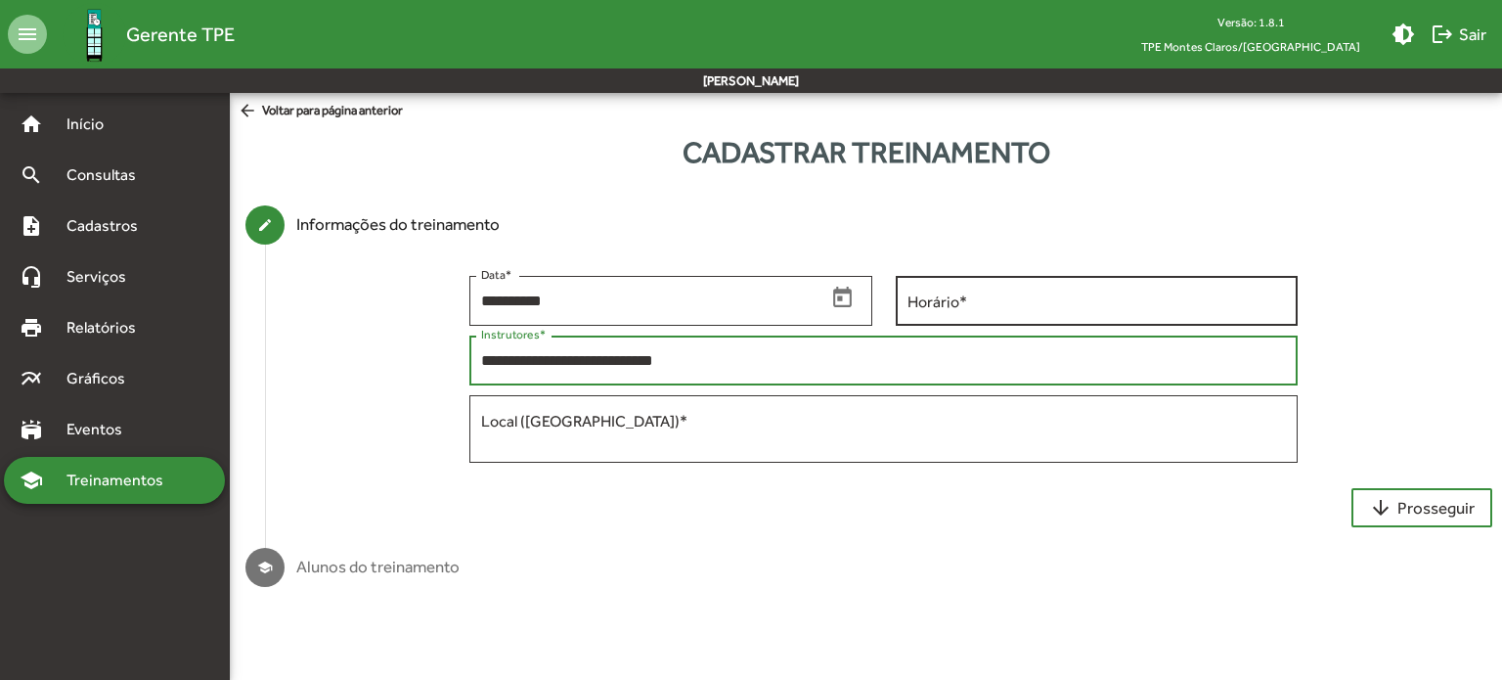
type input "**********"
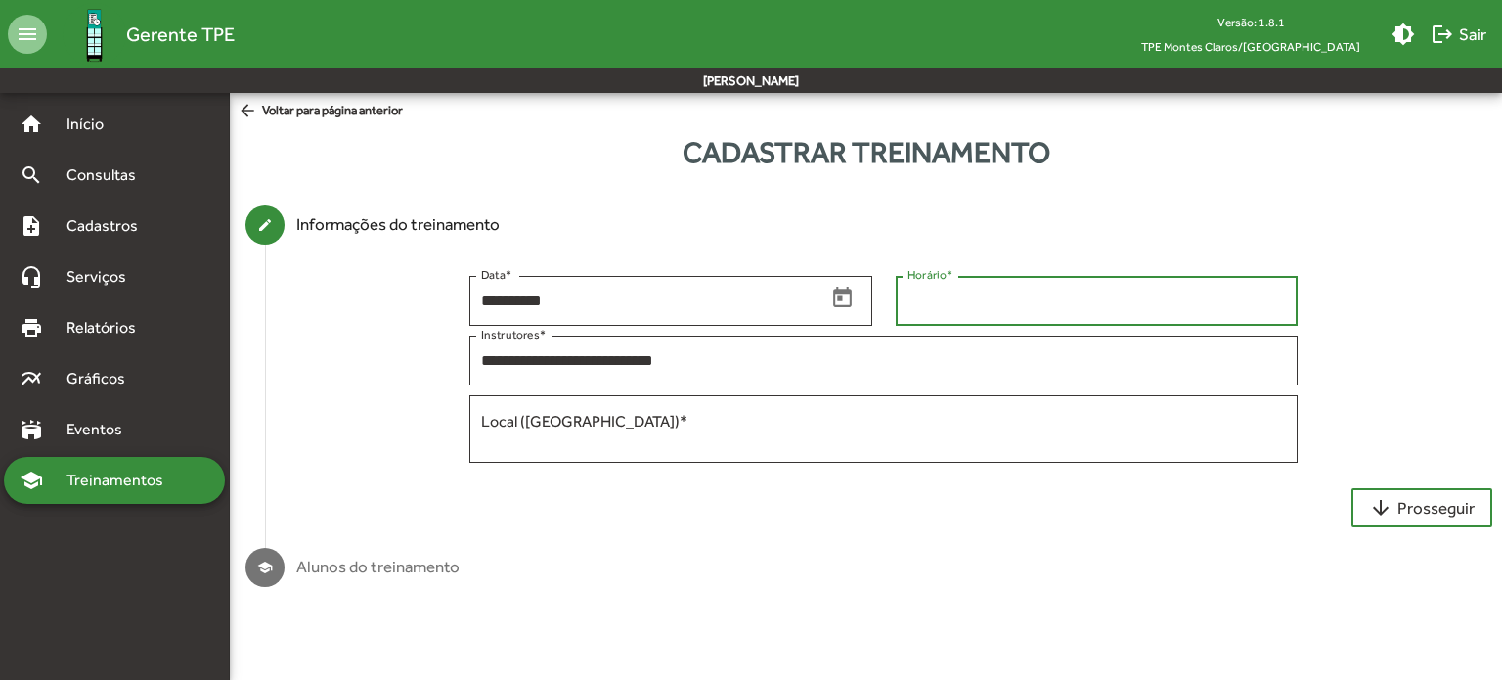
click at [993, 298] on input "Horário *" at bounding box center [1097, 301] width 379 height 18
type input "*****"
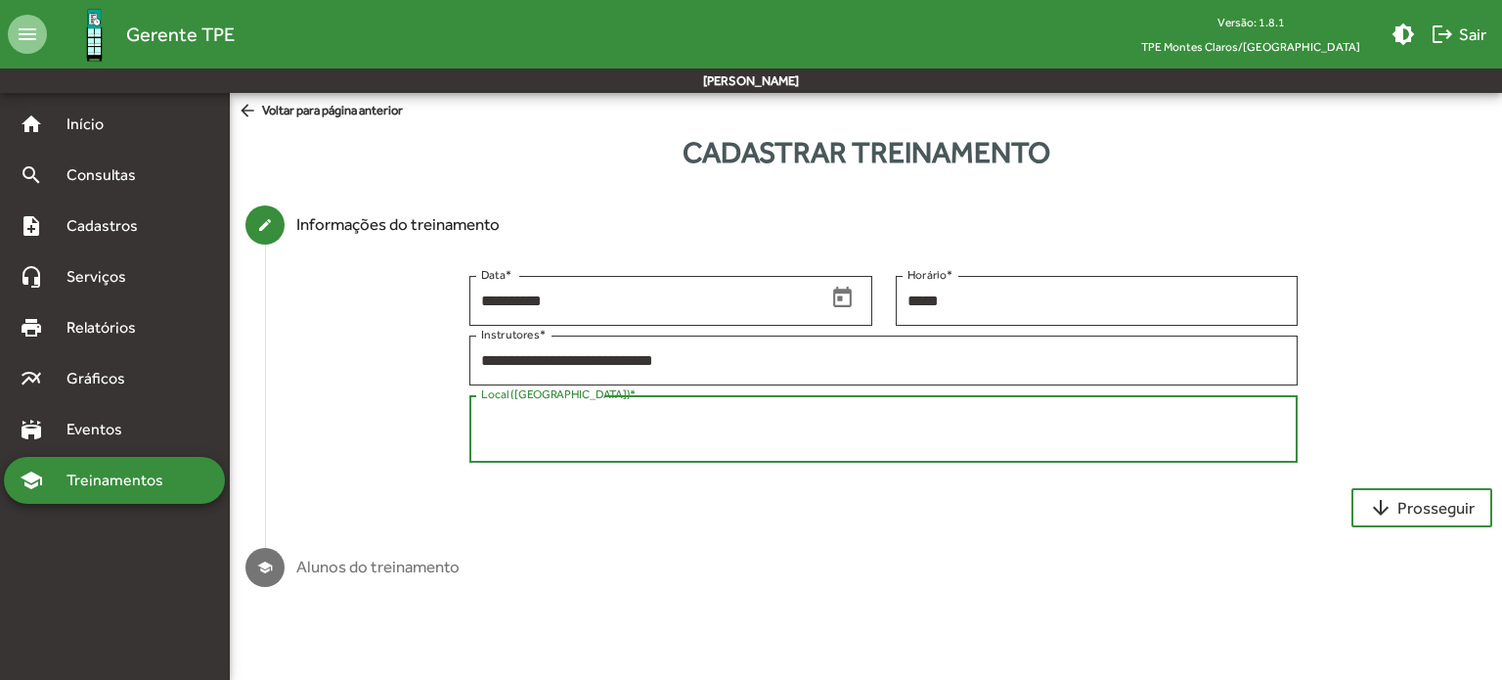
click at [626, 441] on textarea "Local ([GEOGRAPHIC_DATA]) *" at bounding box center [884, 429] width 806 height 39
type textarea "********"
click at [1424, 519] on span "arrow_downward Prosseguir" at bounding box center [1422, 507] width 106 height 35
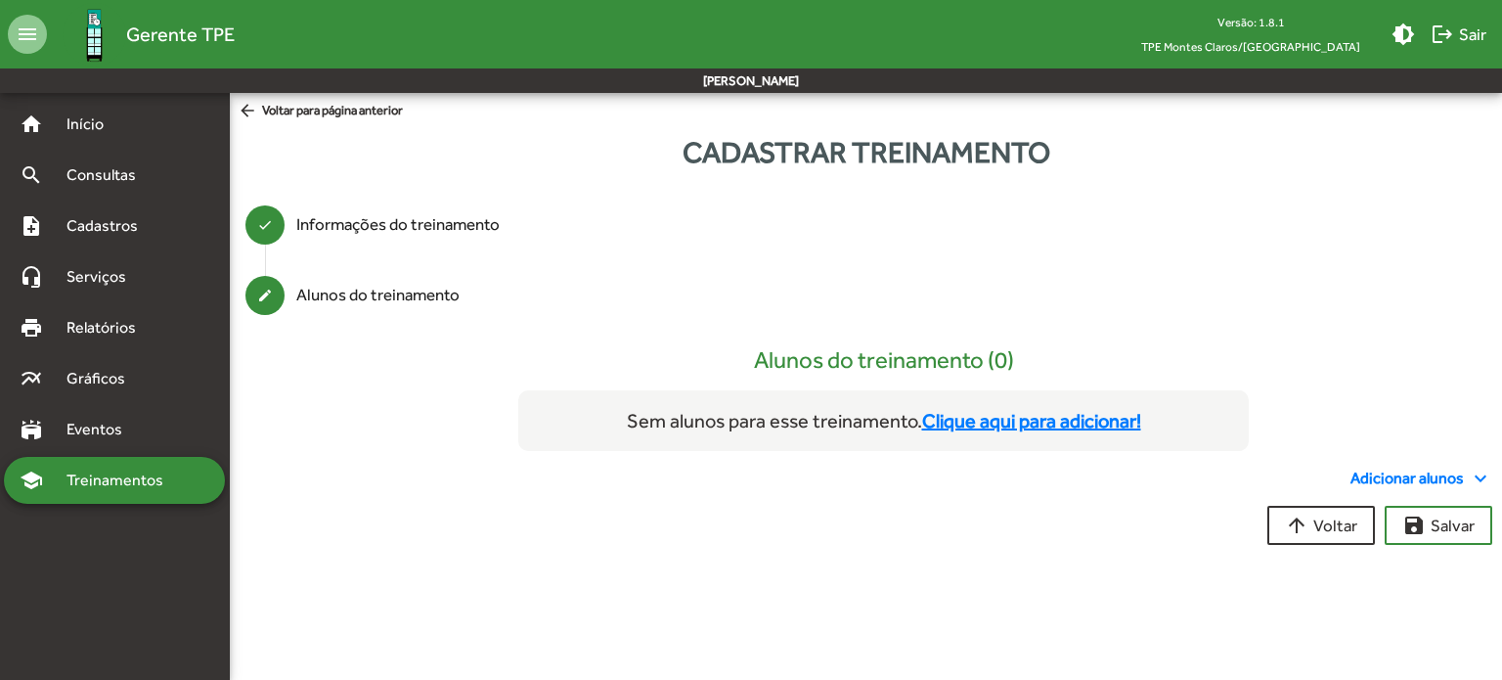
click at [1479, 472] on mat-icon "expand_more" at bounding box center [1480, 478] width 23 height 23
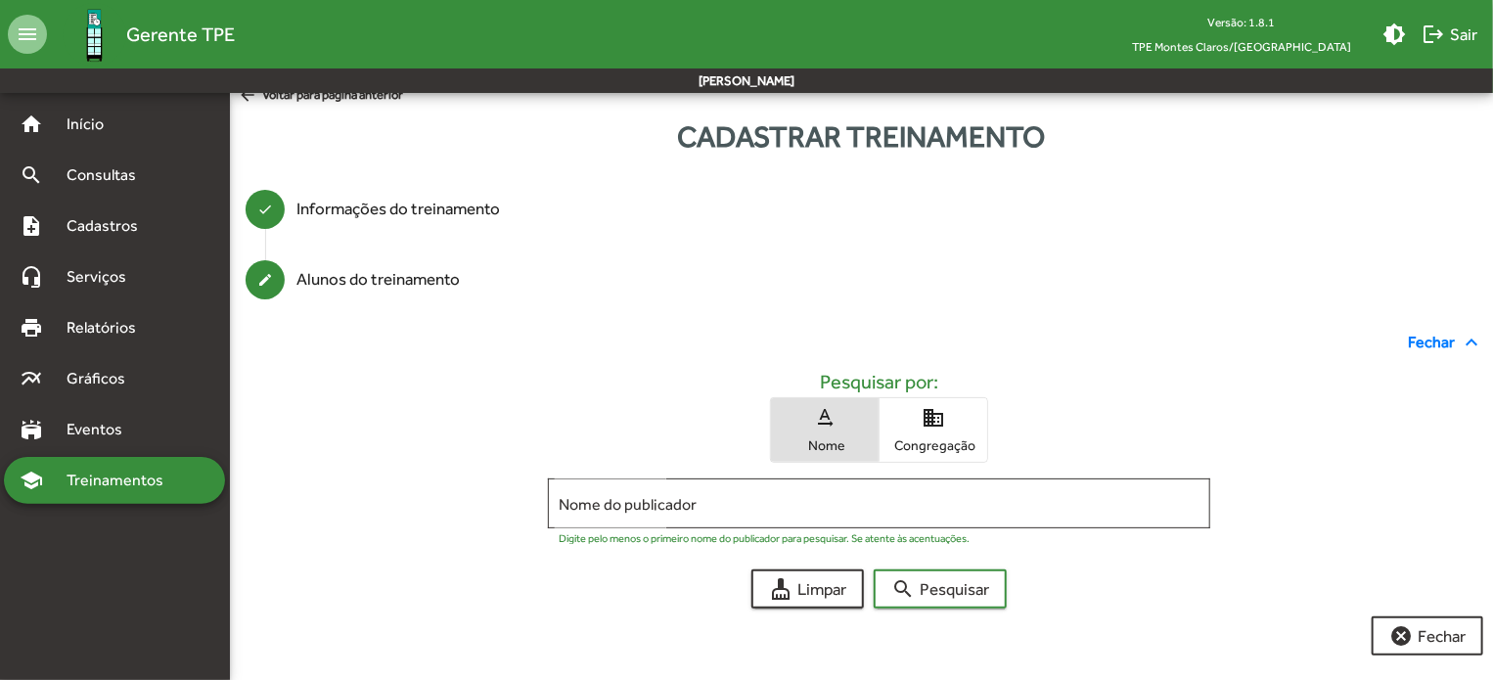
scroll to position [17, 0]
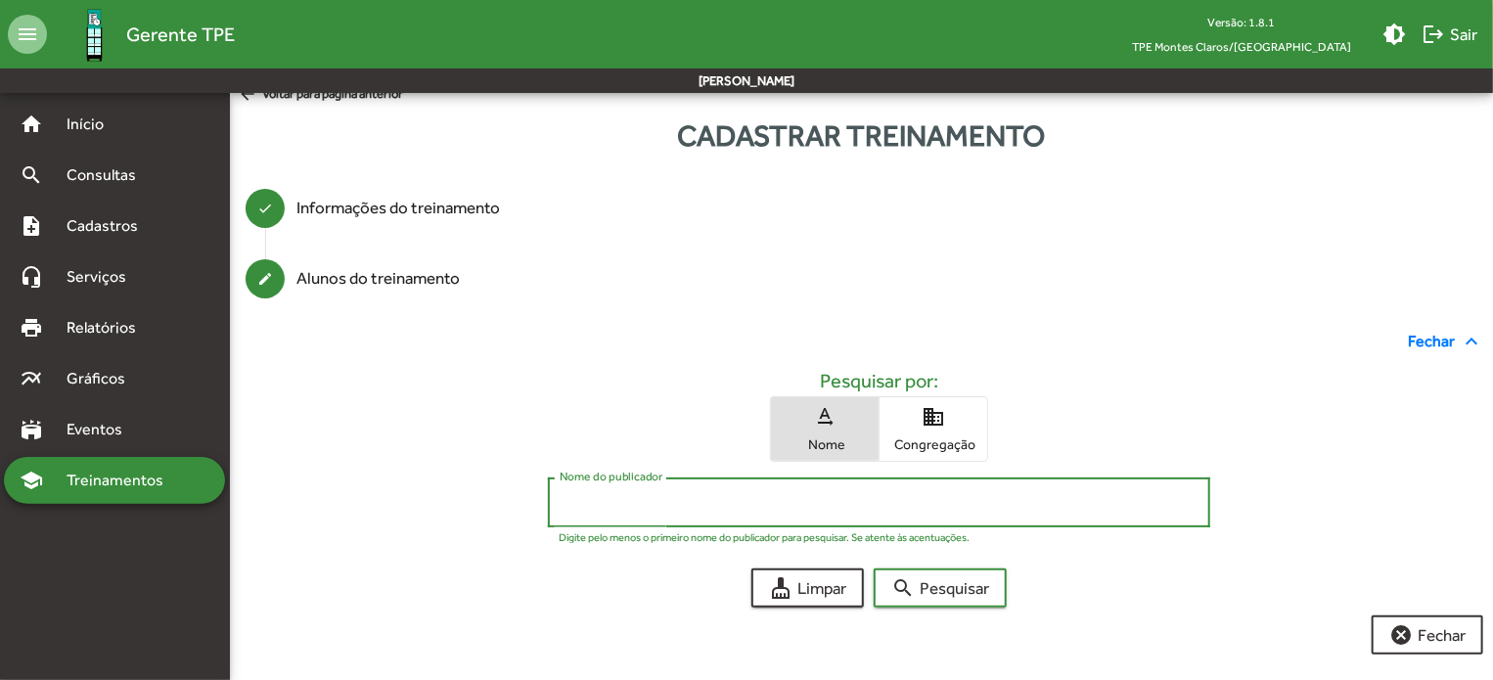
click at [595, 503] on input "Nome do publicador" at bounding box center [879, 503] width 640 height 18
click at [937, 601] on span "search Pesquisar" at bounding box center [940, 587] width 98 height 35
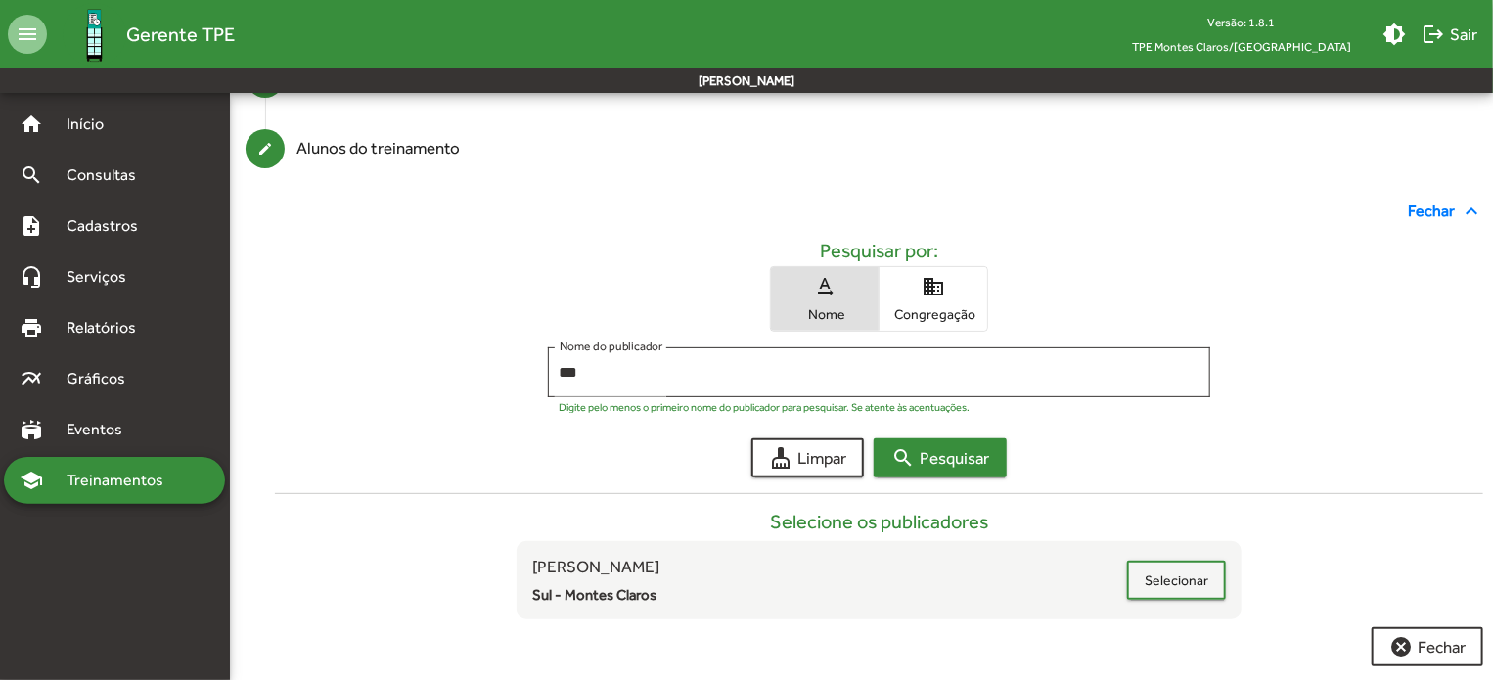
scroll to position [158, 0]
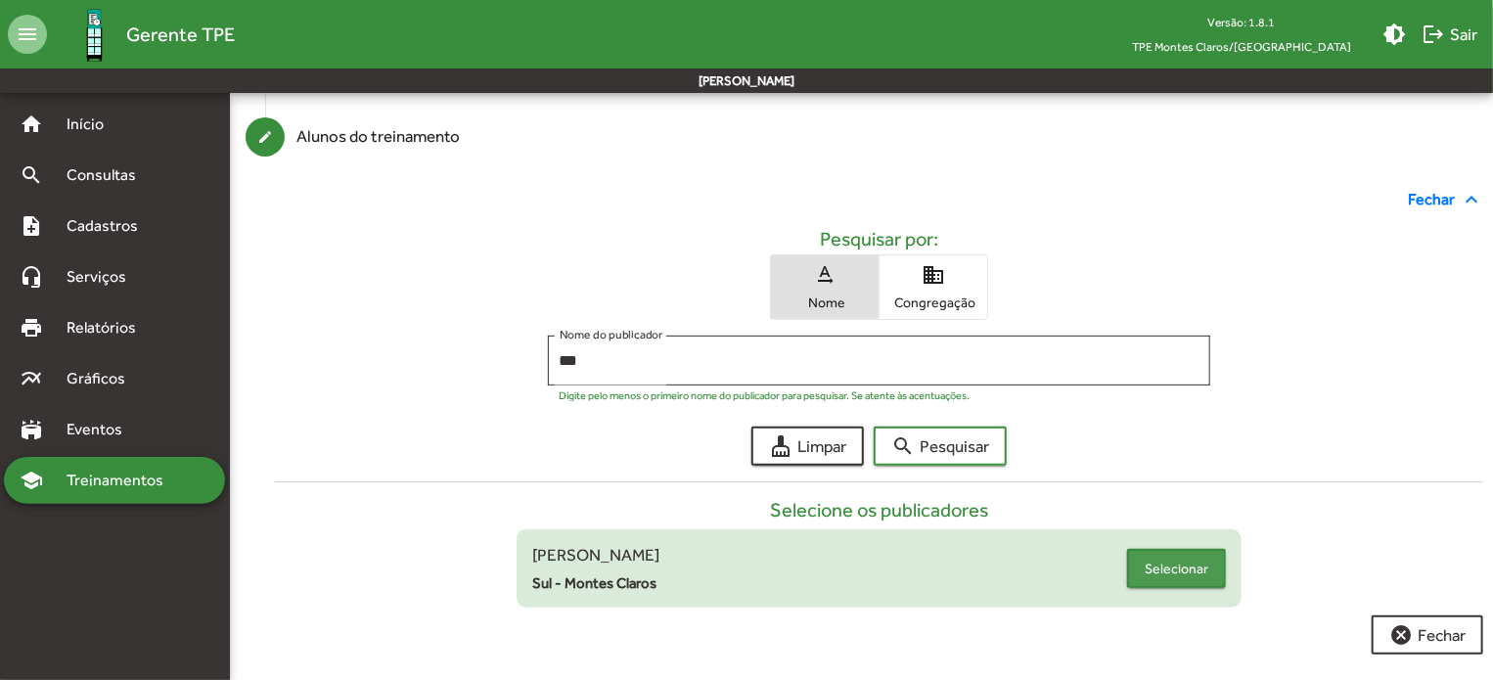
click at [1172, 562] on span "Selecionar" at bounding box center [1176, 568] width 64 height 35
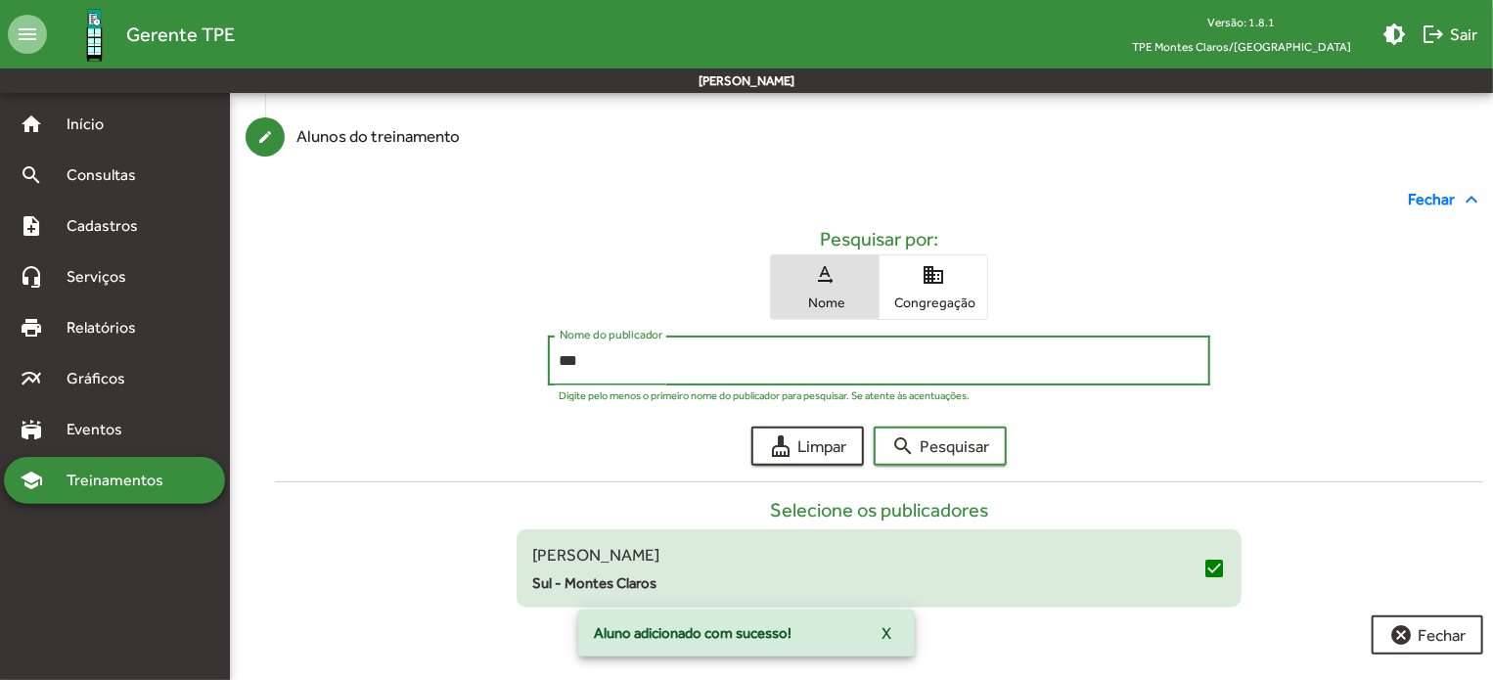
click at [596, 363] on input "***" at bounding box center [879, 361] width 640 height 18
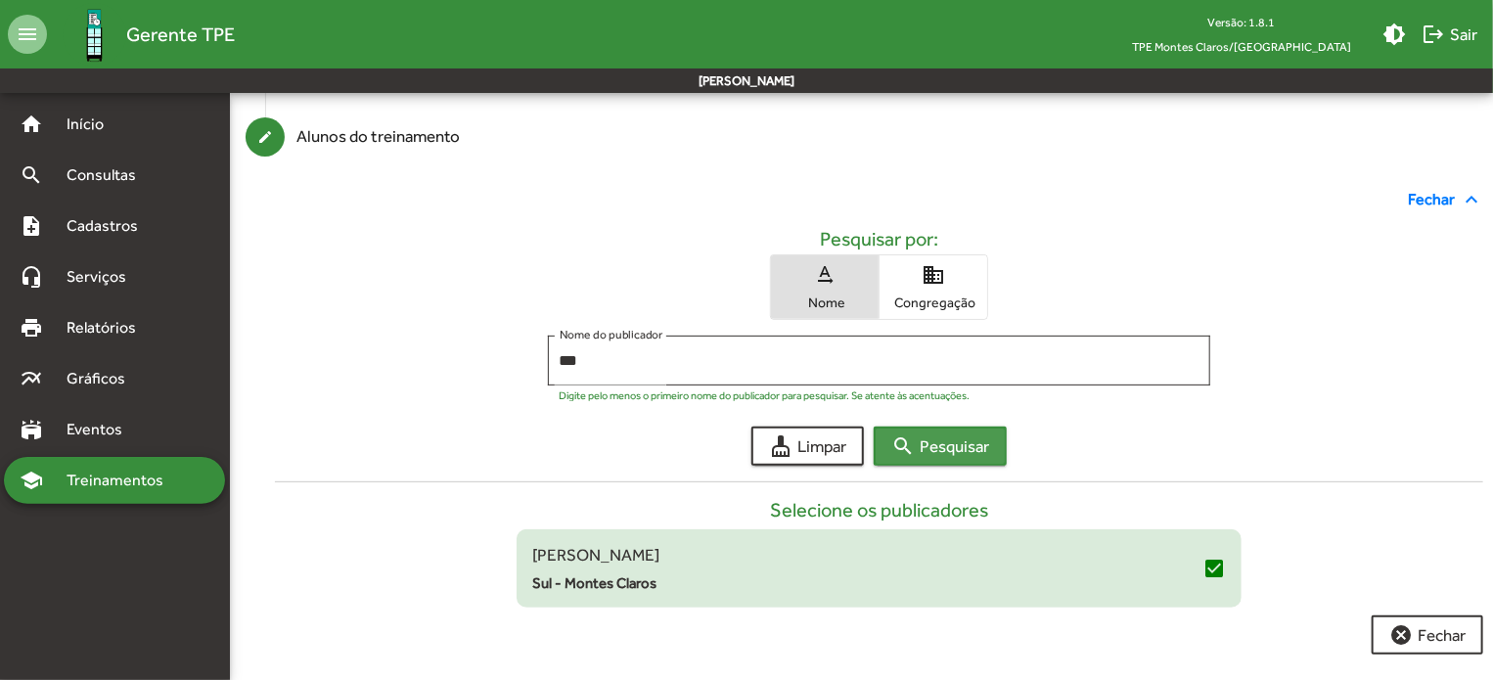
click at [897, 452] on mat-icon "search" at bounding box center [902, 445] width 23 height 23
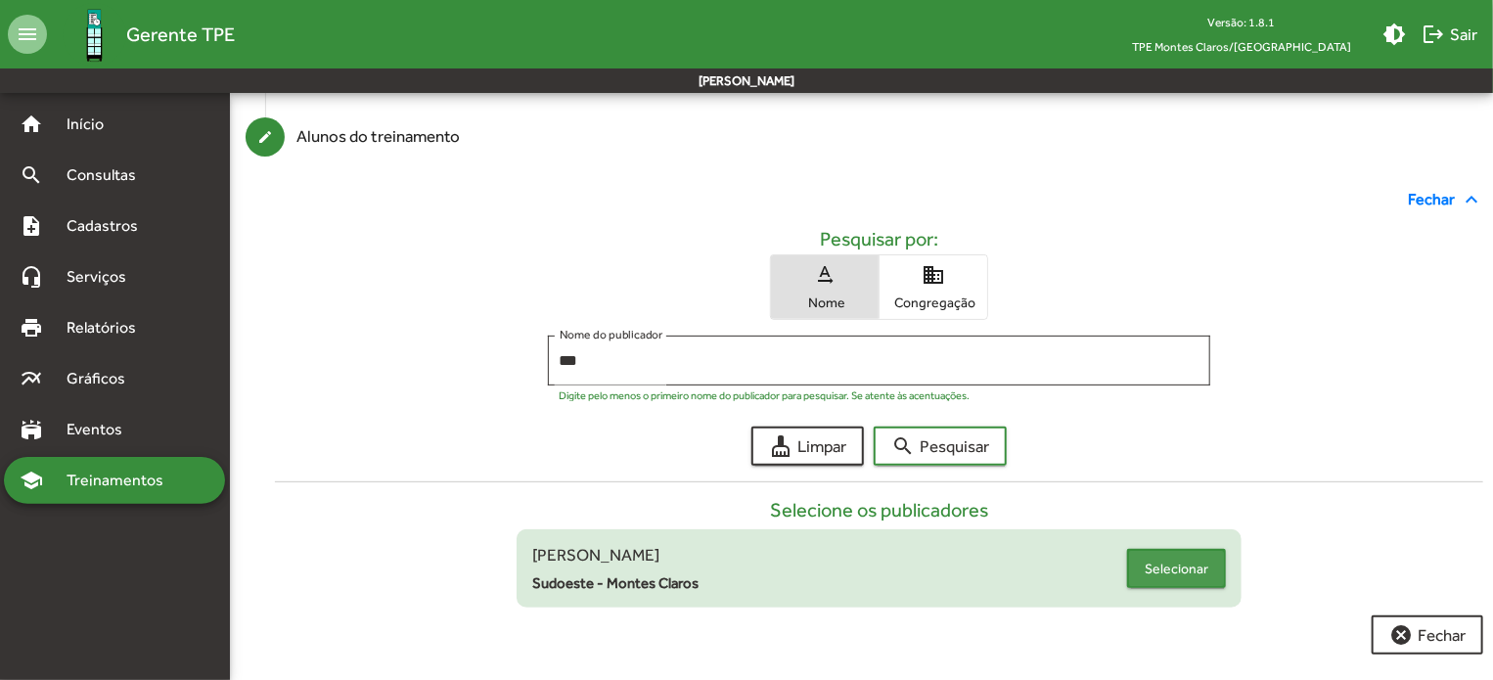
click at [1174, 573] on span "Selecionar" at bounding box center [1176, 568] width 64 height 35
click at [599, 363] on input "***" at bounding box center [879, 361] width 640 height 18
type input "*"
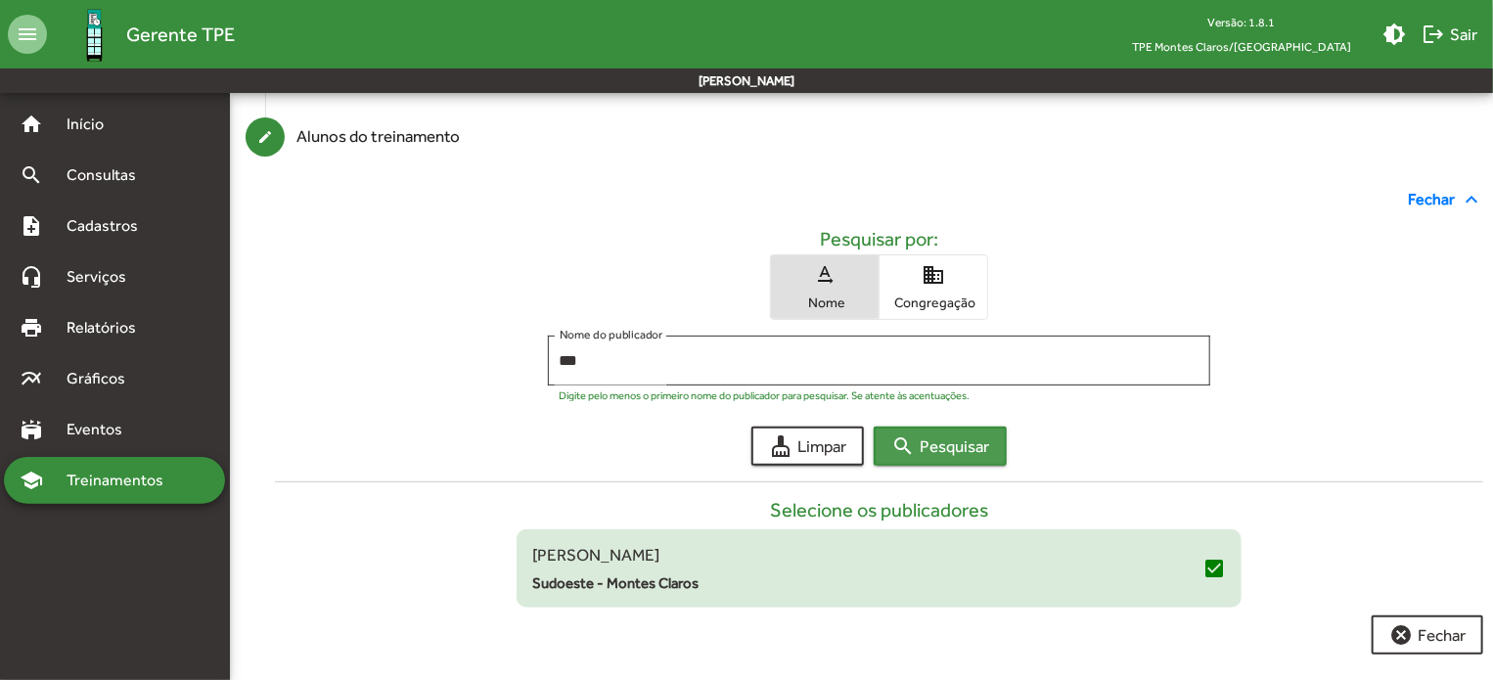
click at [957, 440] on span "search Pesquisar" at bounding box center [940, 445] width 98 height 35
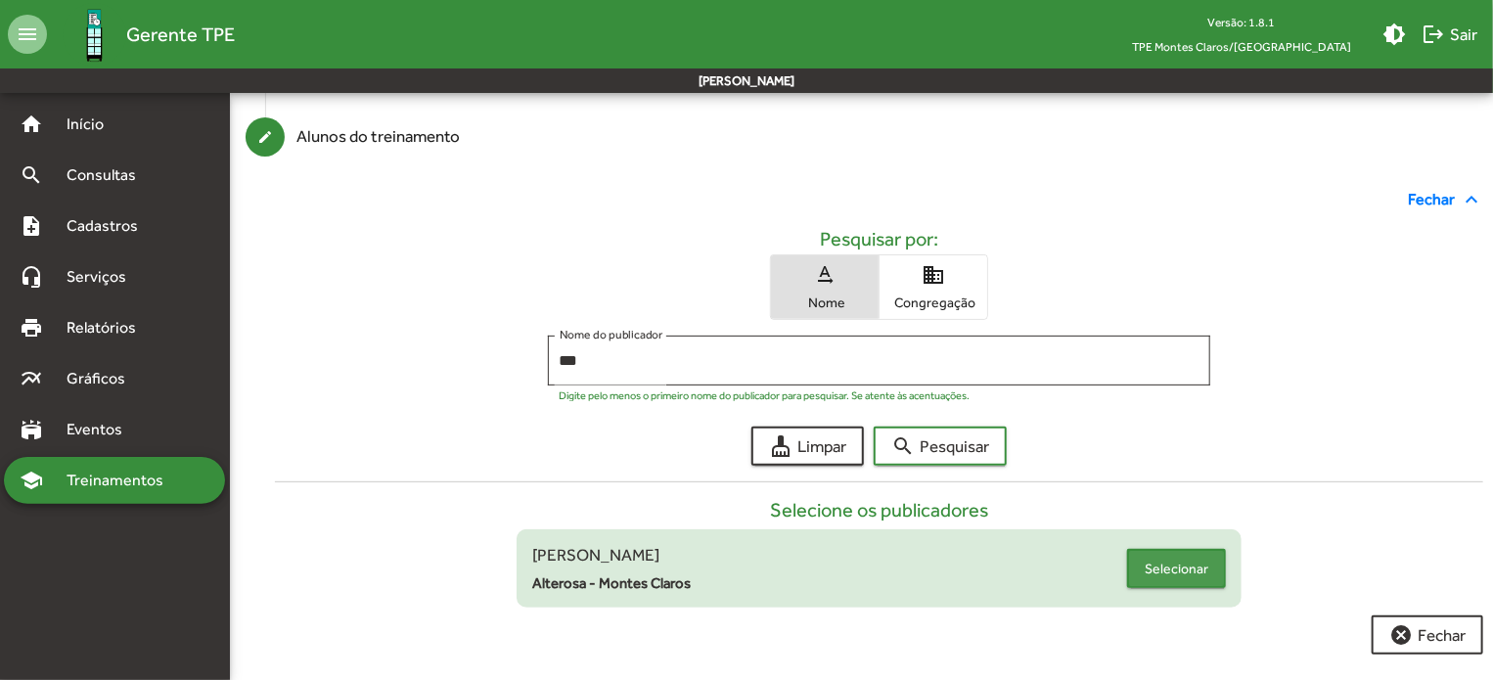
click at [1200, 574] on span "Selecionar" at bounding box center [1176, 568] width 64 height 35
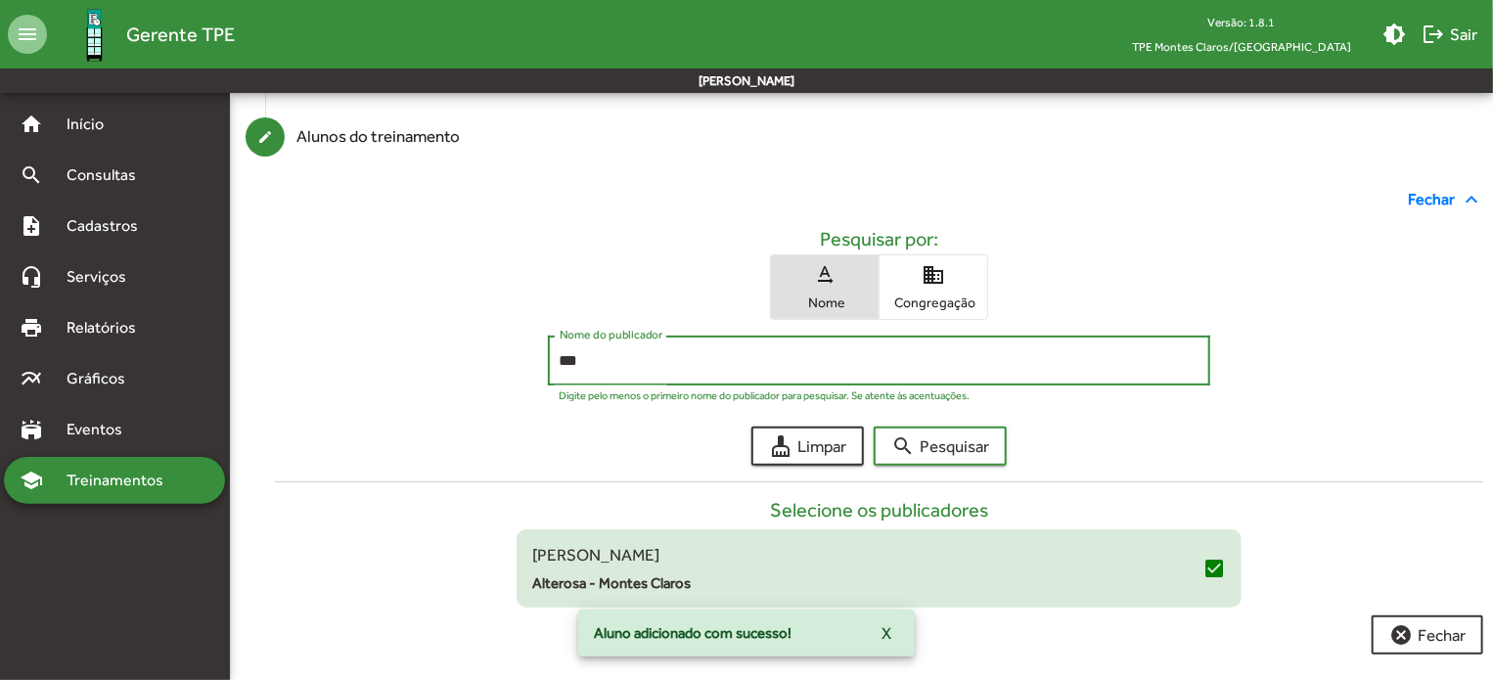
click at [582, 358] on input "***" at bounding box center [879, 361] width 640 height 18
type input "*"
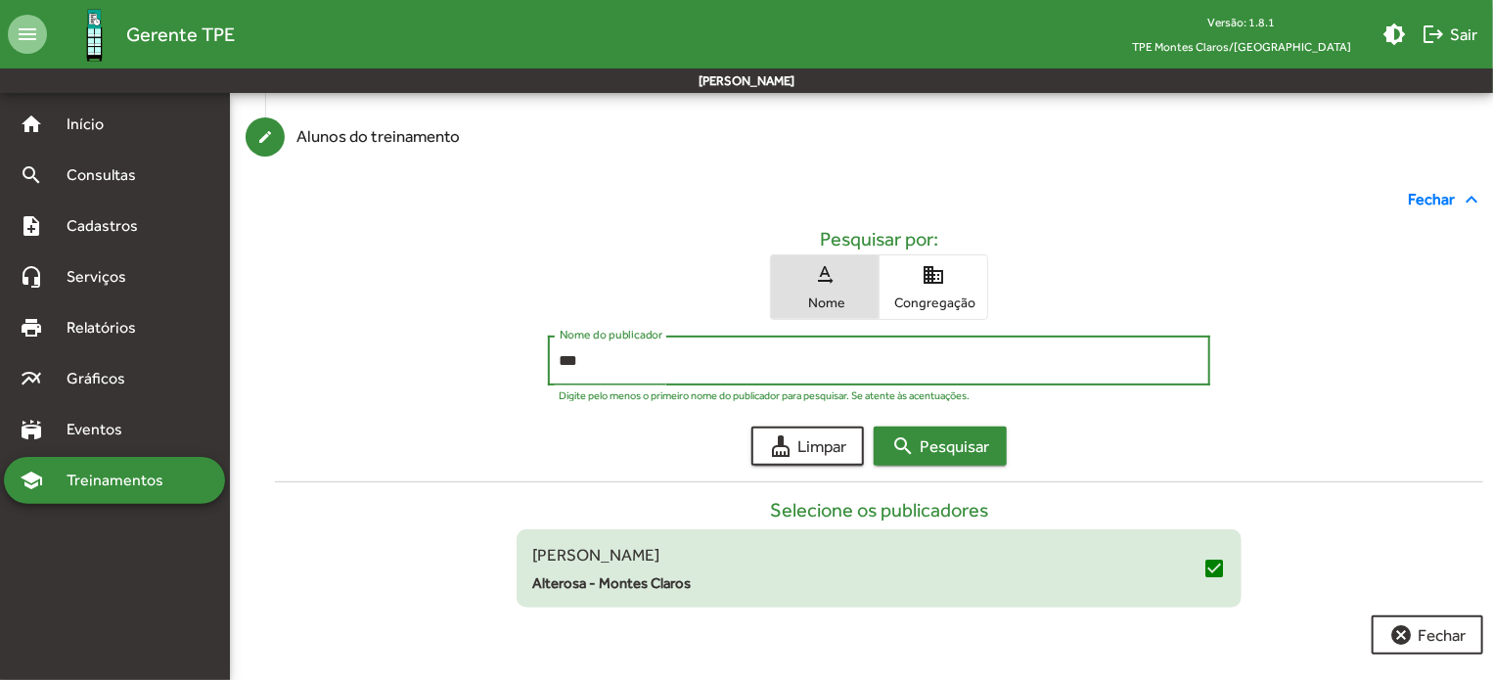
click at [966, 443] on span "search Pesquisar" at bounding box center [940, 445] width 98 height 35
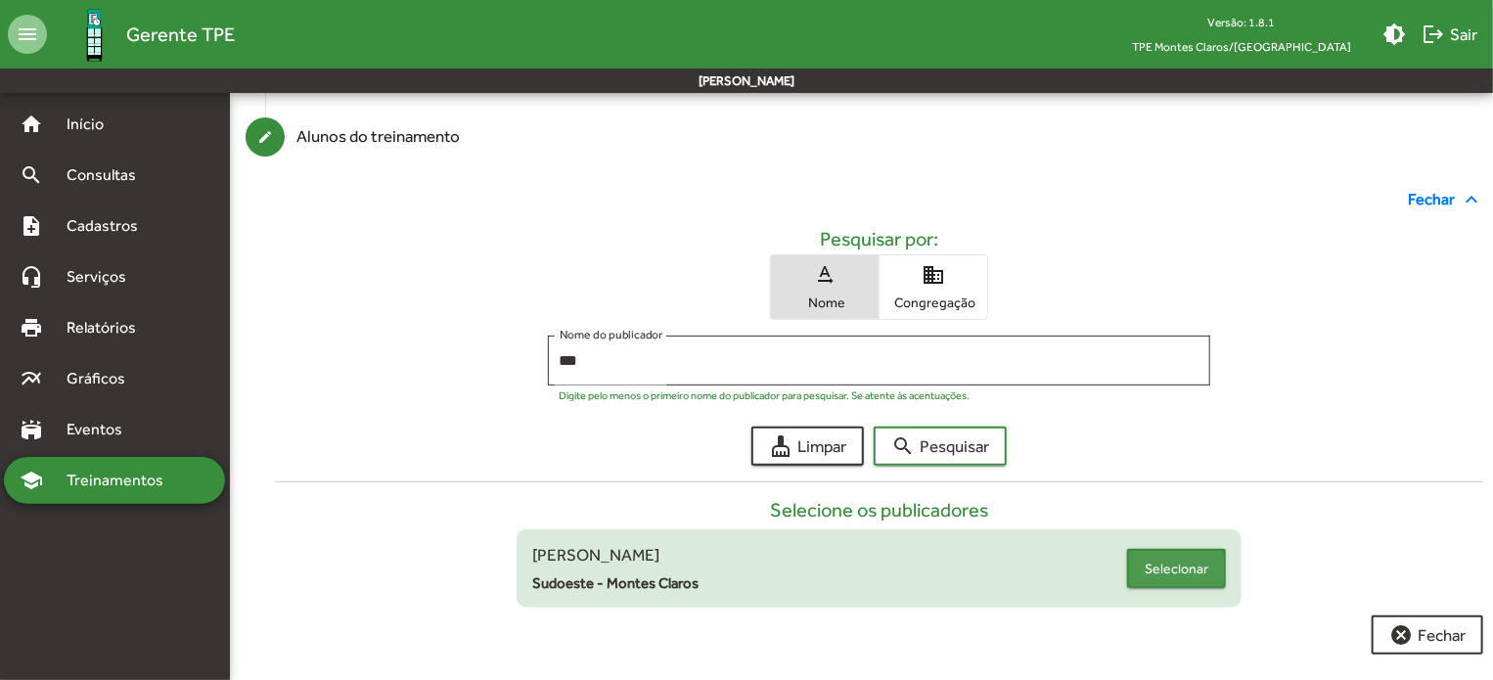
click at [1186, 560] on span "Selecionar" at bounding box center [1176, 568] width 64 height 35
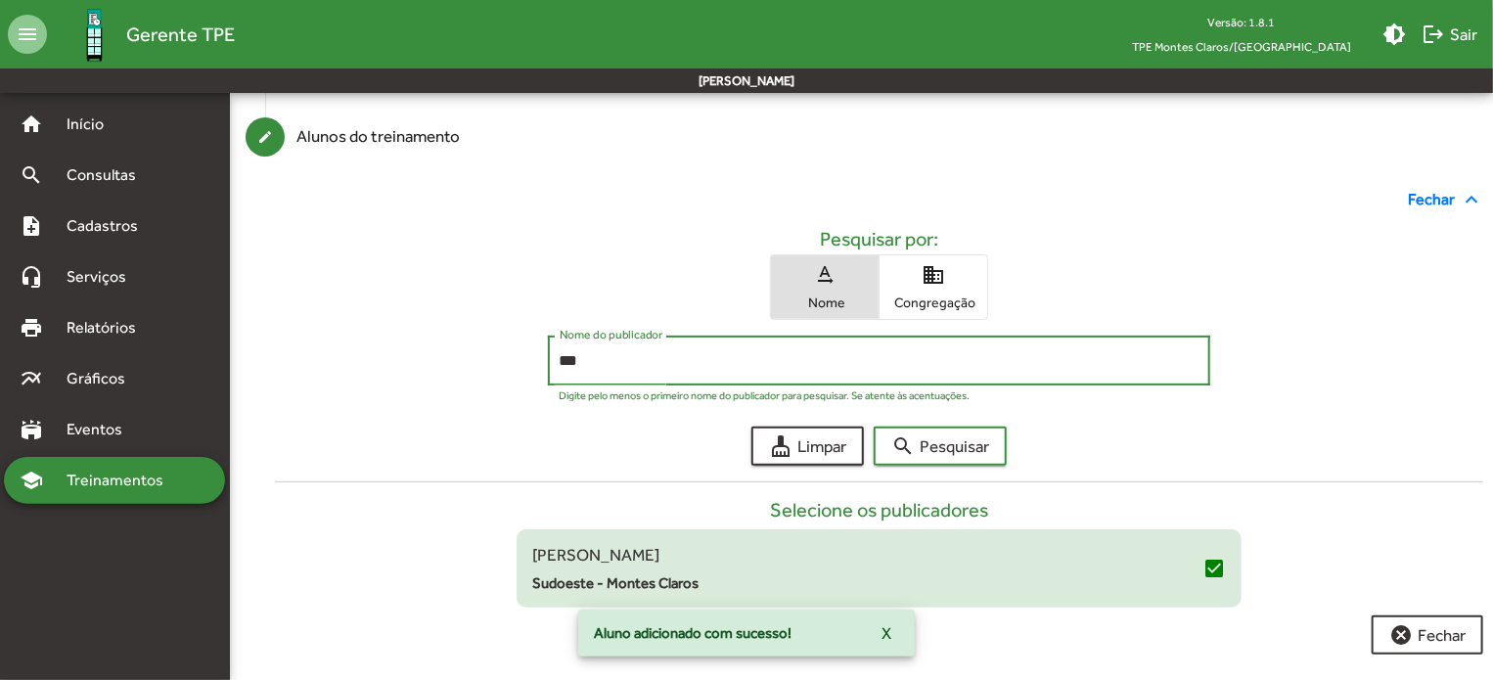
click at [605, 359] on input "***" at bounding box center [879, 361] width 640 height 18
type input "*"
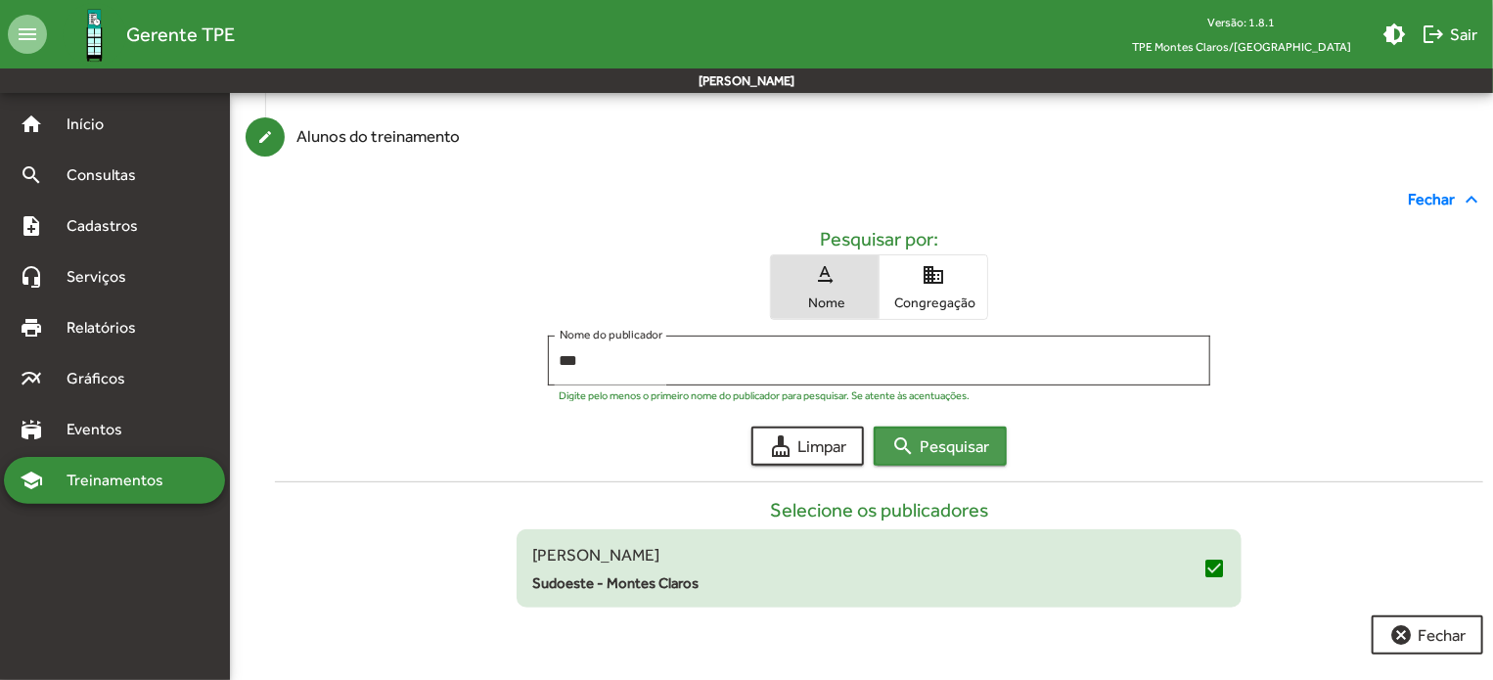
click at [948, 459] on span "search Pesquisar" at bounding box center [940, 445] width 98 height 35
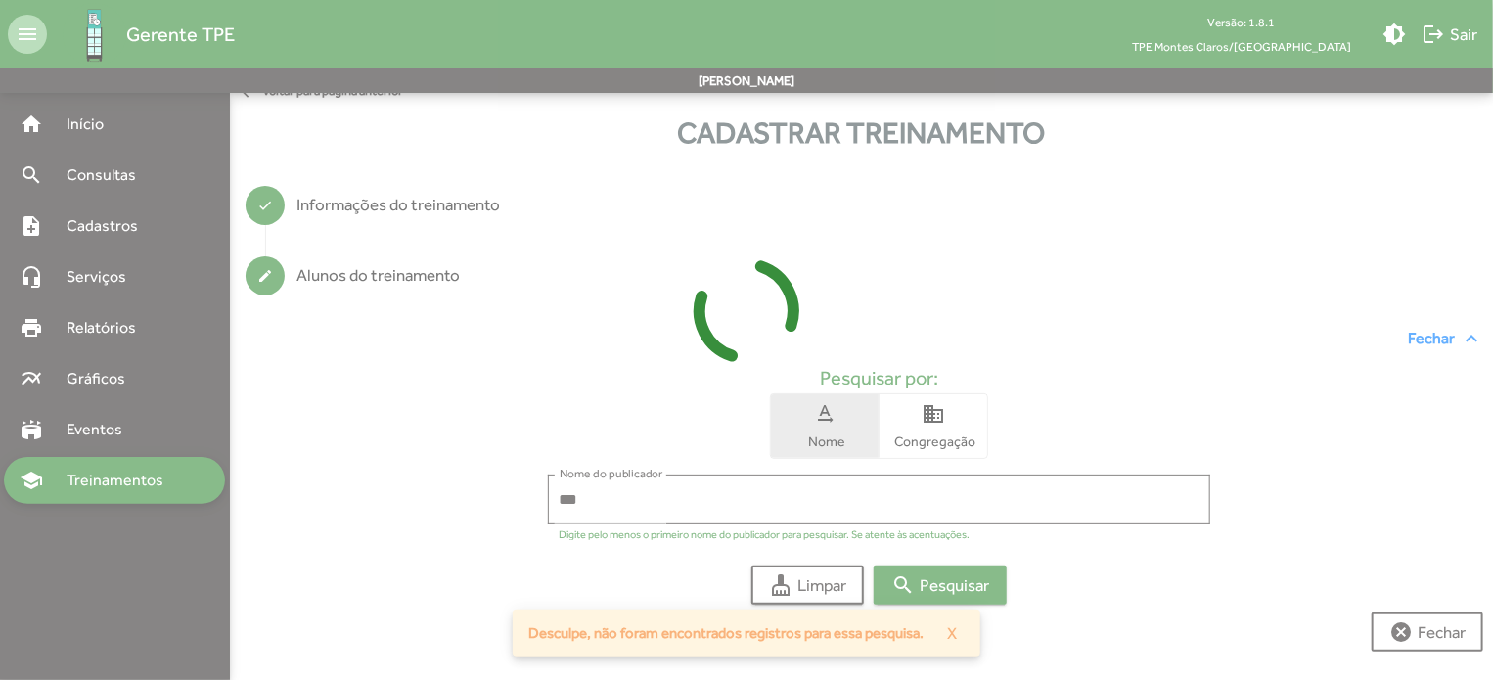
scroll to position [17, 0]
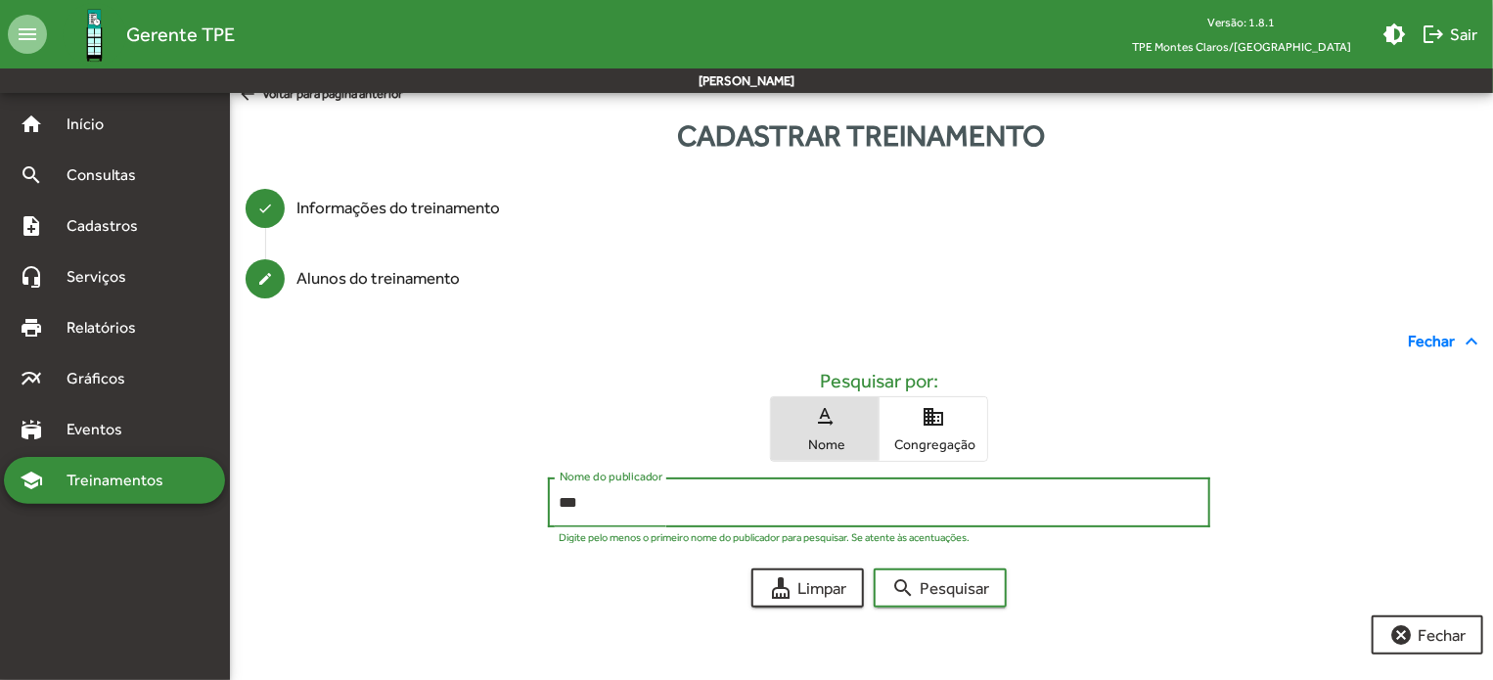
click at [581, 509] on input "***" at bounding box center [879, 503] width 640 height 18
type input "*"
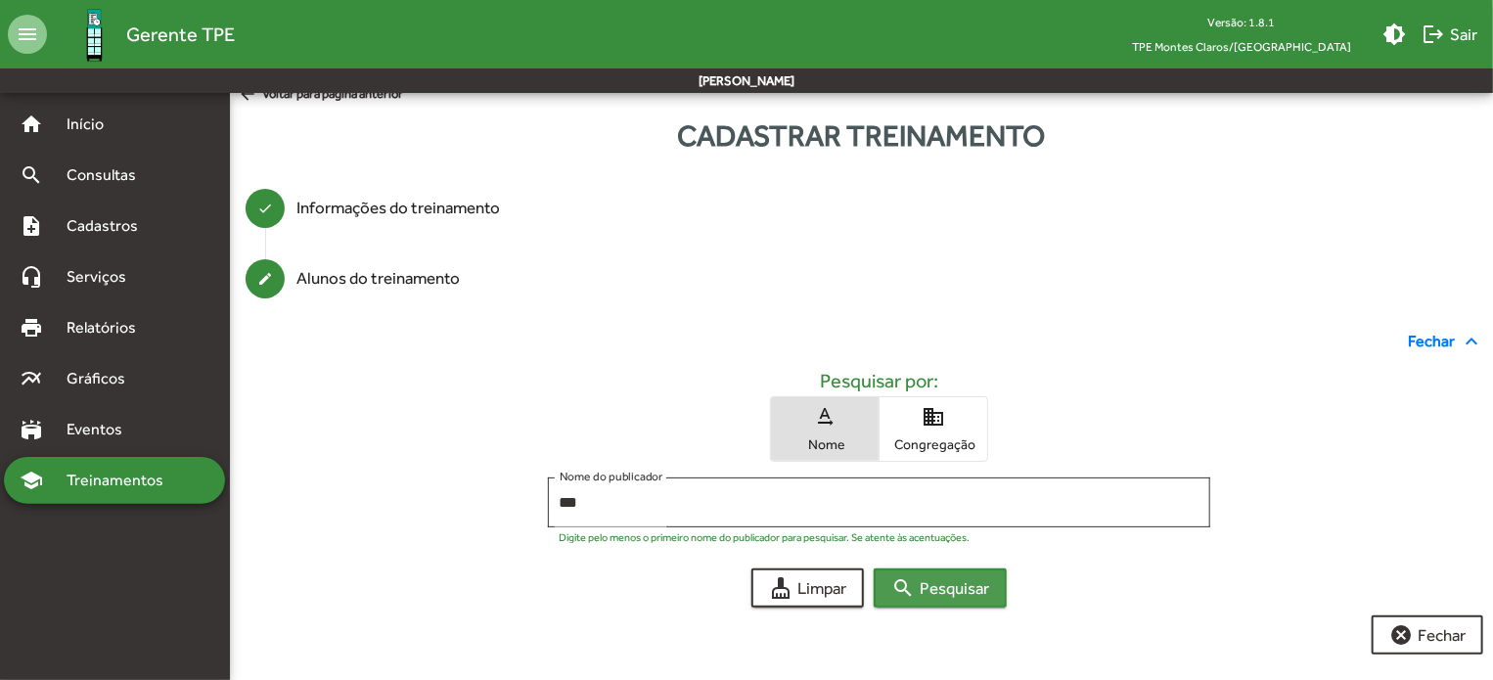
click at [956, 594] on span "search Pesquisar" at bounding box center [940, 587] width 98 height 35
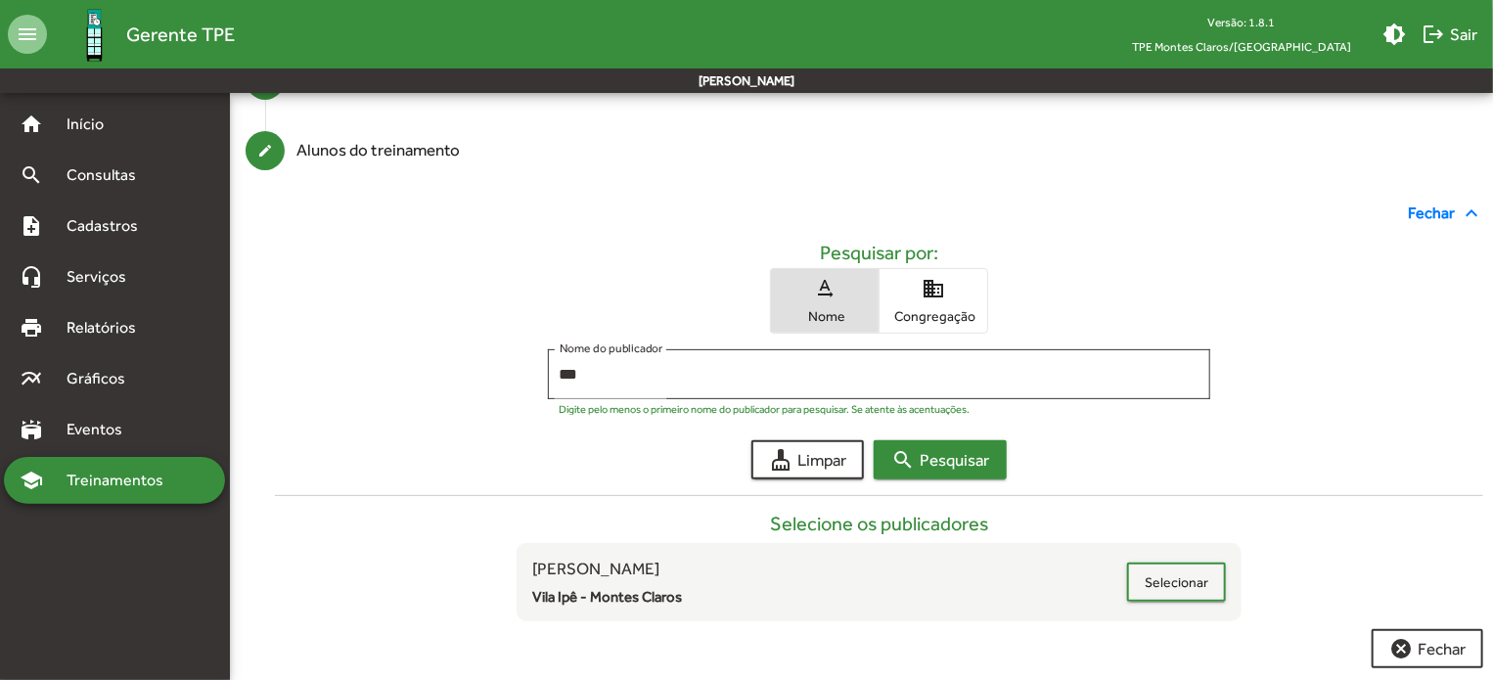
scroll to position [158, 0]
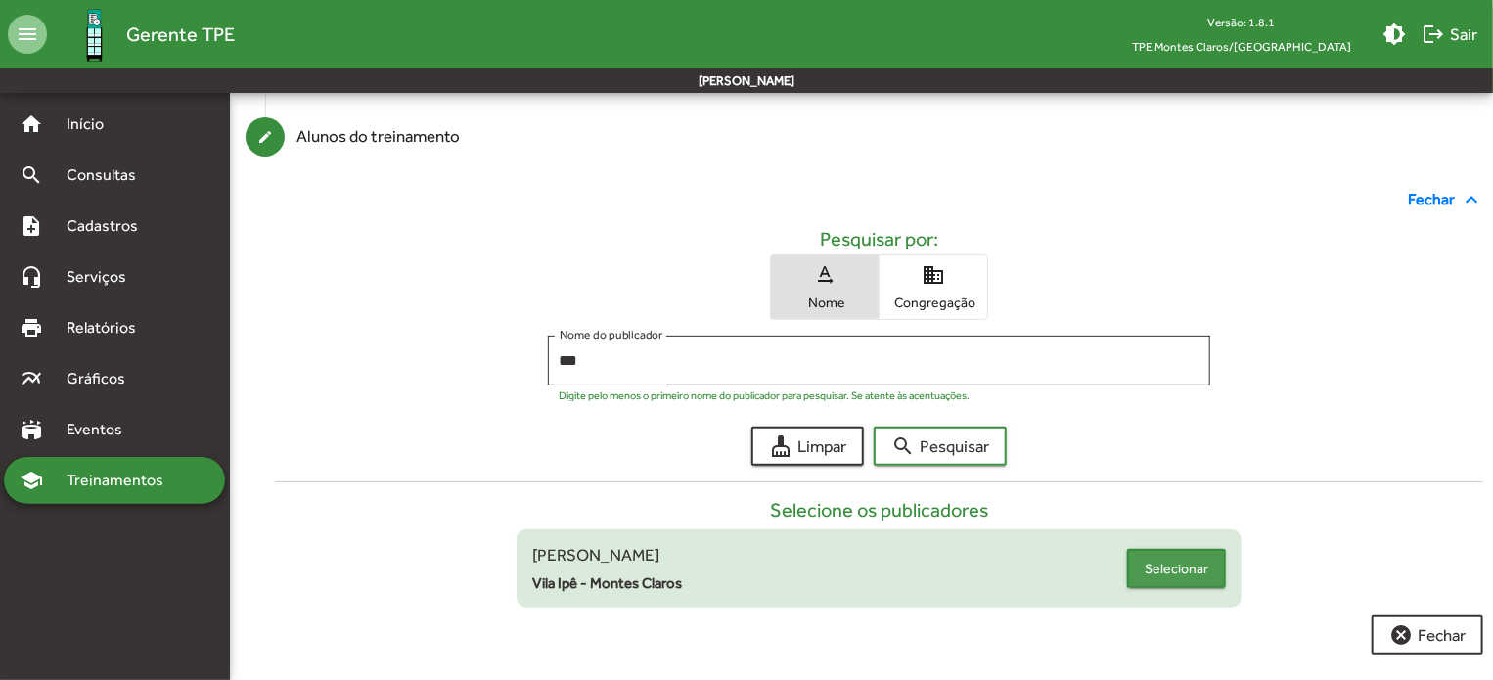
click at [1182, 559] on span "Selecionar" at bounding box center [1176, 568] width 64 height 35
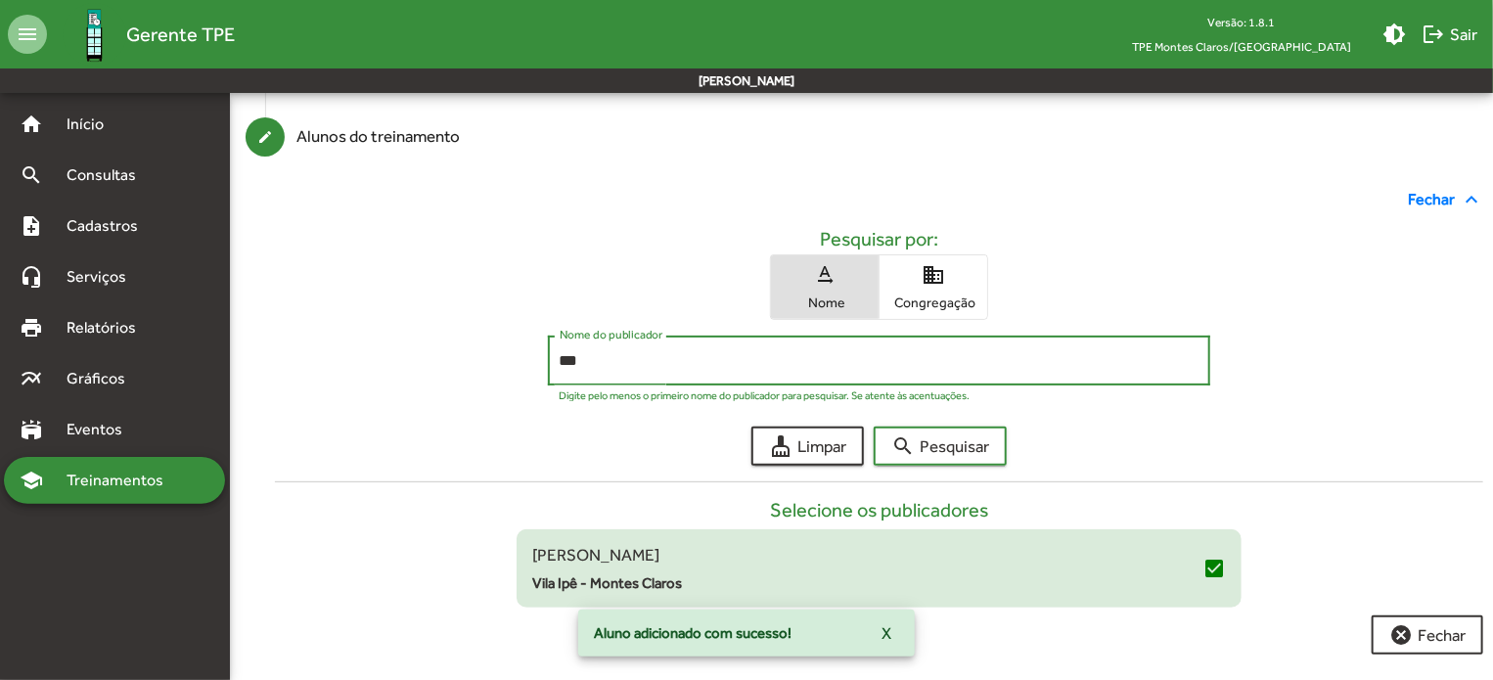
click at [634, 354] on input "***" at bounding box center [879, 361] width 640 height 18
type input "*"
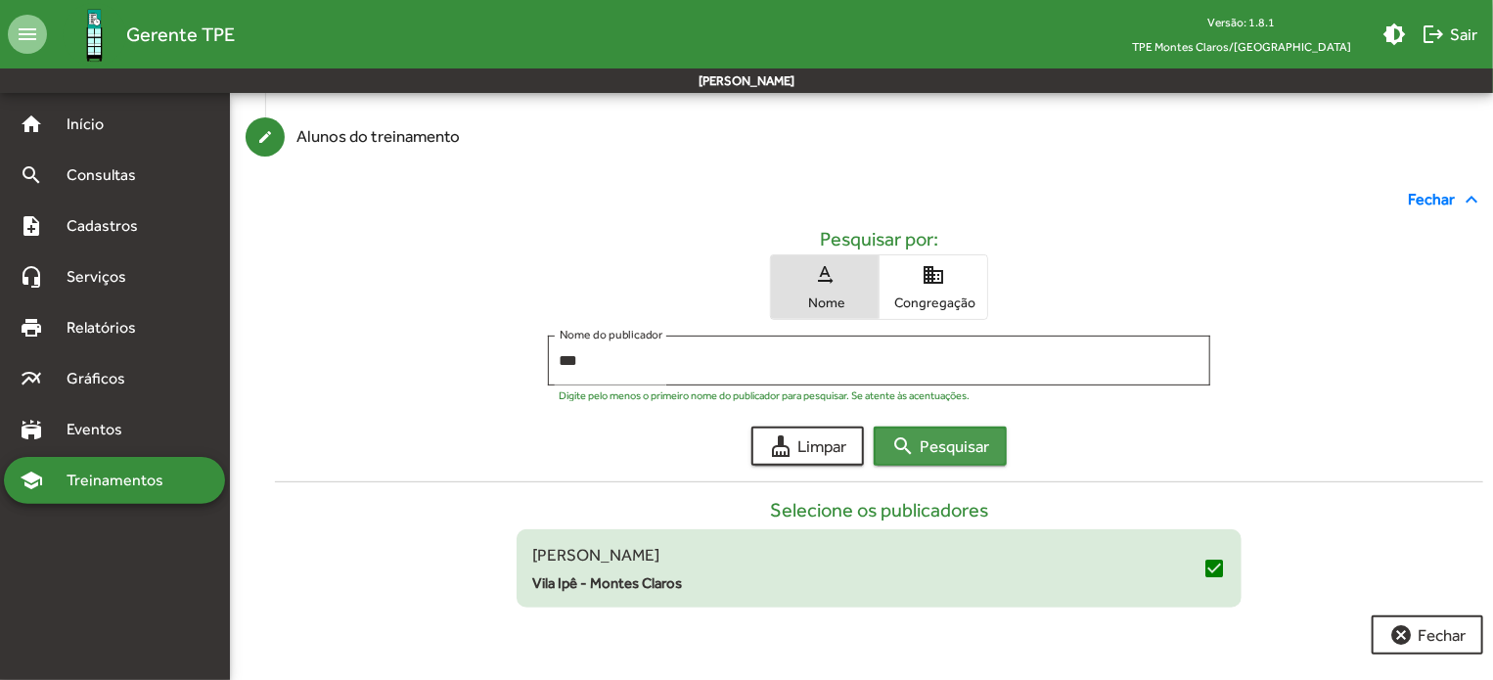
click at [929, 448] on span "search Pesquisar" at bounding box center [940, 445] width 98 height 35
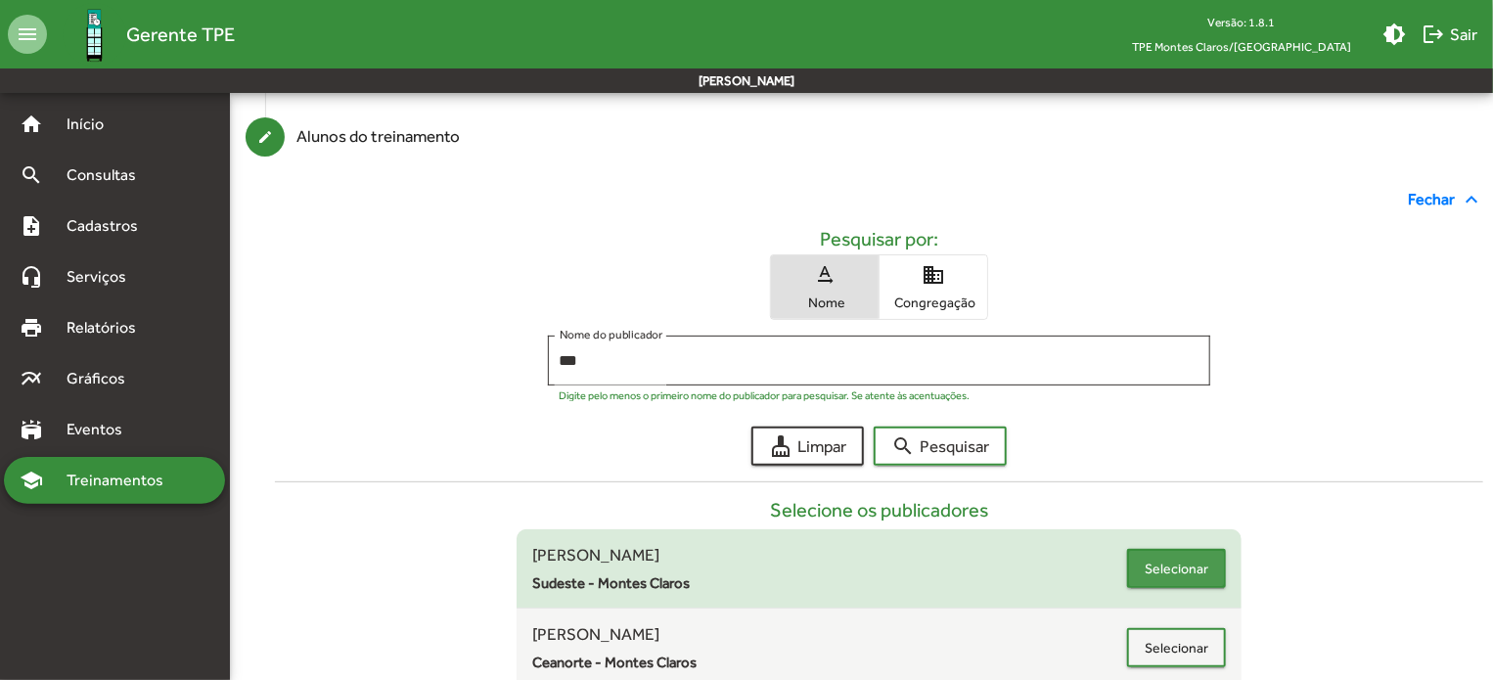
click at [1160, 559] on span "Selecionar" at bounding box center [1176, 568] width 64 height 35
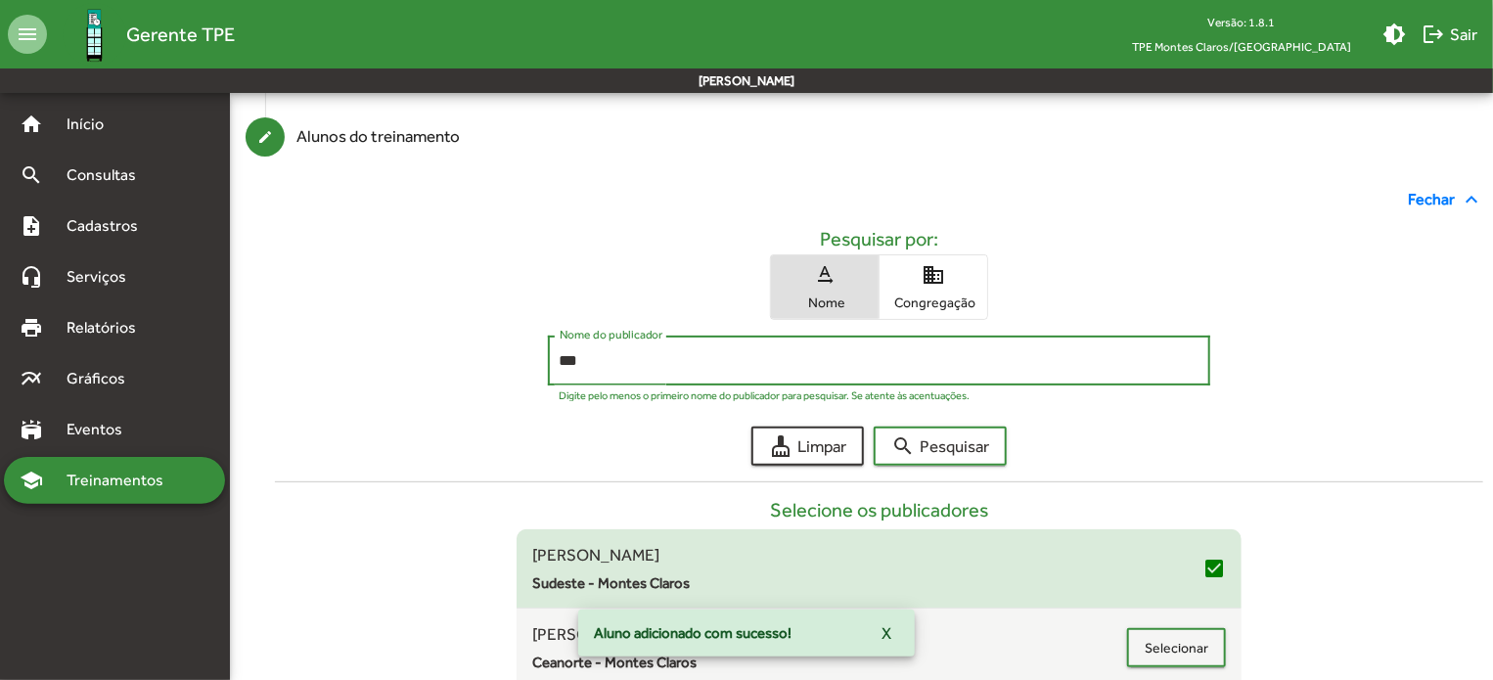
click at [728, 364] on input "***" at bounding box center [879, 361] width 640 height 18
type input "*"
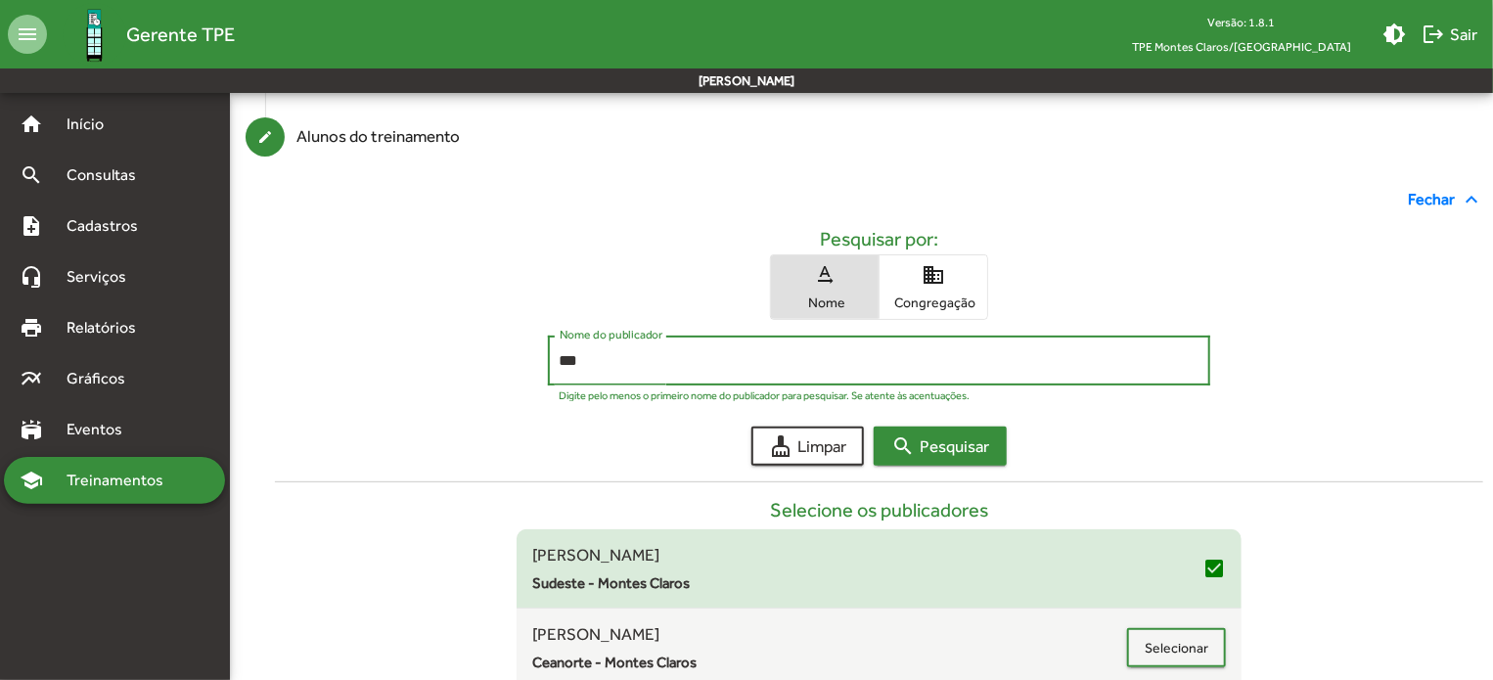
click at [922, 453] on span "search Pesquisar" at bounding box center [940, 445] width 98 height 35
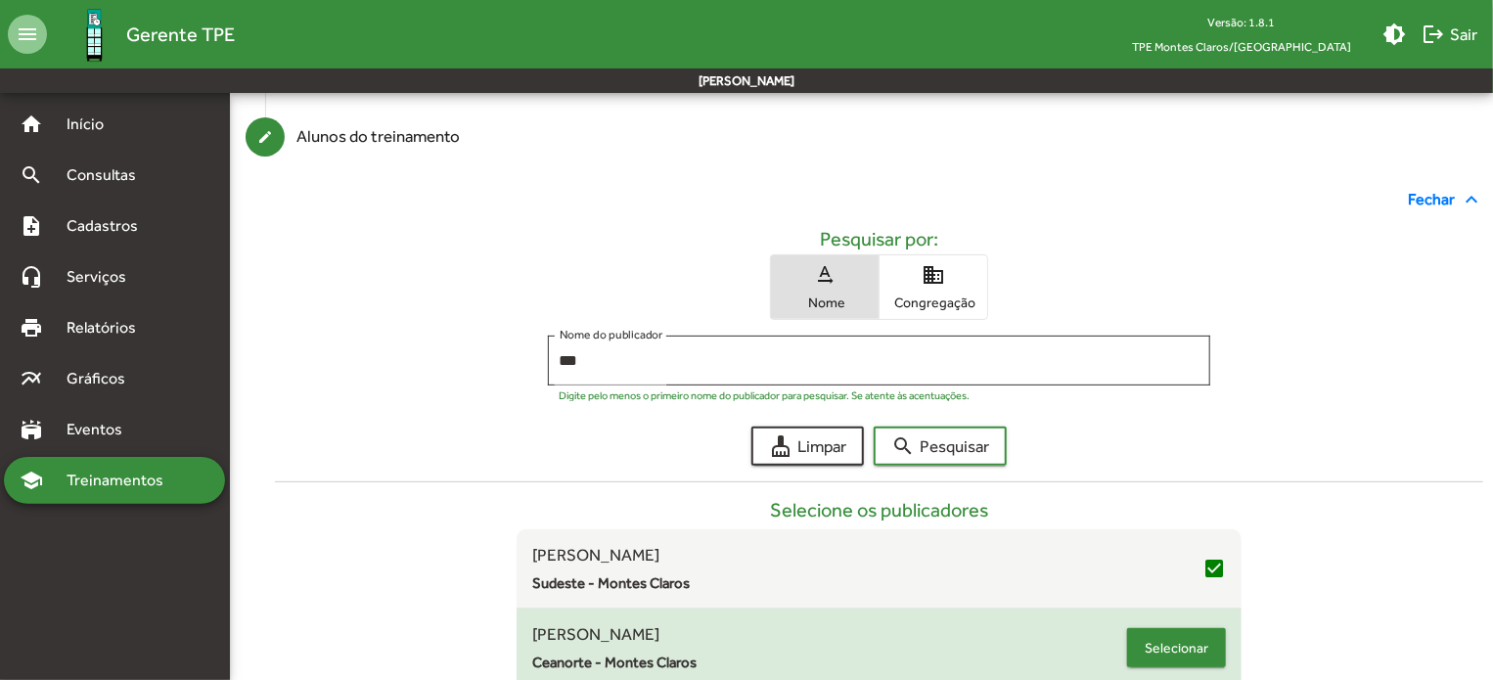
click at [1162, 647] on span "Selecionar" at bounding box center [1176, 647] width 64 height 35
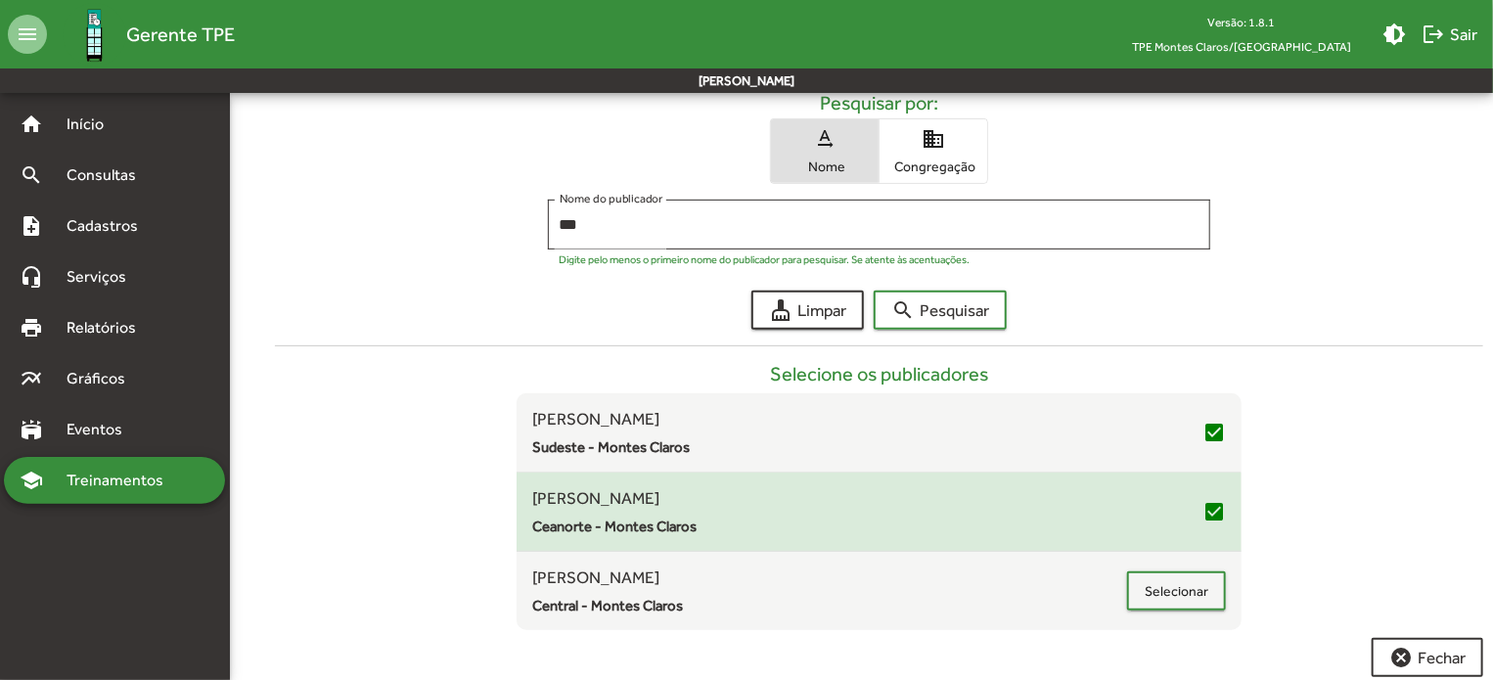
scroll to position [317, 0]
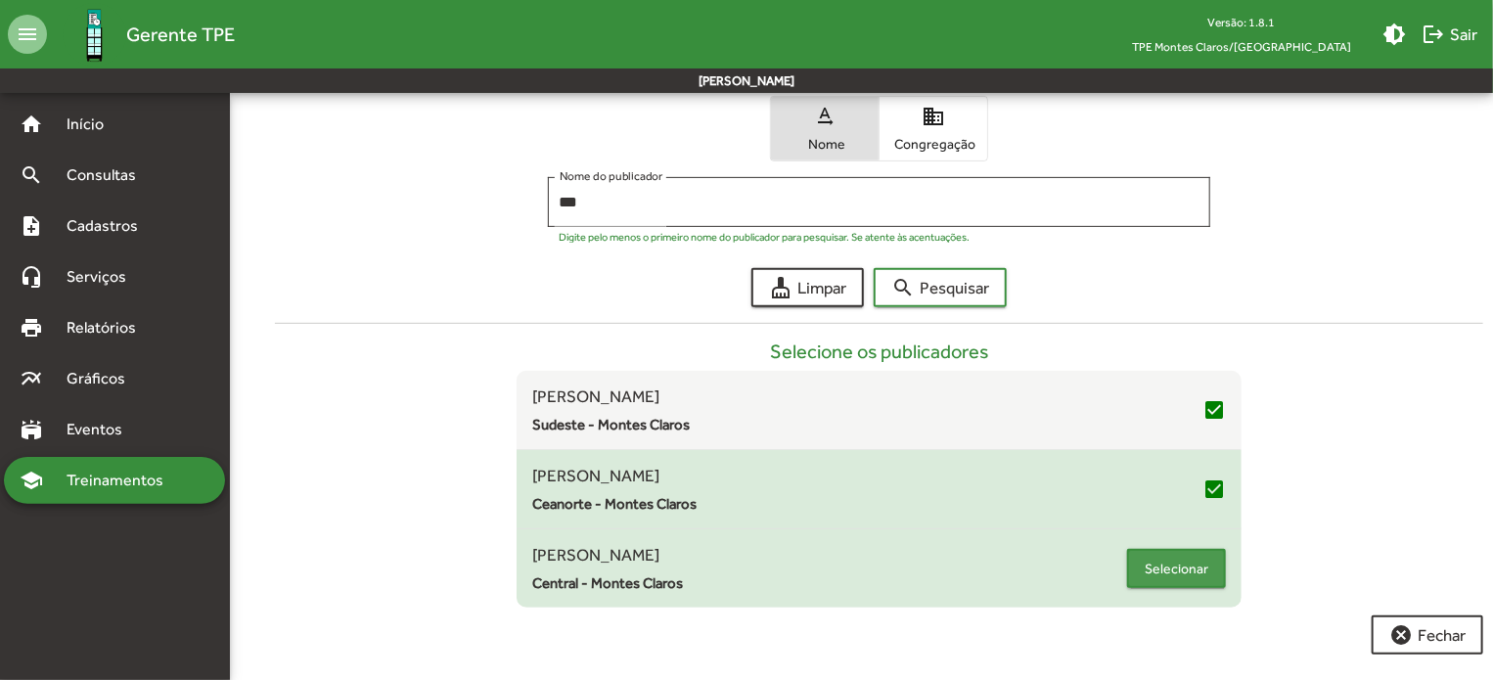
click at [1194, 566] on span "Selecionar" at bounding box center [1176, 568] width 64 height 35
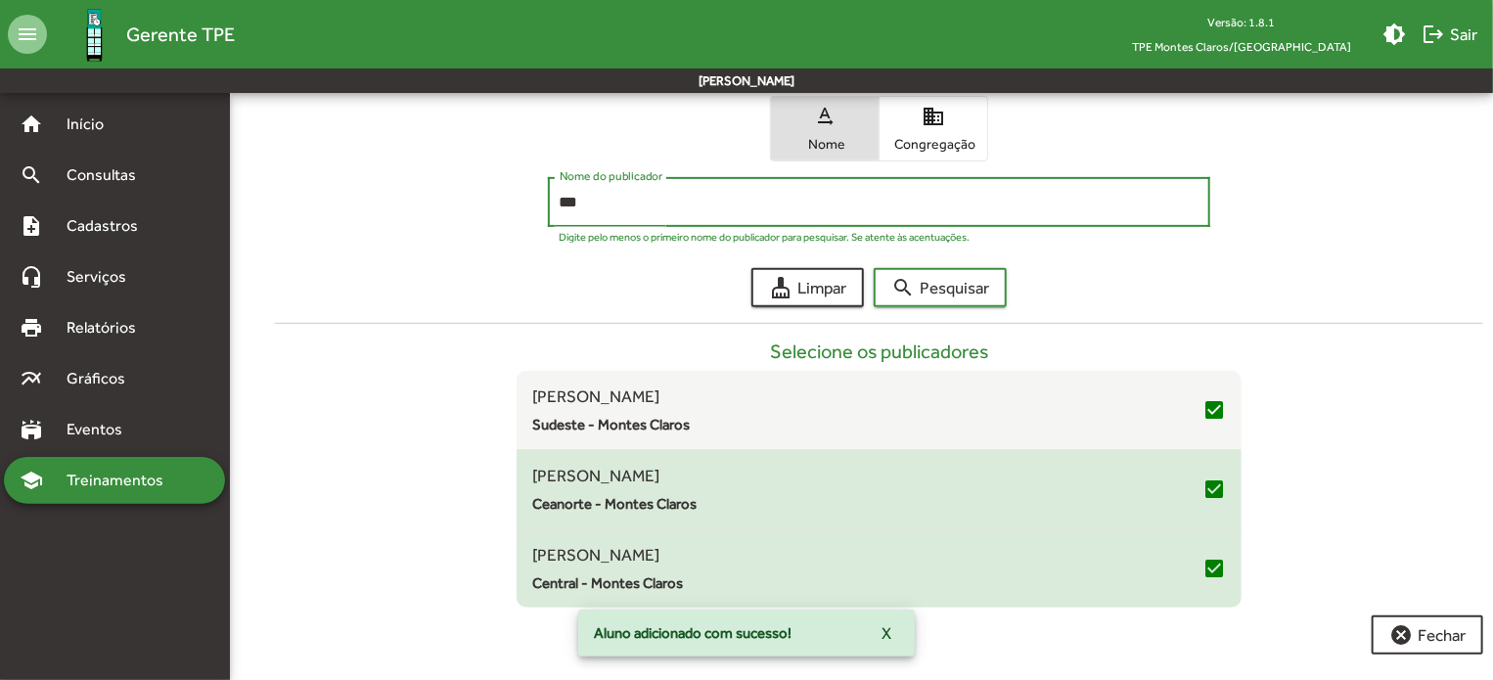
click at [642, 194] on input "***" at bounding box center [879, 203] width 640 height 18
type input "*"
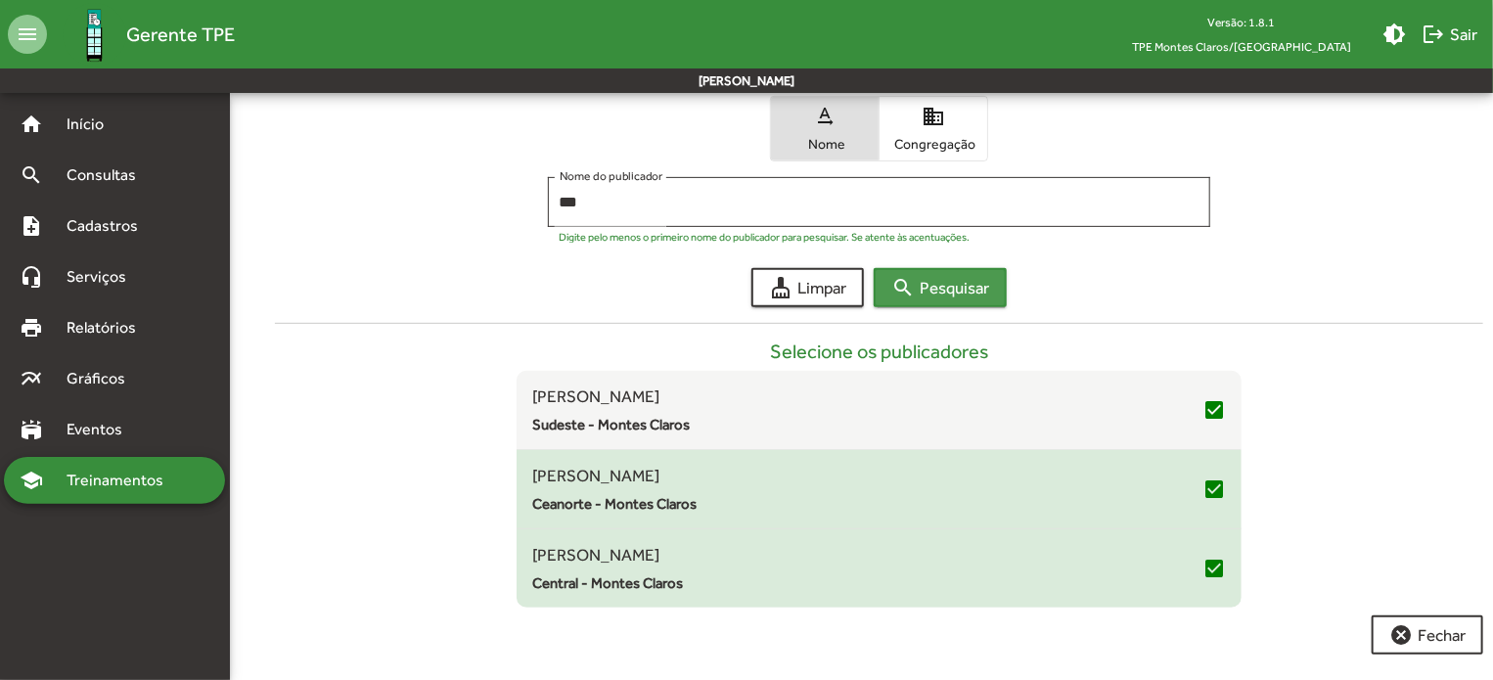
click at [915, 288] on span "search Pesquisar" at bounding box center [940, 287] width 98 height 35
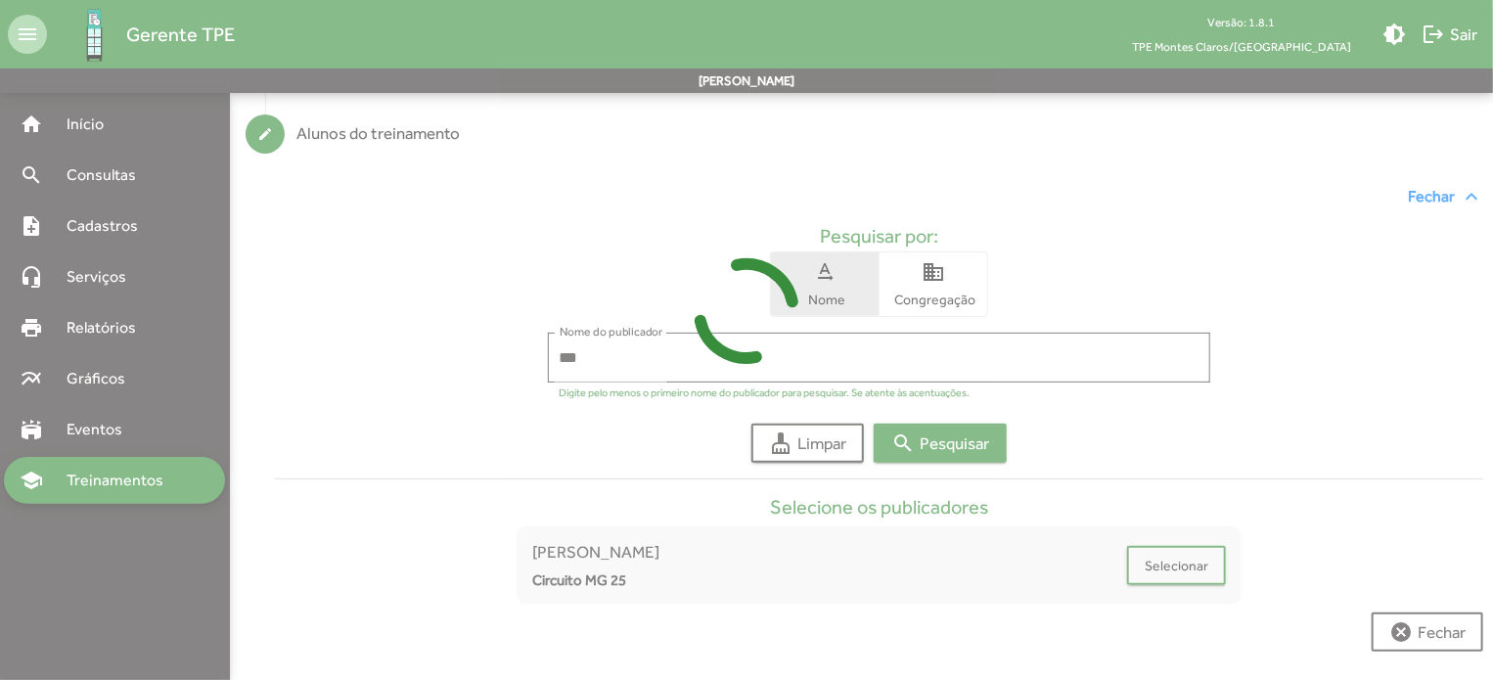
scroll to position [158, 0]
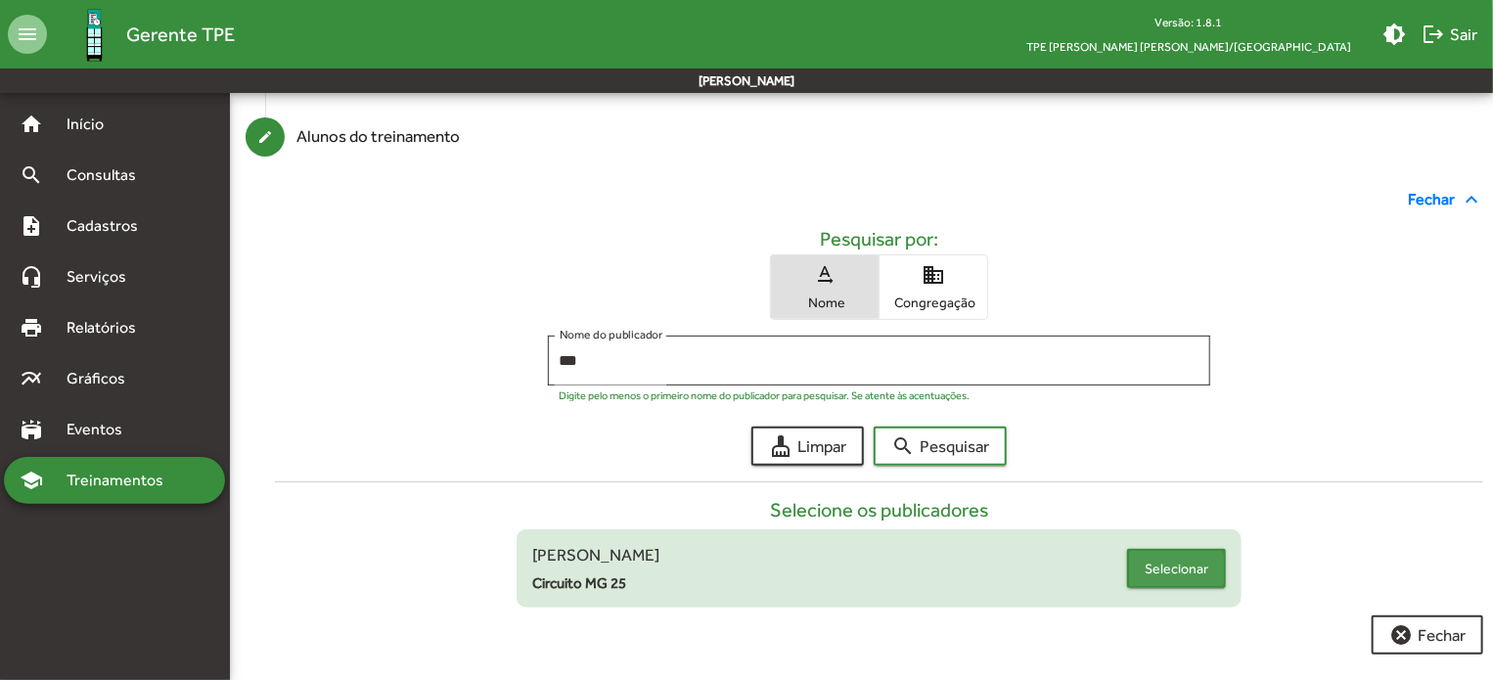
click at [1166, 579] on span "Selecionar" at bounding box center [1176, 568] width 64 height 35
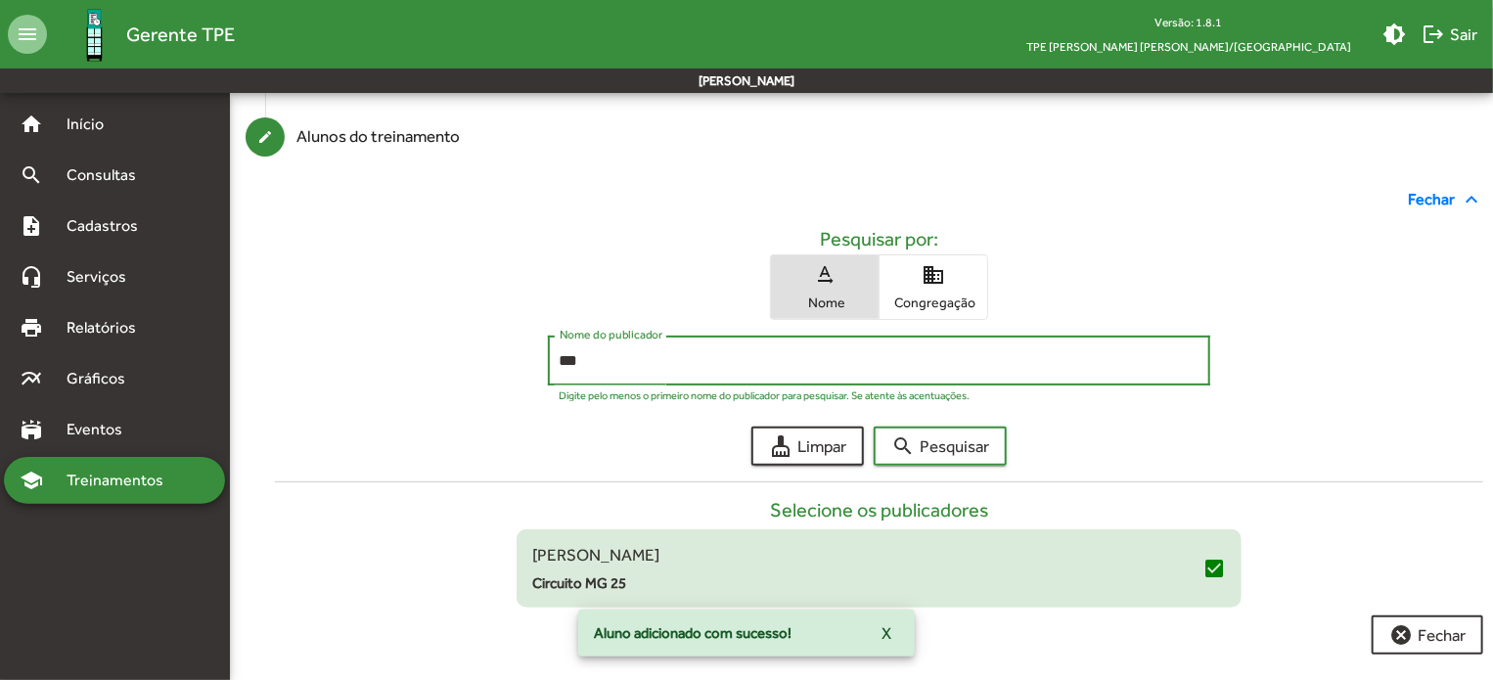
click at [633, 363] on input "***" at bounding box center [879, 361] width 640 height 18
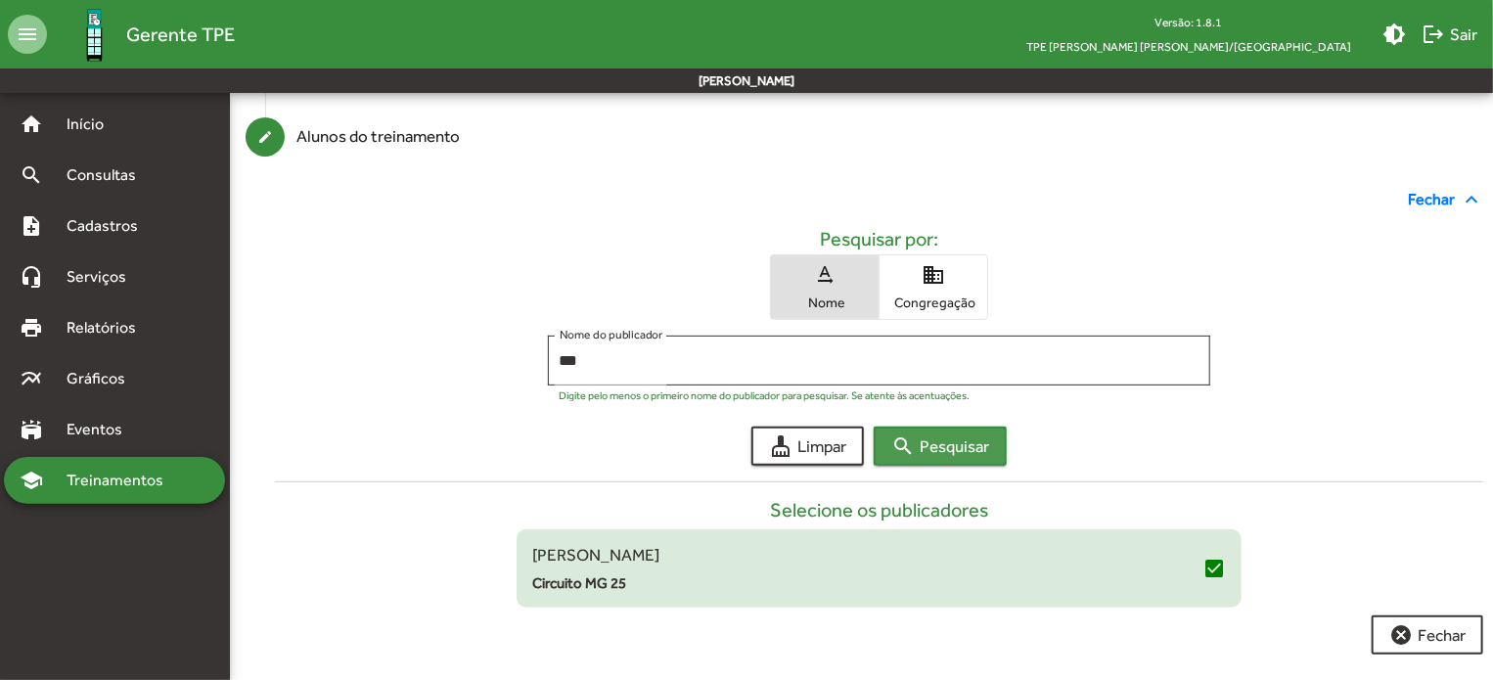
click at [981, 445] on span "search Pesquisar" at bounding box center [940, 445] width 98 height 35
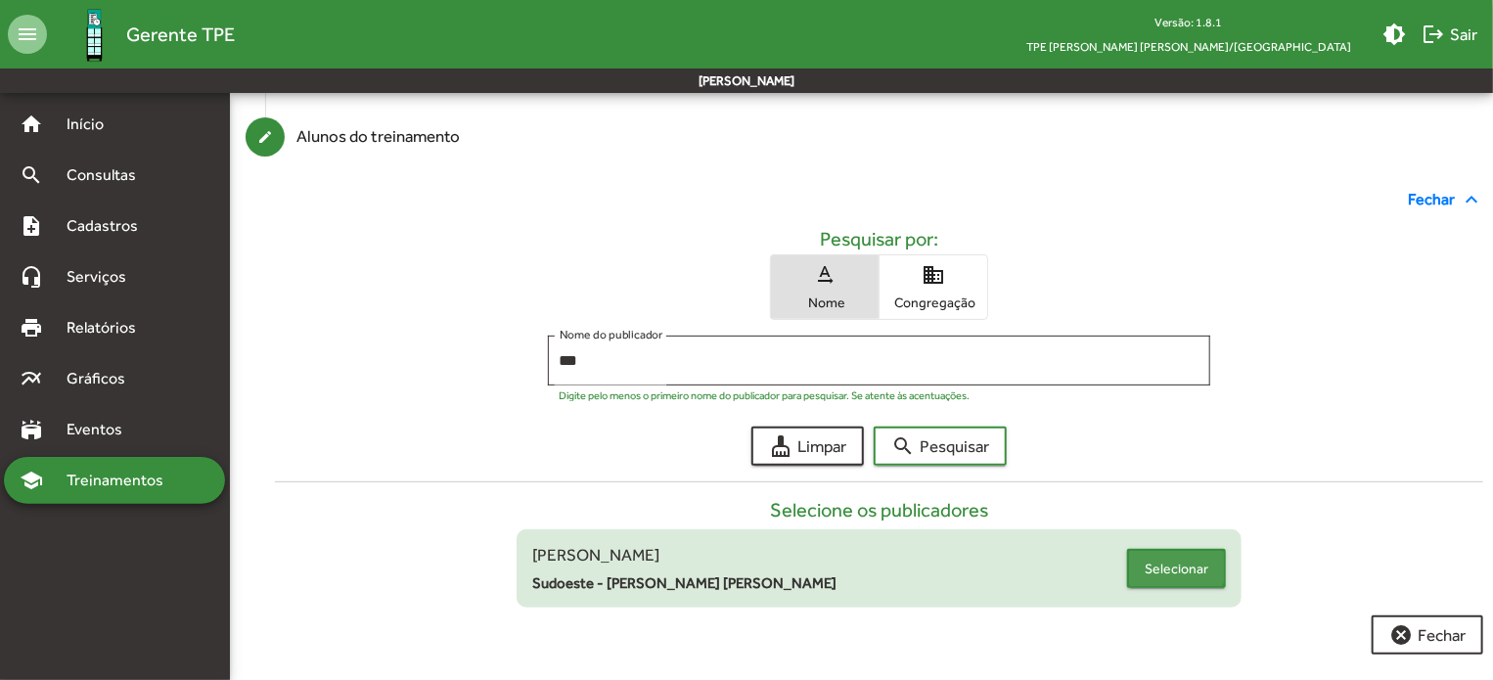
click at [1173, 565] on span "Selecionar" at bounding box center [1176, 568] width 64 height 35
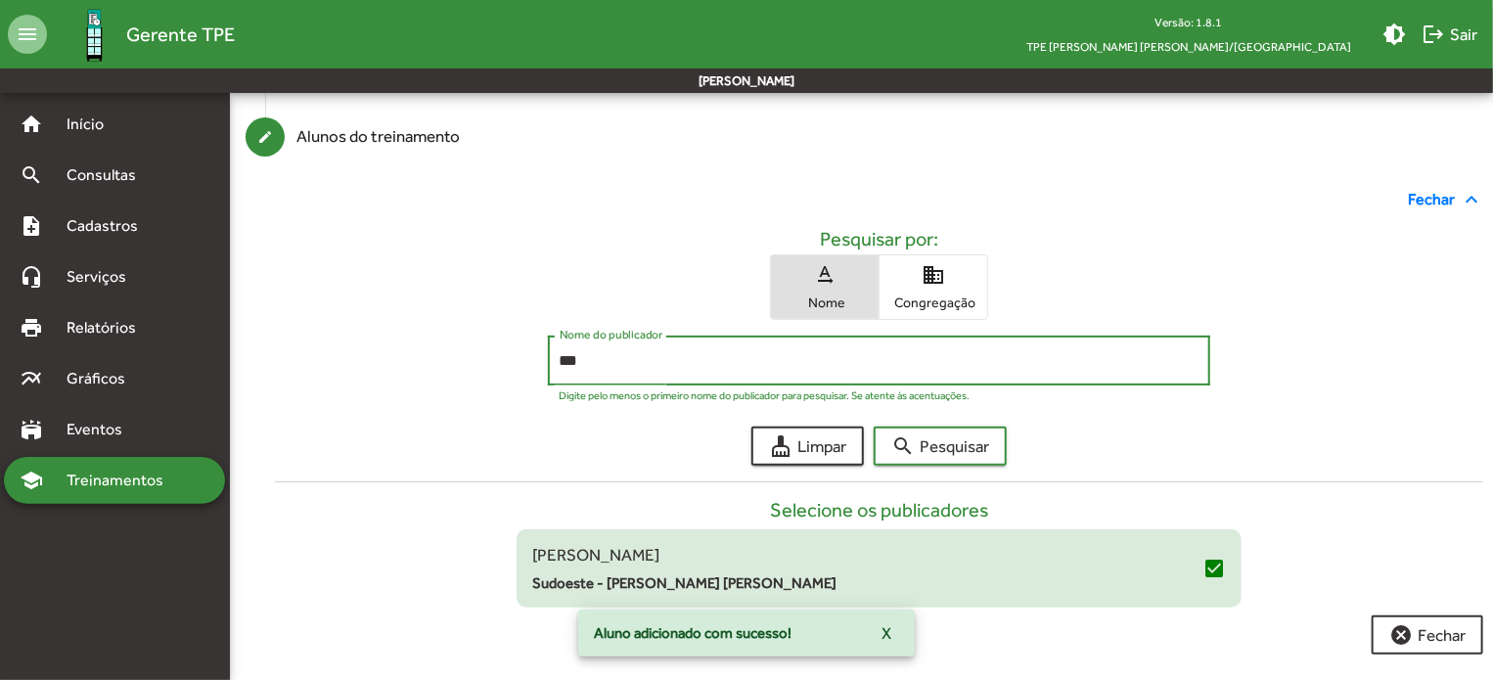
click at [626, 364] on input "***" at bounding box center [879, 361] width 640 height 18
type input "*"
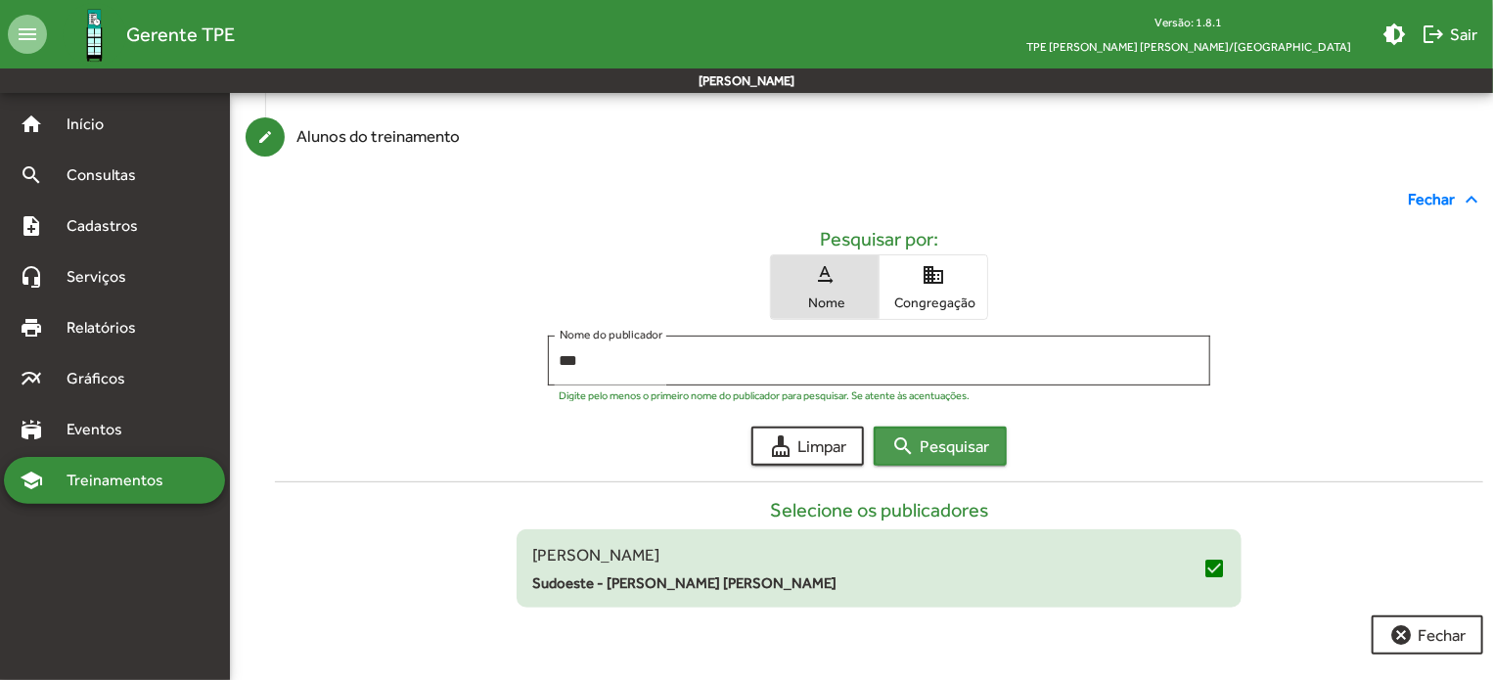
click at [939, 447] on span "search Pesquisar" at bounding box center [940, 445] width 98 height 35
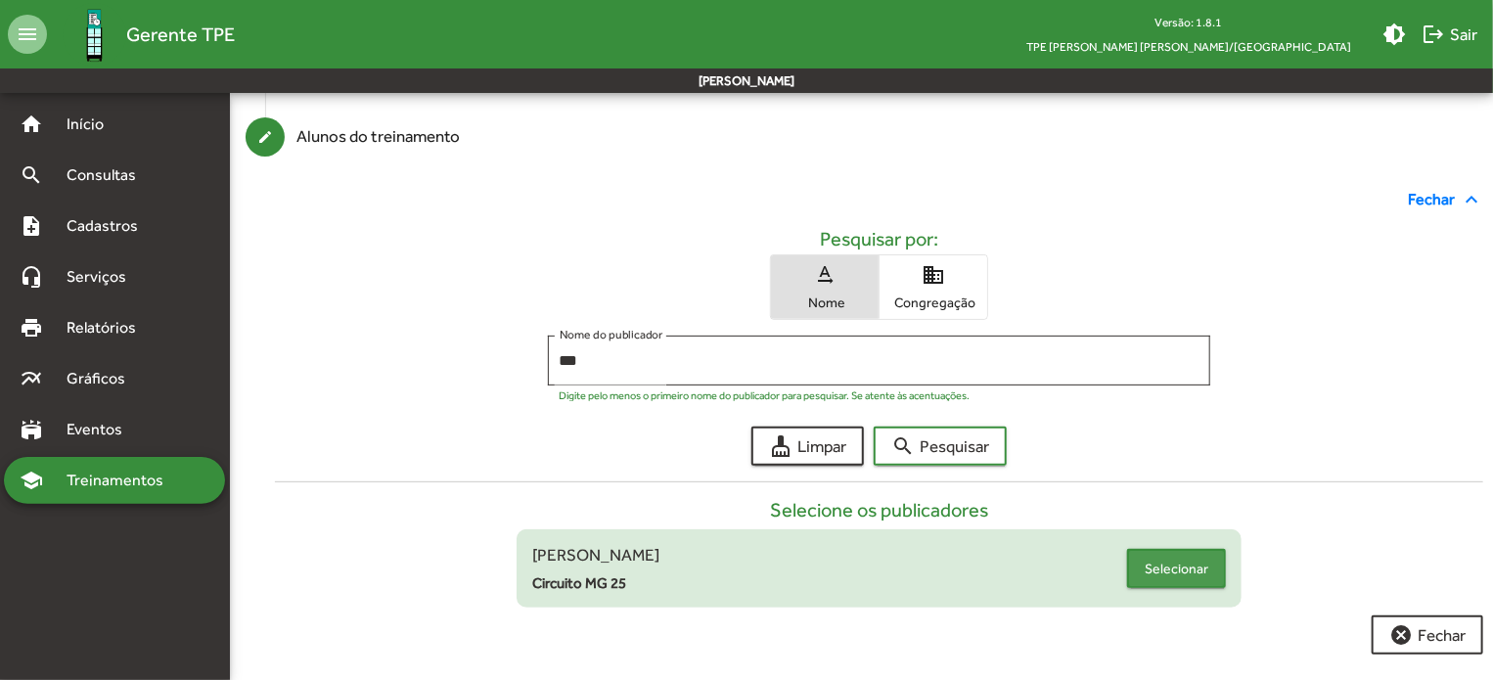
click at [1190, 562] on span "Selecionar" at bounding box center [1176, 568] width 64 height 35
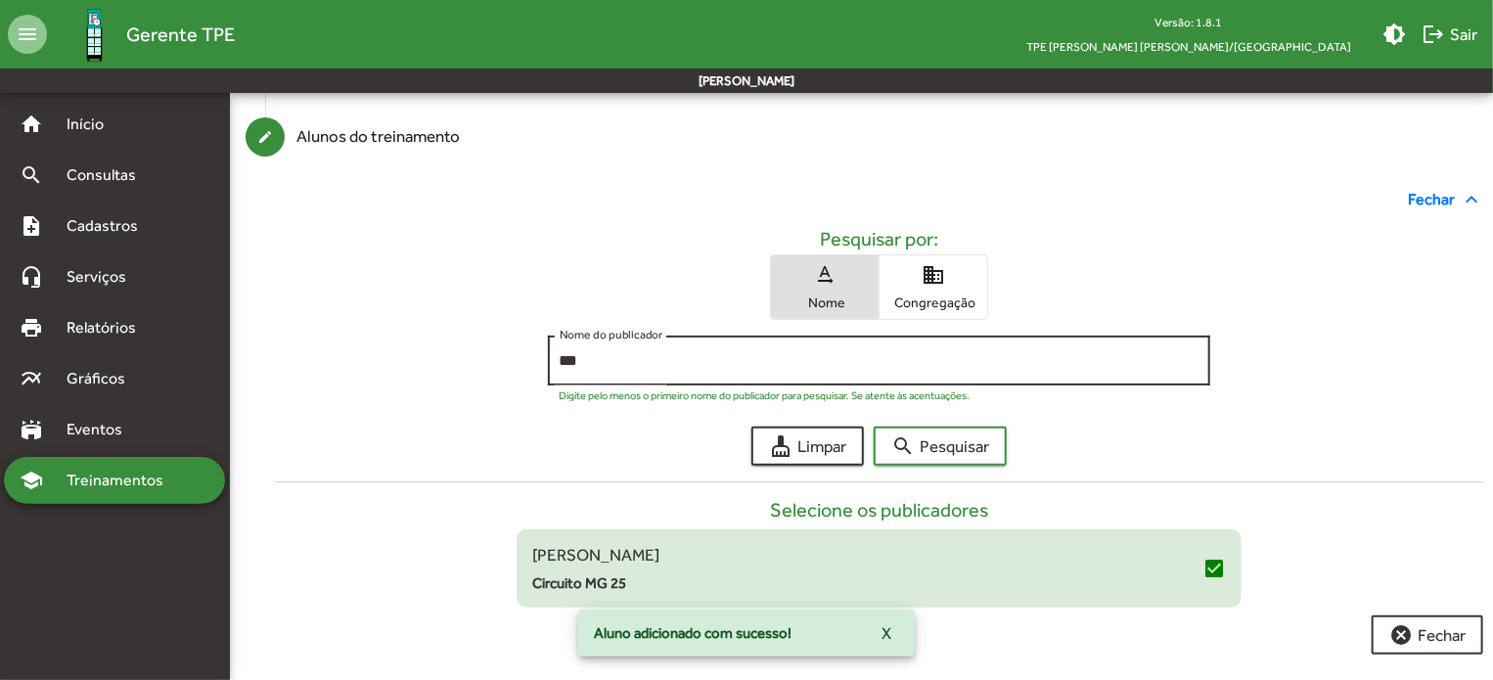
drag, startPoint x: 598, startPoint y: 378, endPoint x: 602, endPoint y: 365, distance: 13.3
click at [602, 365] on div "*** Nome do publicador" at bounding box center [879, 359] width 640 height 54
click at [602, 365] on input "***" at bounding box center [879, 361] width 640 height 18
type input "*"
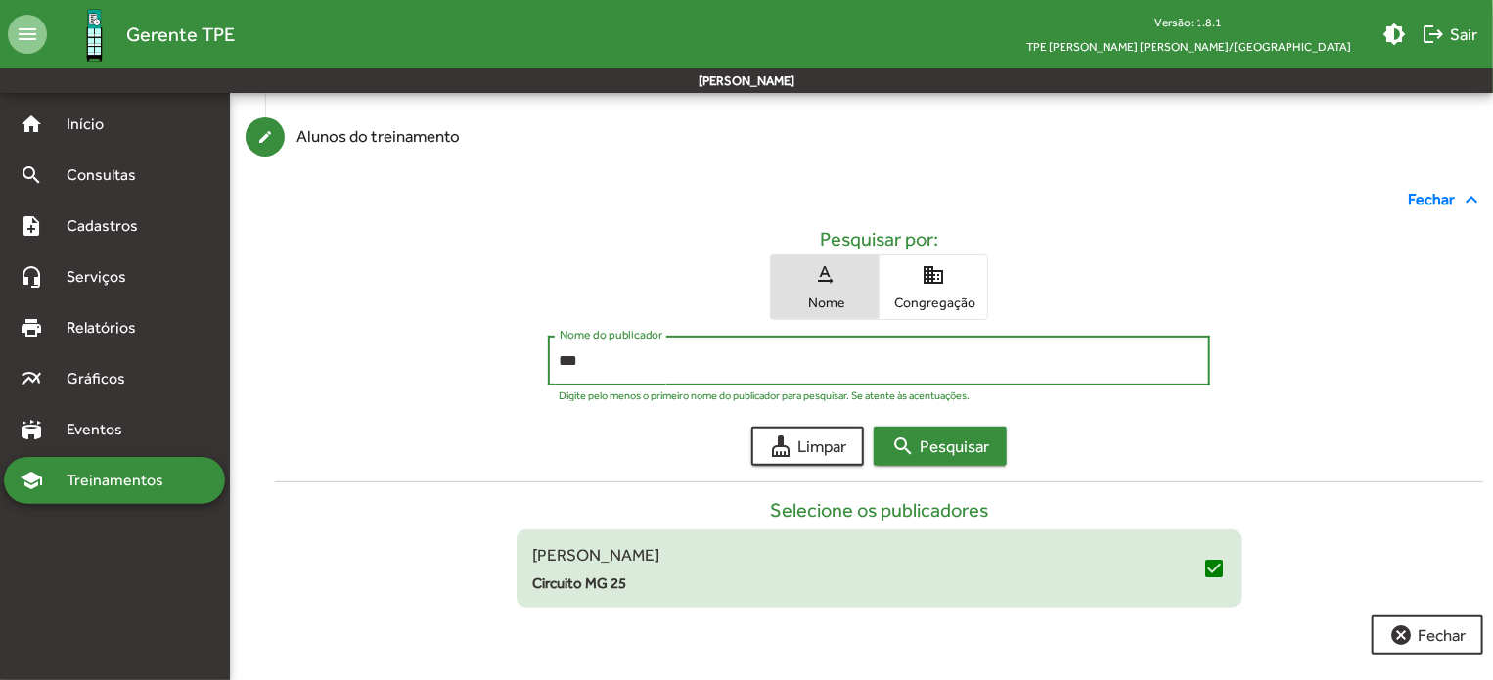
type input "***"
click at [950, 443] on span "search Pesquisar" at bounding box center [940, 445] width 98 height 35
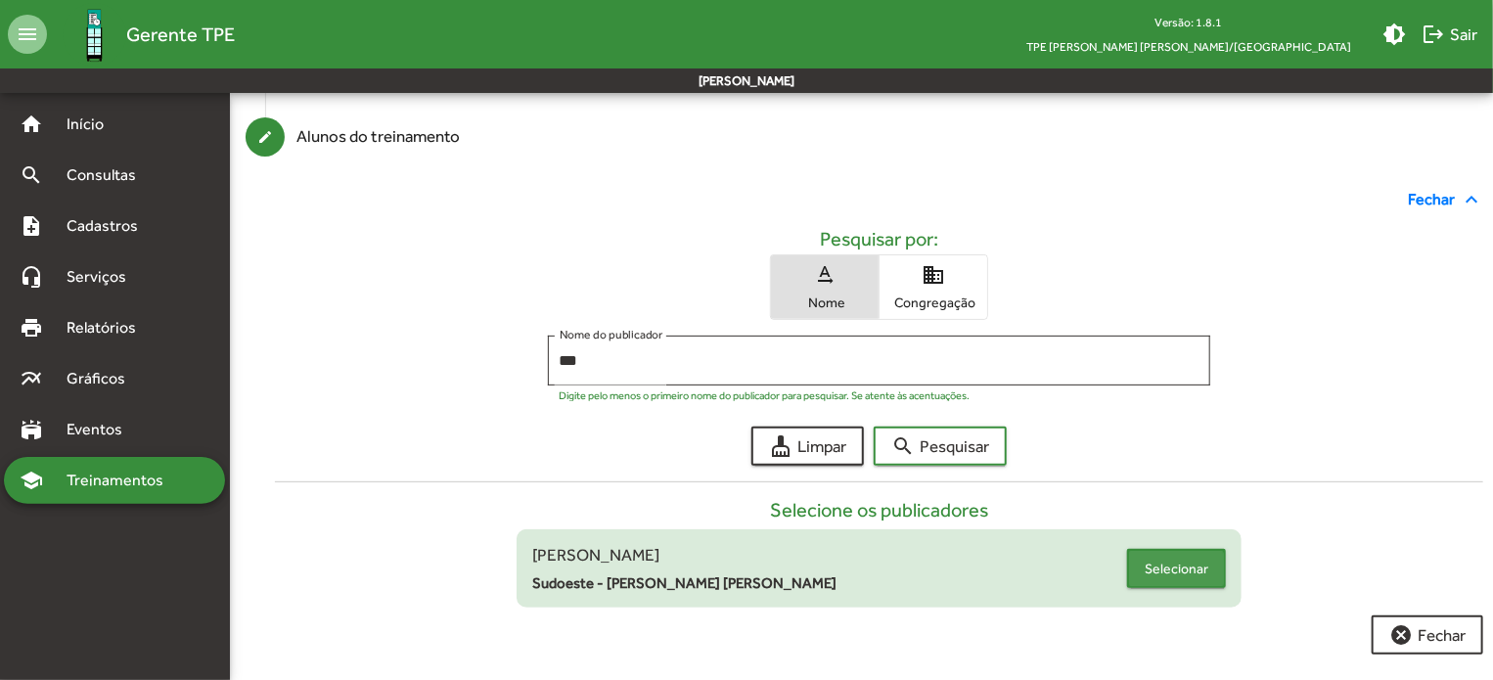
click at [1163, 571] on span "Selecionar" at bounding box center [1176, 568] width 64 height 35
click at [1415, 622] on span "cancel Fechar" at bounding box center [1427, 634] width 76 height 35
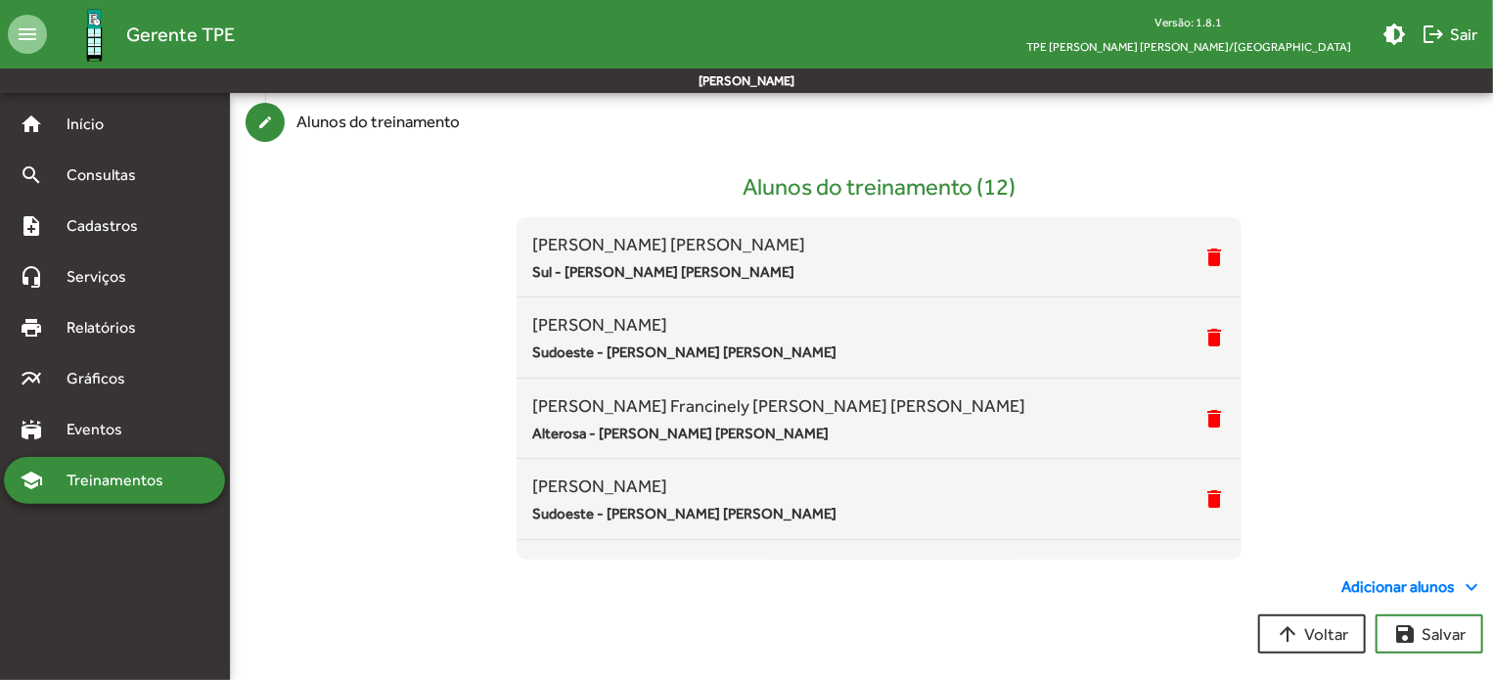
scroll to position [0, 0]
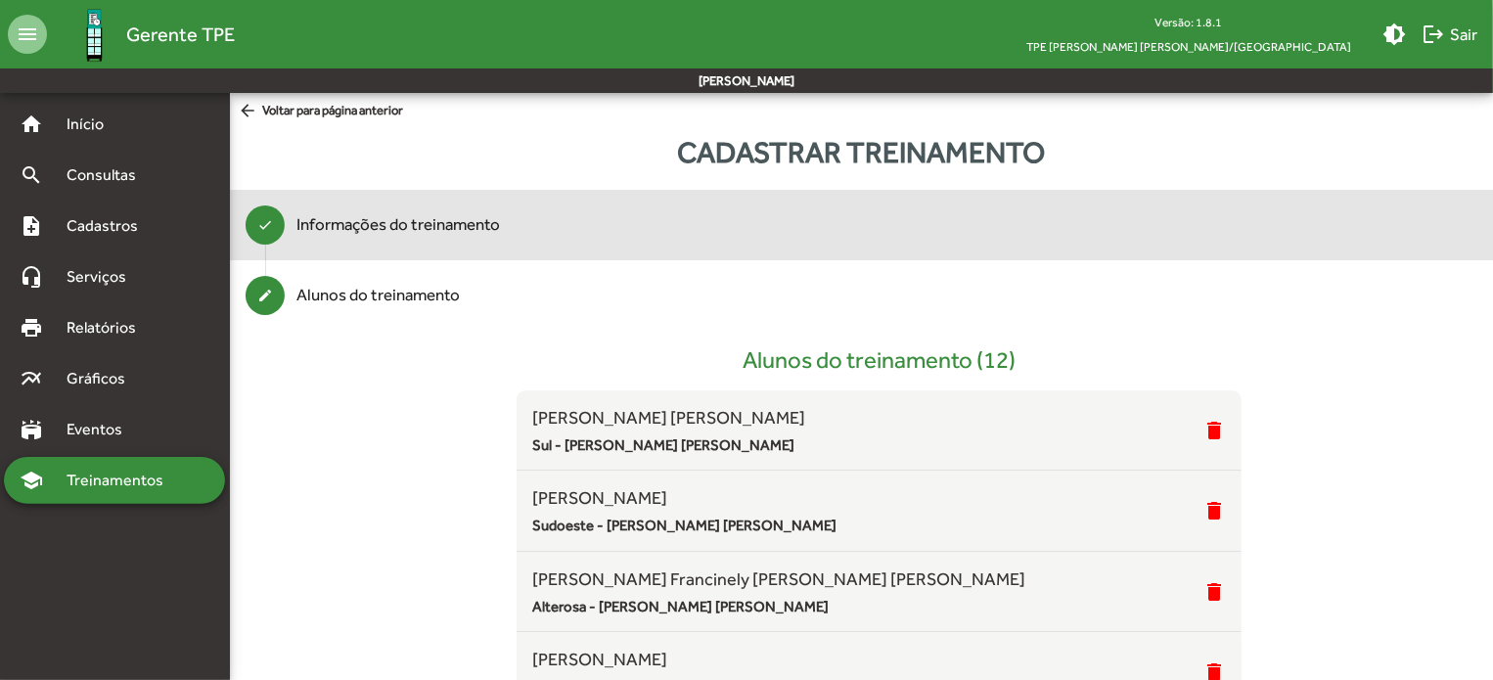
click at [478, 233] on div "Informações do treinamento" at bounding box center [397, 224] width 203 height 25
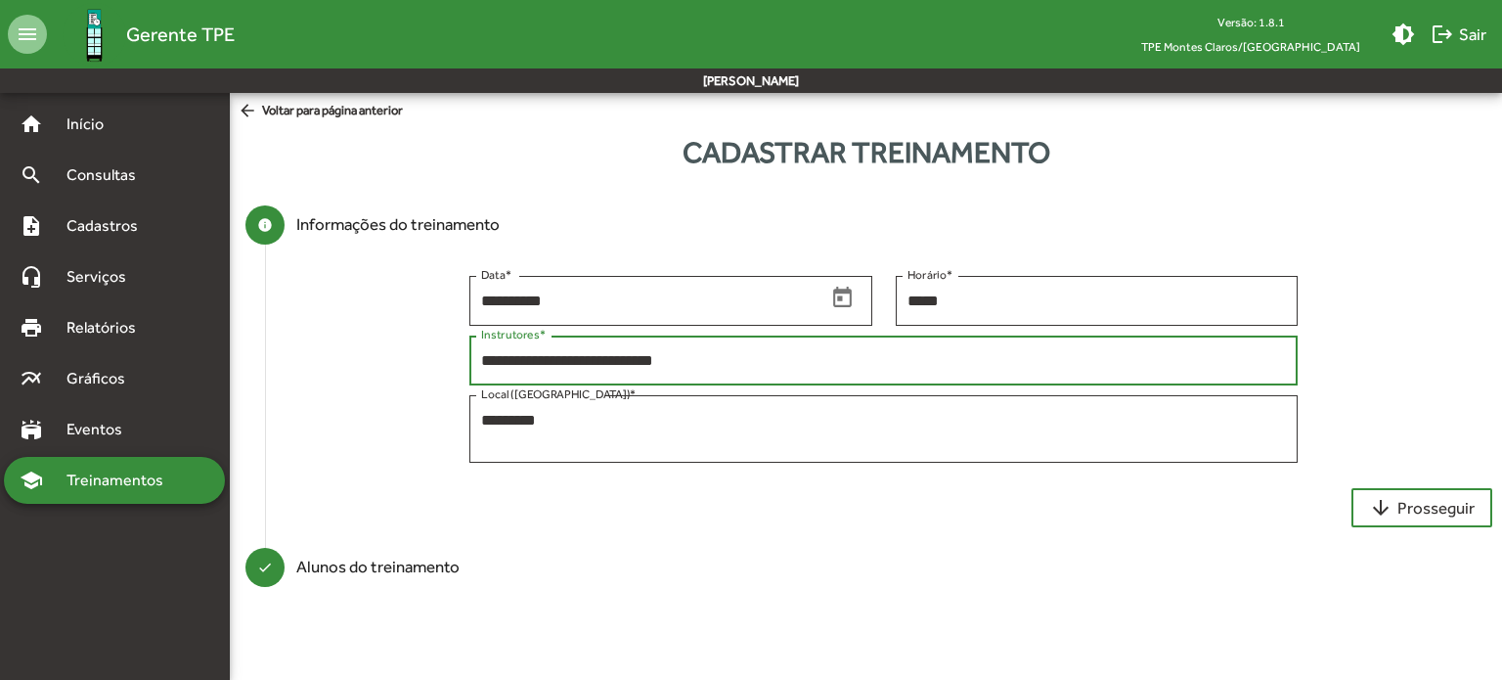
click at [667, 362] on input "**********" at bounding box center [884, 361] width 806 height 18
click at [481, 360] on input "**********" at bounding box center [884, 361] width 806 height 18
type input "**********"
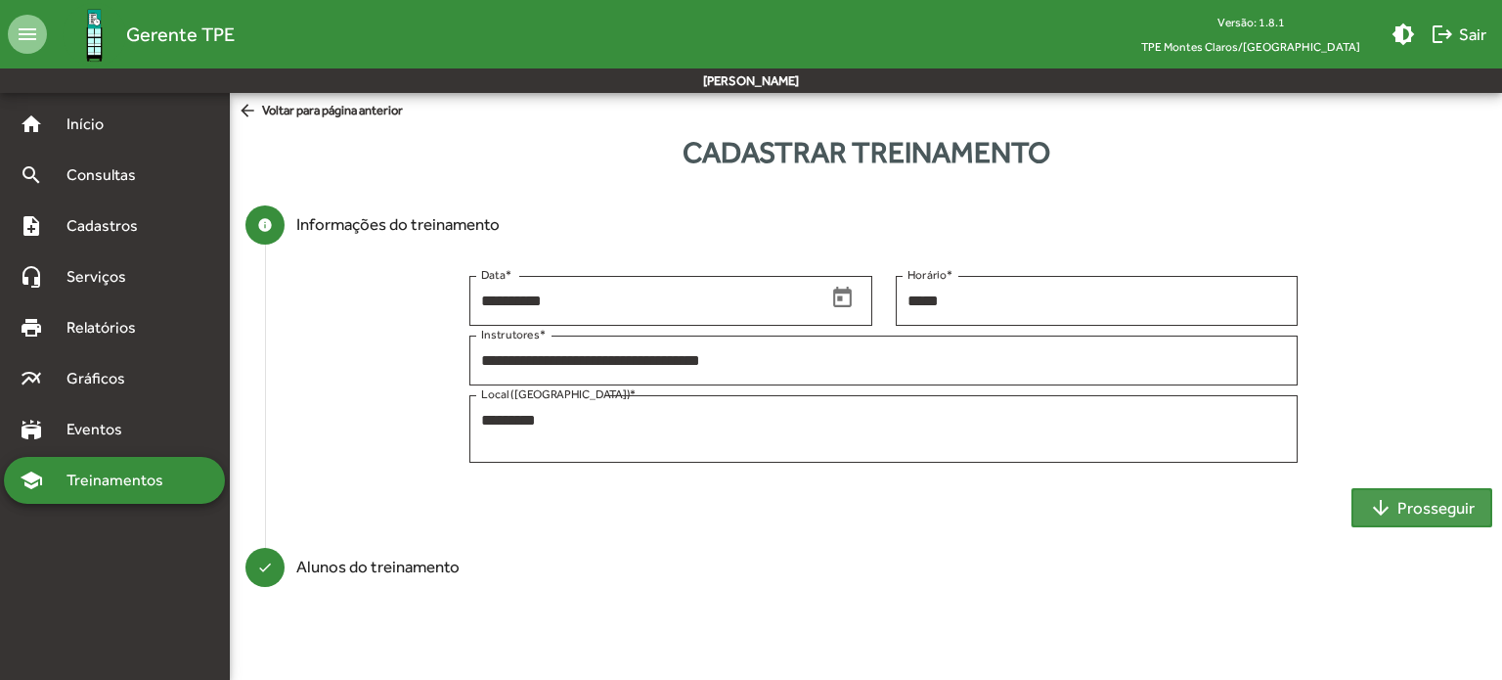
click at [1408, 509] on span "arrow_downward Prosseguir" at bounding box center [1422, 507] width 106 height 35
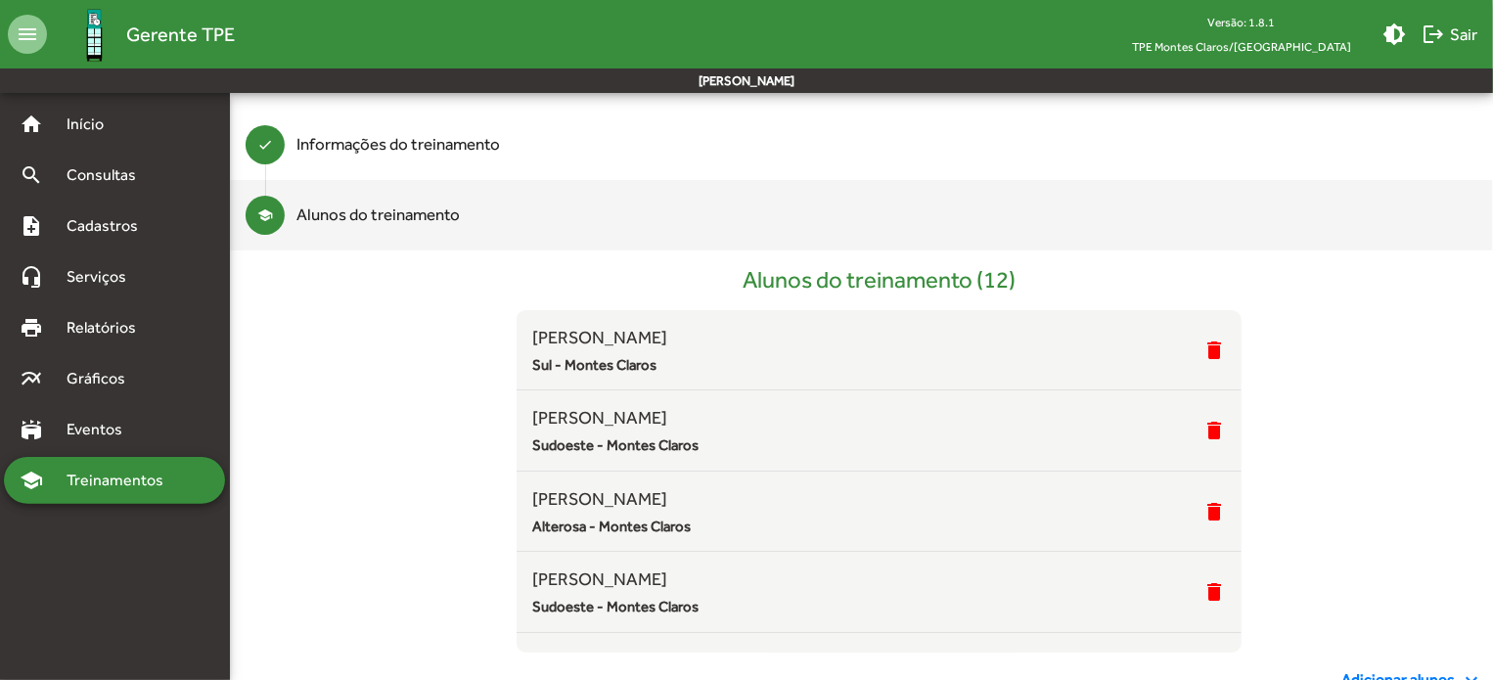
scroll to position [173, 0]
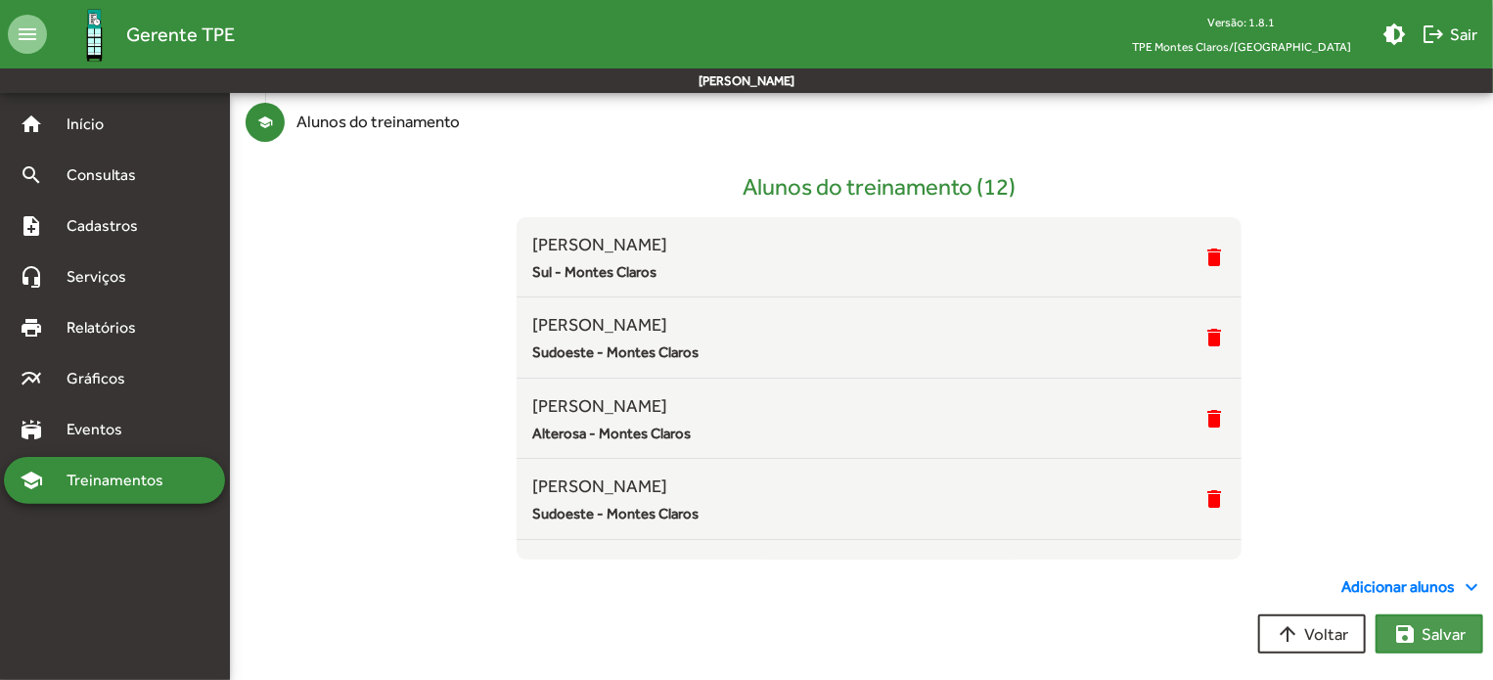
click at [1421, 629] on span "save [PERSON_NAME]" at bounding box center [1429, 633] width 72 height 35
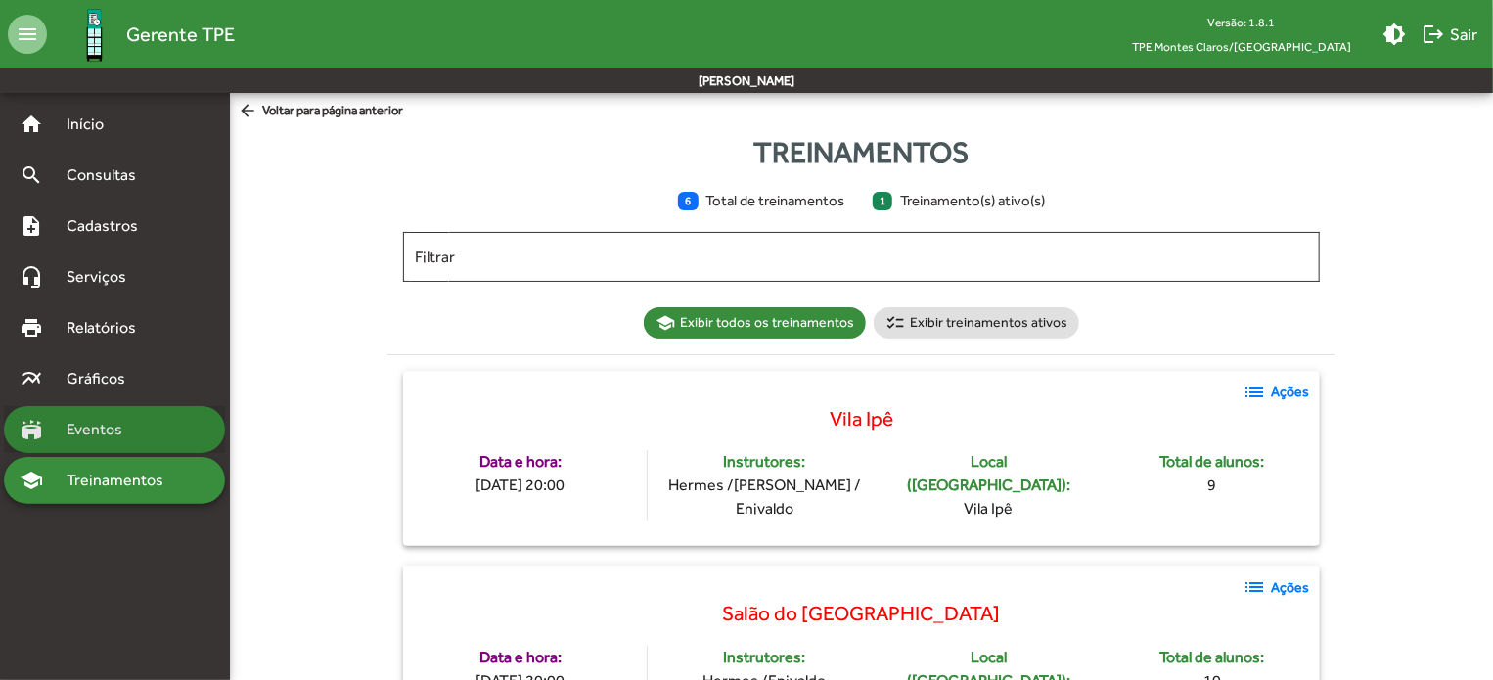
click at [94, 433] on span "Eventos" at bounding box center [102, 429] width 94 height 23
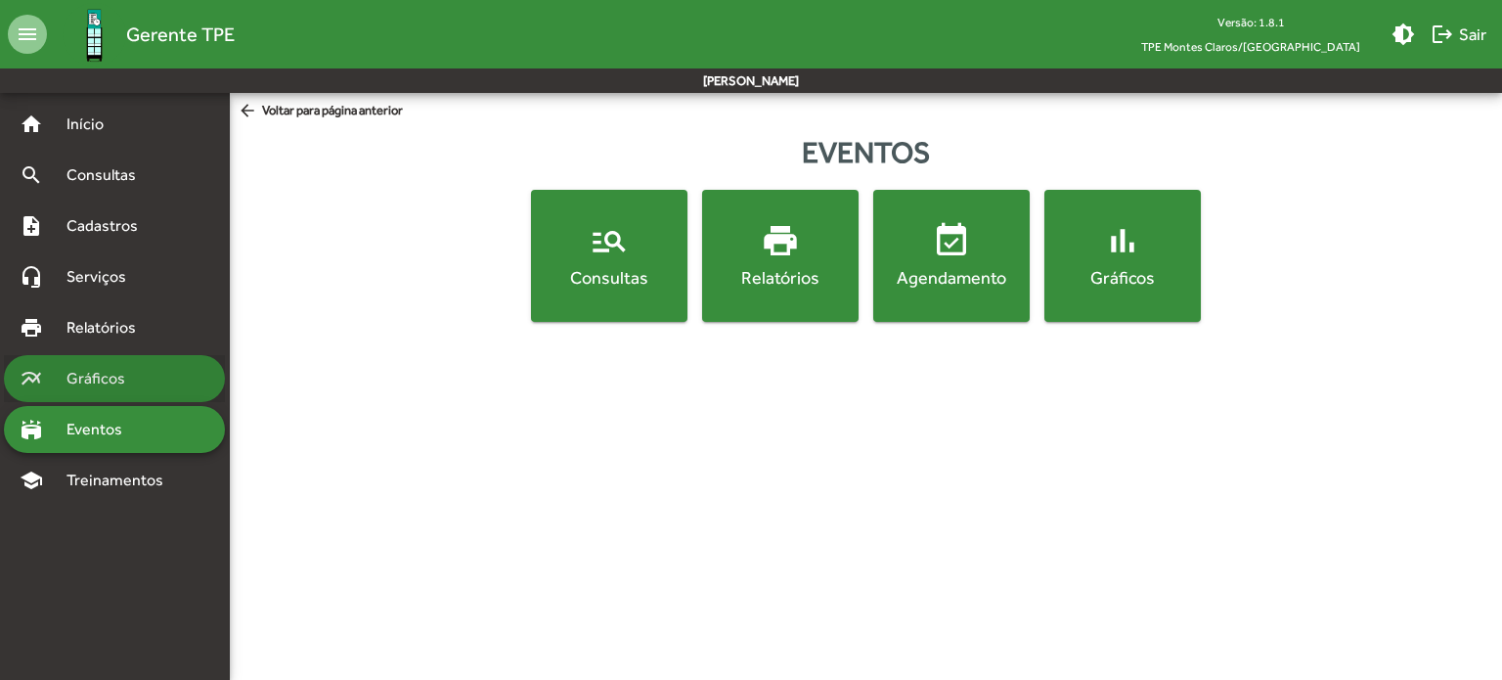
click at [103, 383] on span "Gráficos" at bounding box center [103, 378] width 97 height 23
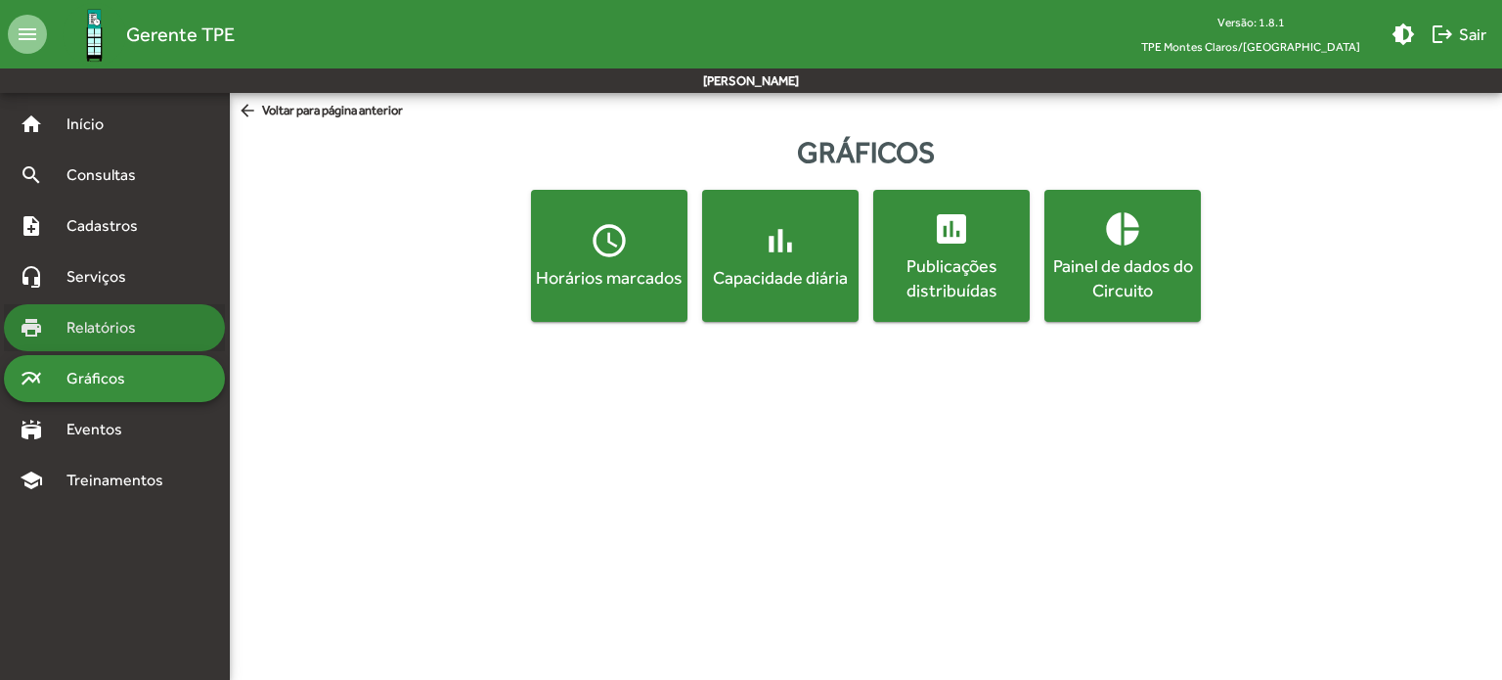
click at [92, 319] on span "Relatórios" at bounding box center [108, 327] width 107 height 23
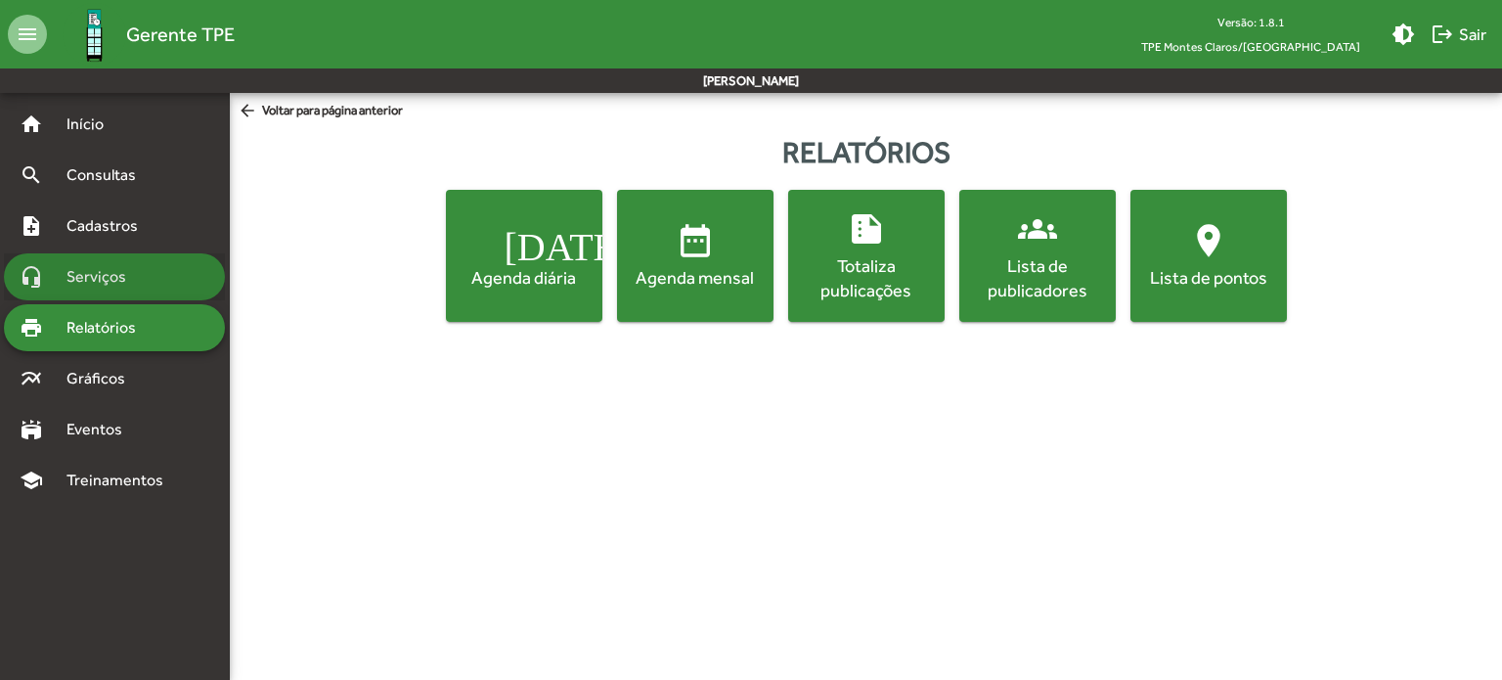
click at [106, 283] on span "Serviços" at bounding box center [104, 276] width 98 height 23
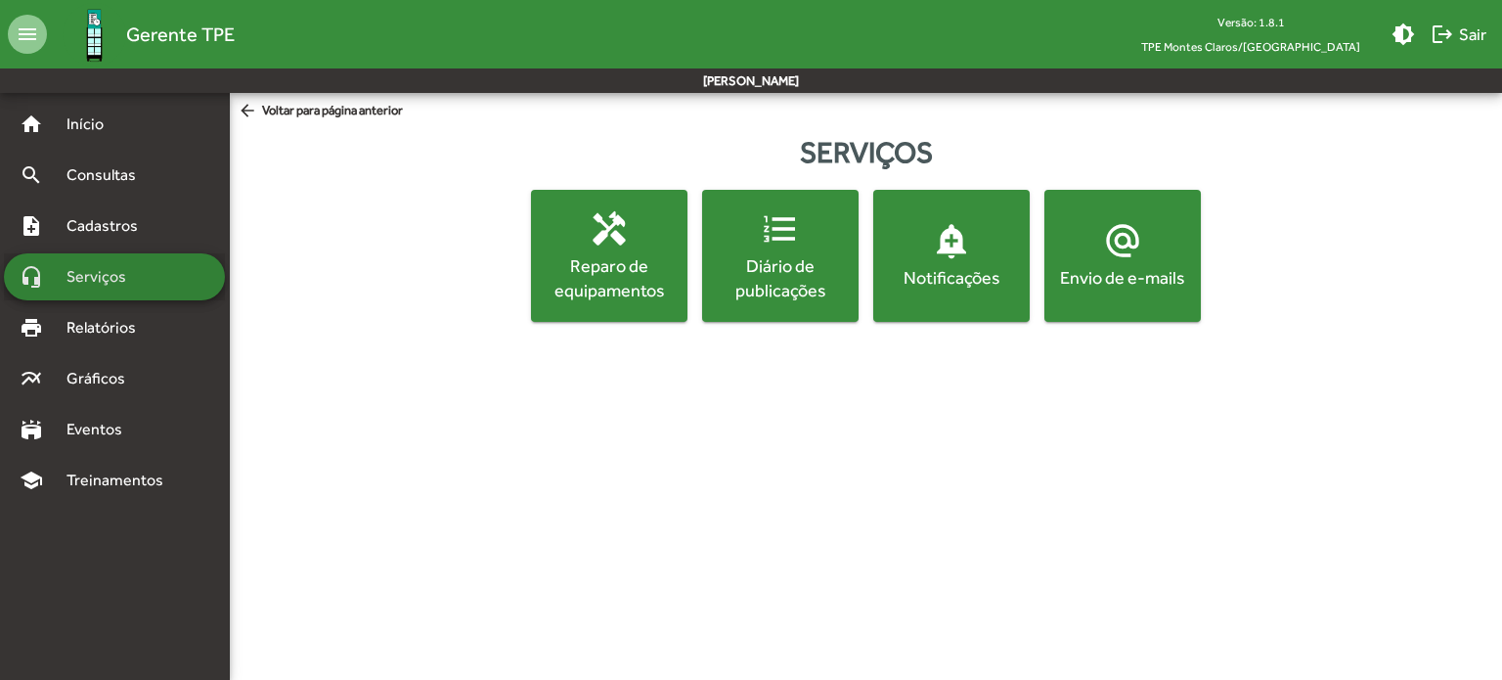
click at [106, 283] on span "Serviços" at bounding box center [104, 276] width 98 height 23
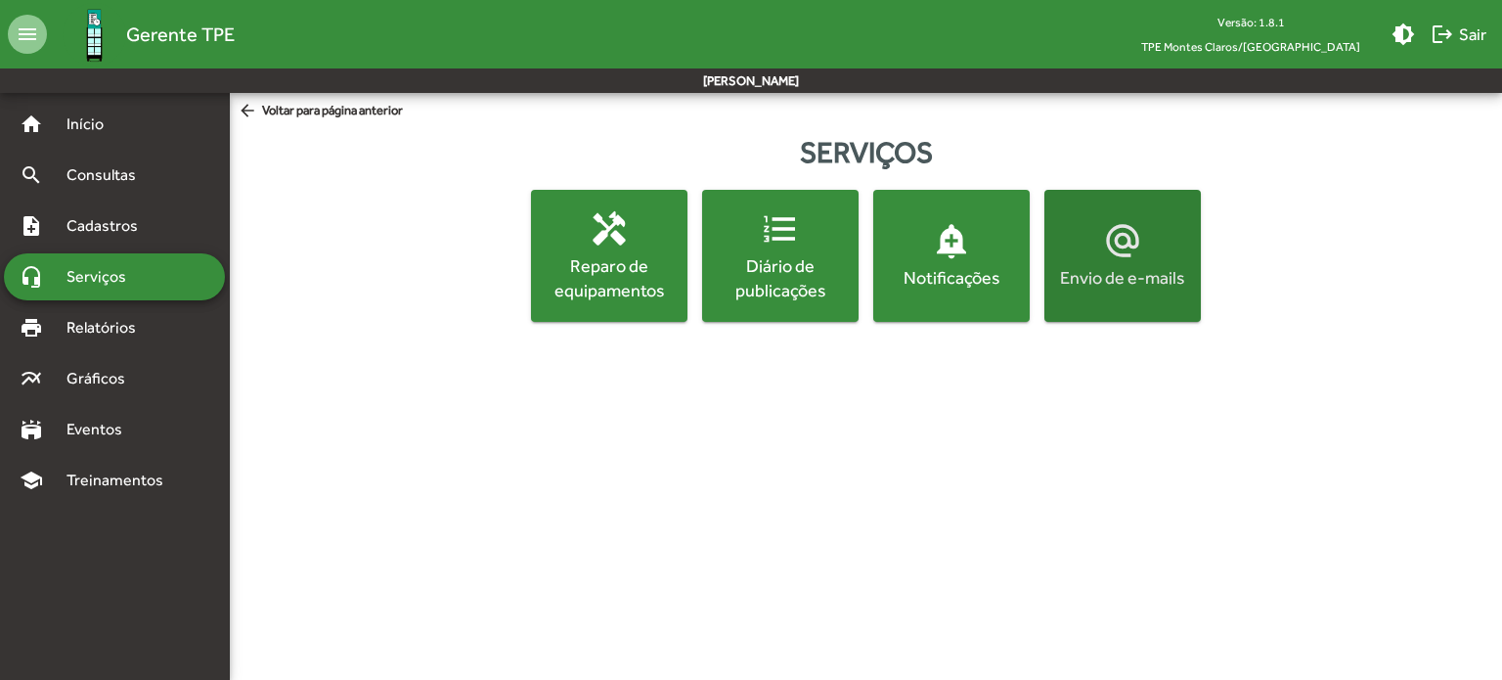
click at [1127, 279] on div "Envio de e-mails" at bounding box center [1122, 277] width 149 height 24
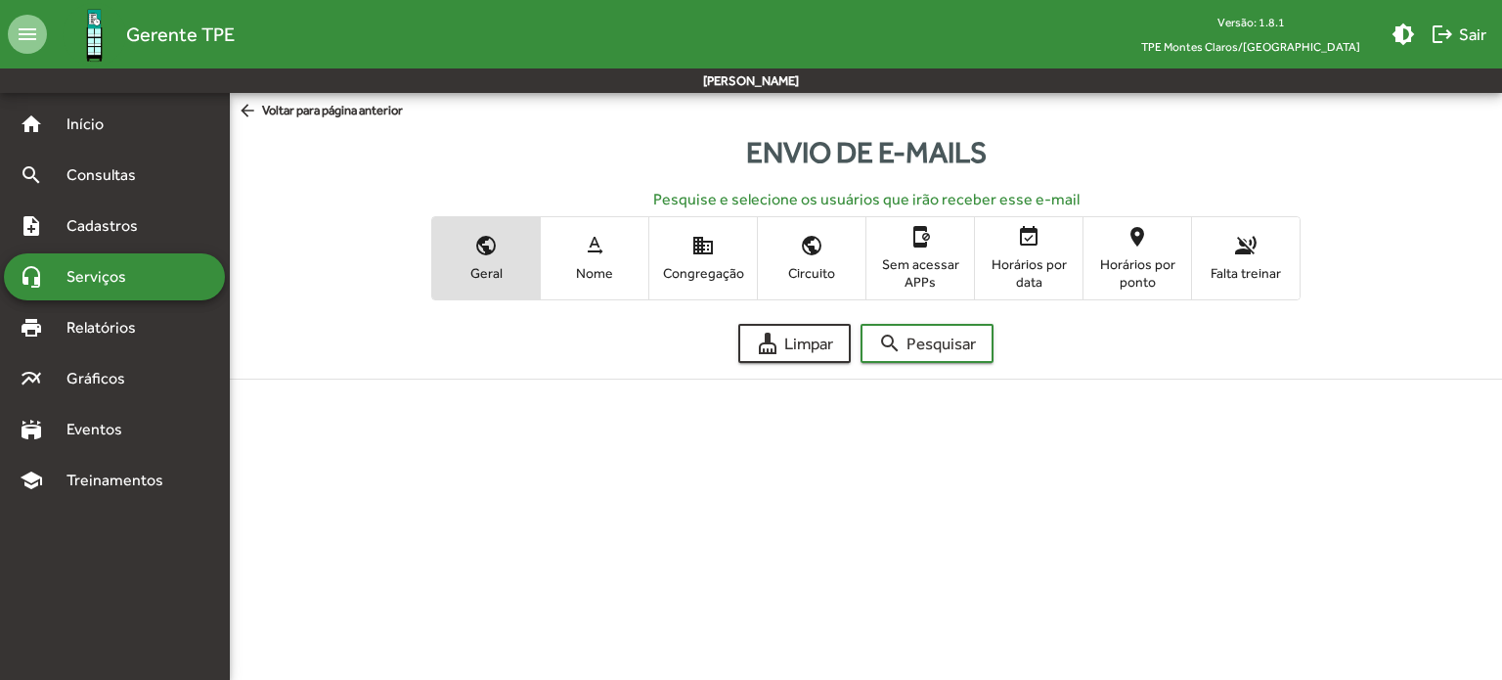
click at [1256, 265] on span "Falta treinar" at bounding box center [1246, 273] width 98 height 18
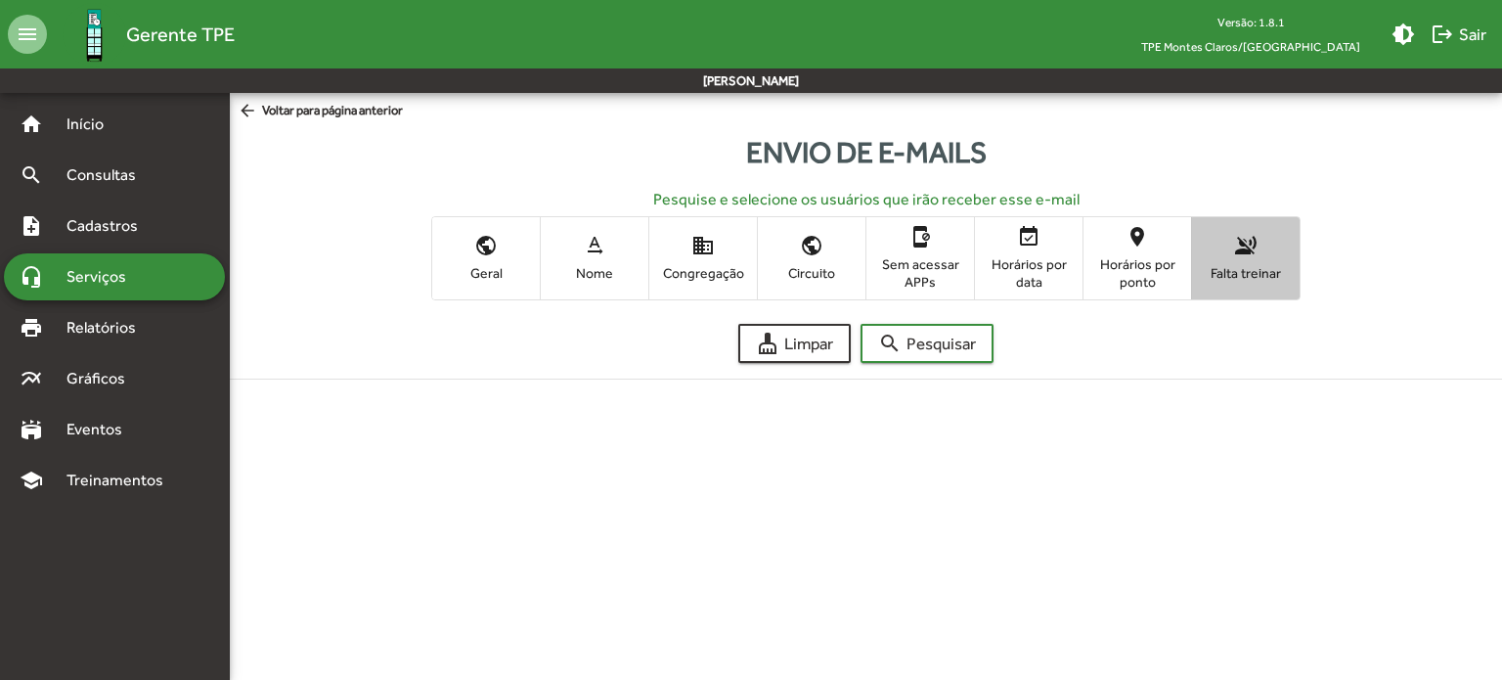
click at [1256, 265] on span "Falta treinar" at bounding box center [1246, 273] width 98 height 18
click at [1257, 266] on span "Falta treinar" at bounding box center [1246, 273] width 98 height 18
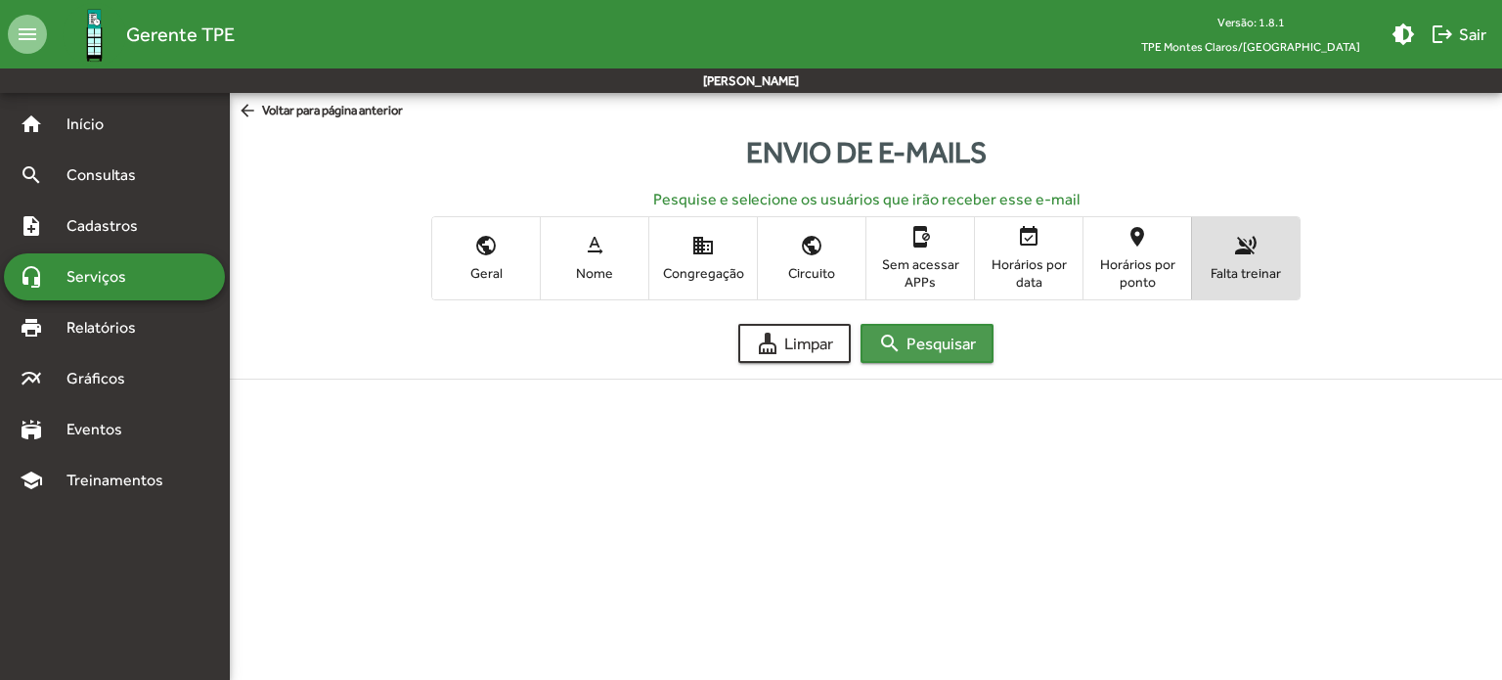
click at [931, 358] on span "search Pesquisar" at bounding box center [927, 343] width 98 height 35
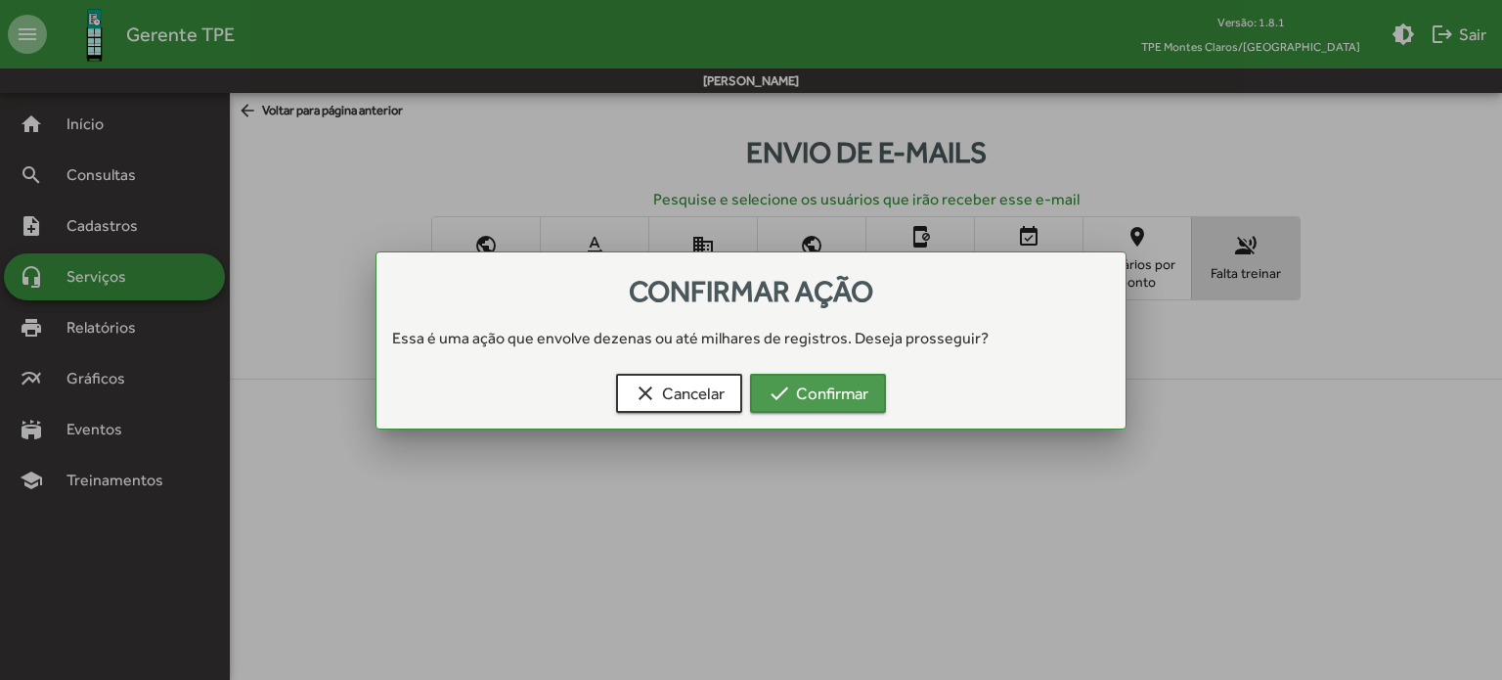
click at [797, 397] on span "check Confirmar" at bounding box center [818, 393] width 101 height 35
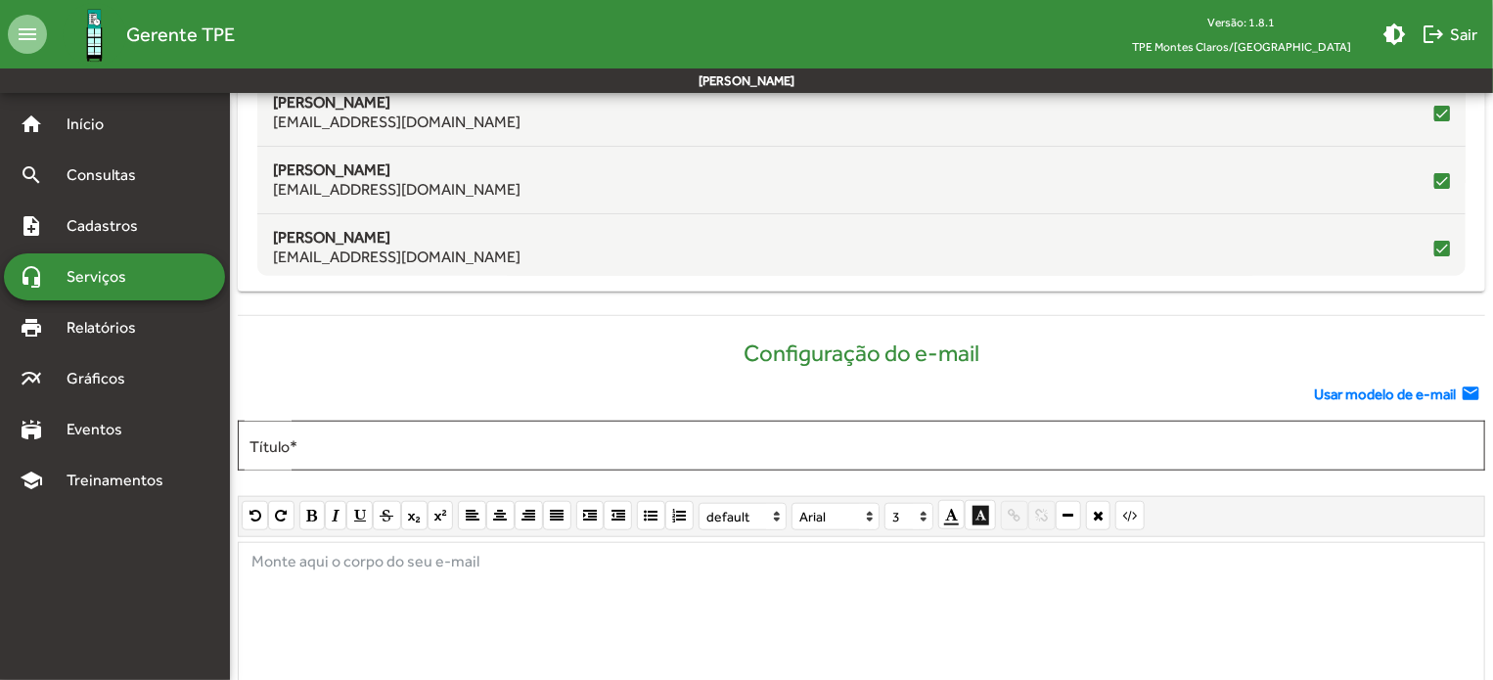
scroll to position [702, 0]
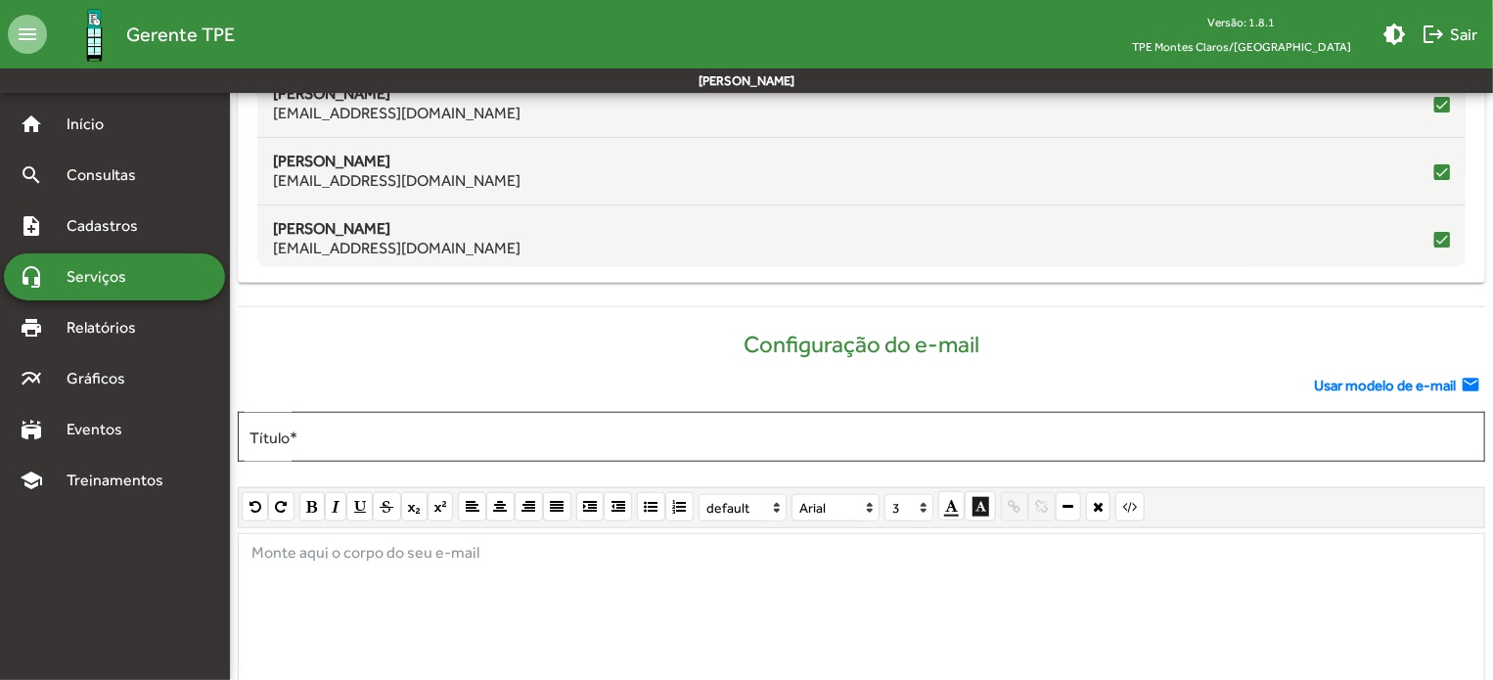
click at [1380, 382] on span "Usar modelo de e-mail" at bounding box center [1385, 386] width 142 height 22
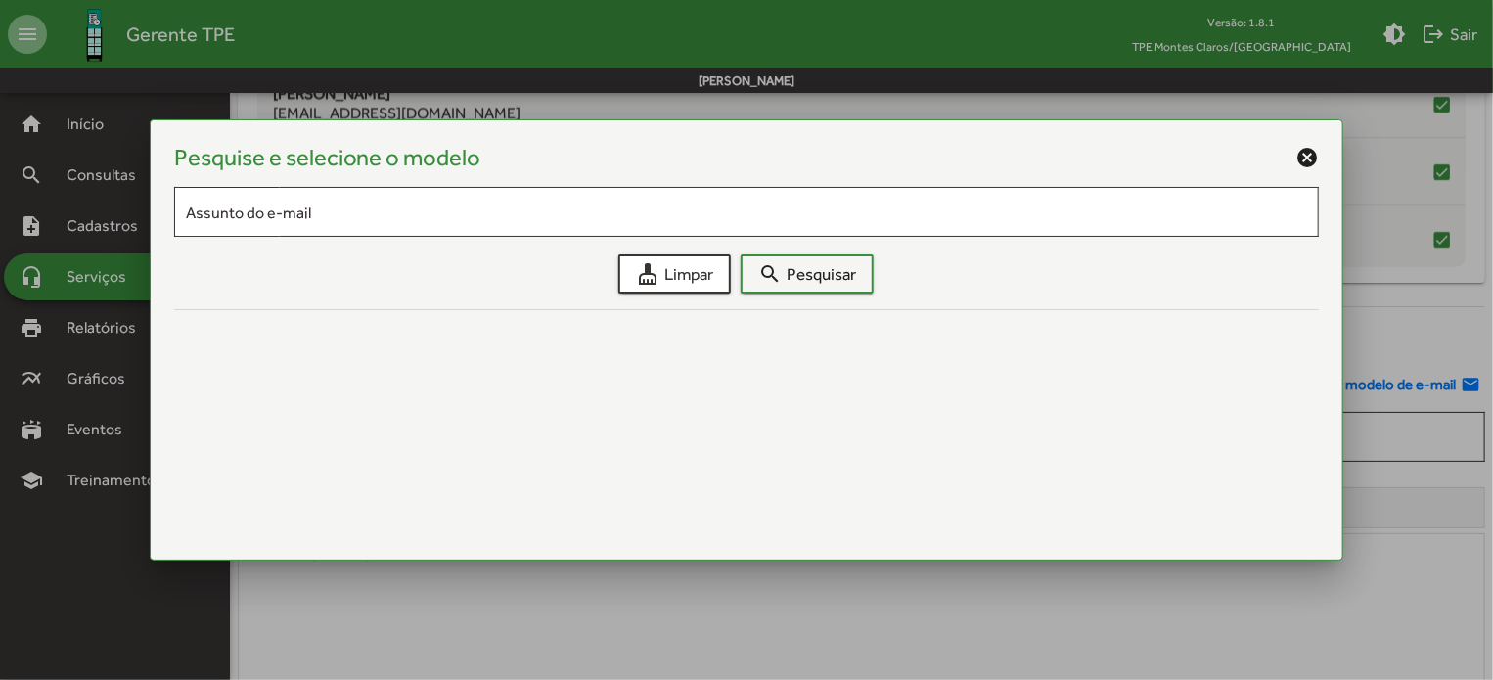
scroll to position [0, 0]
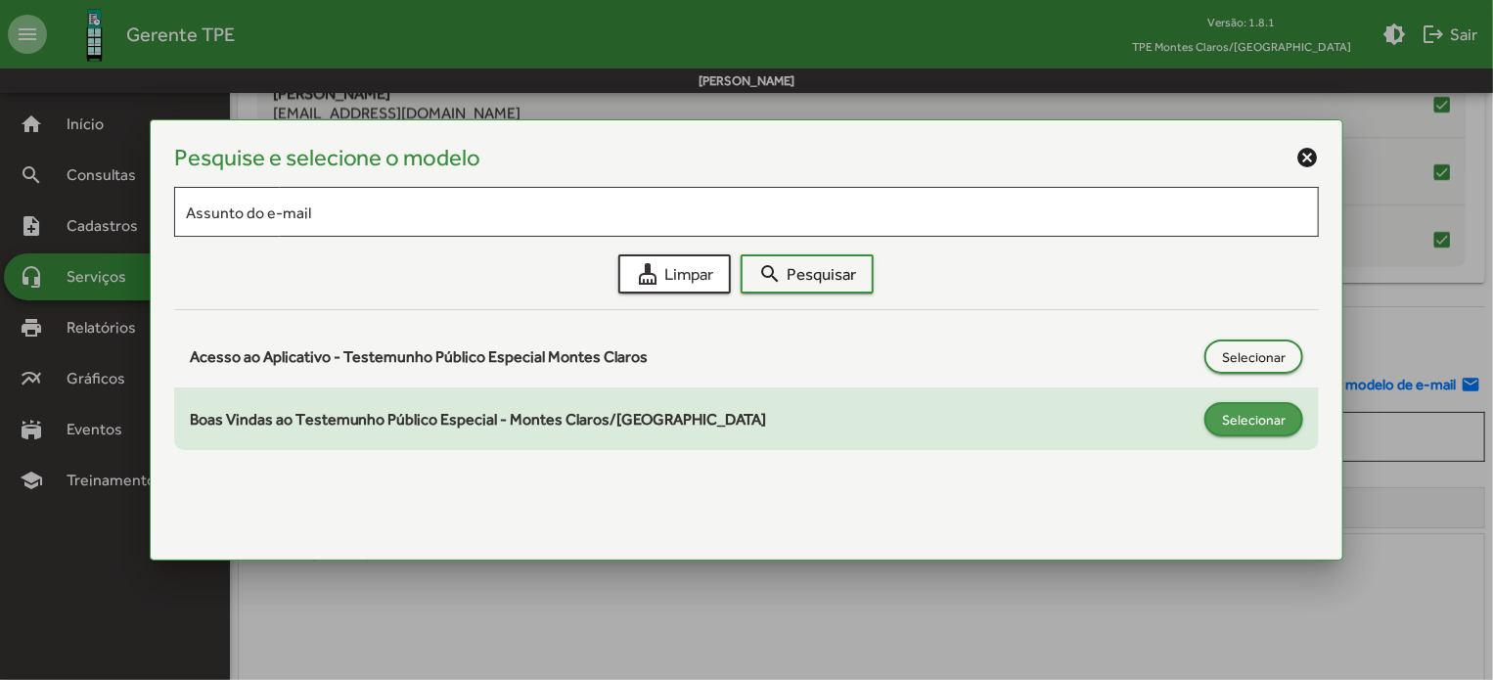
click at [1257, 420] on span "Selecionar" at bounding box center [1254, 419] width 64 height 35
type input "**********"
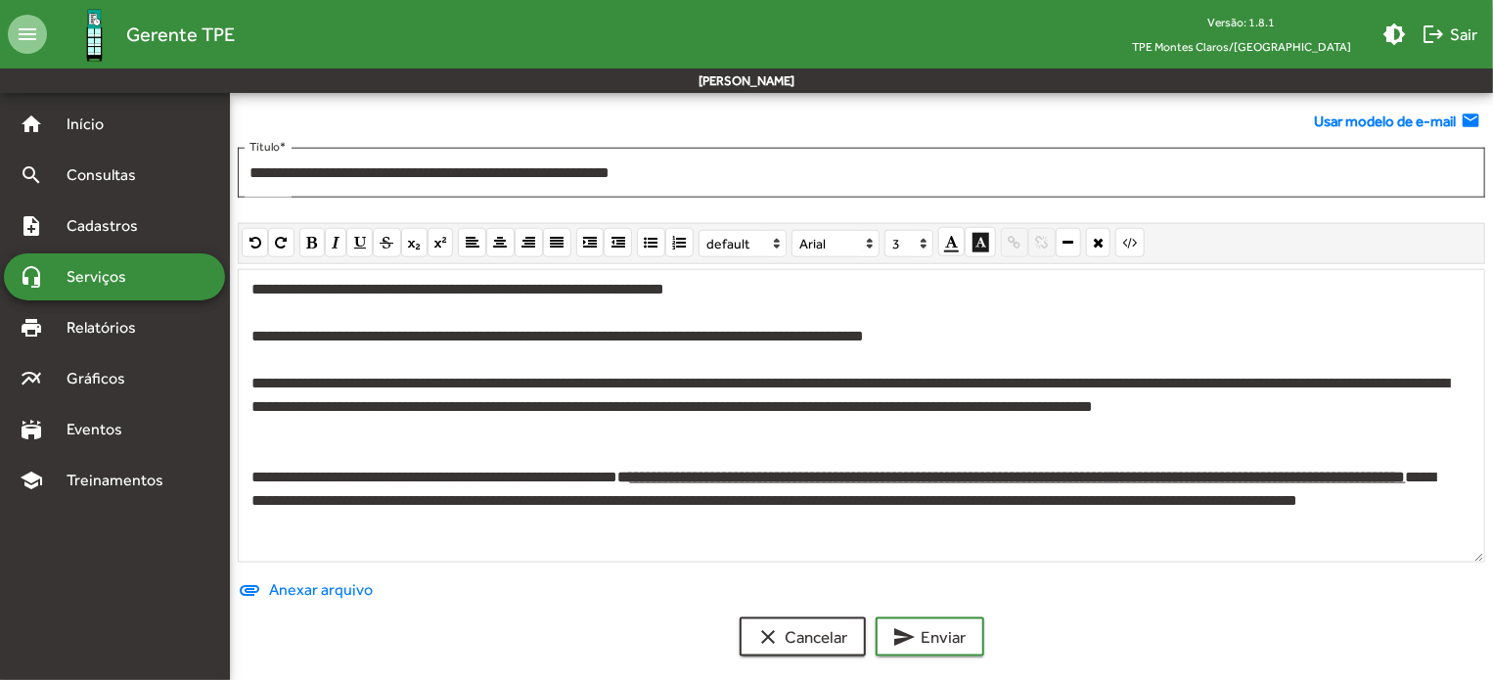
scroll to position [978, 0]
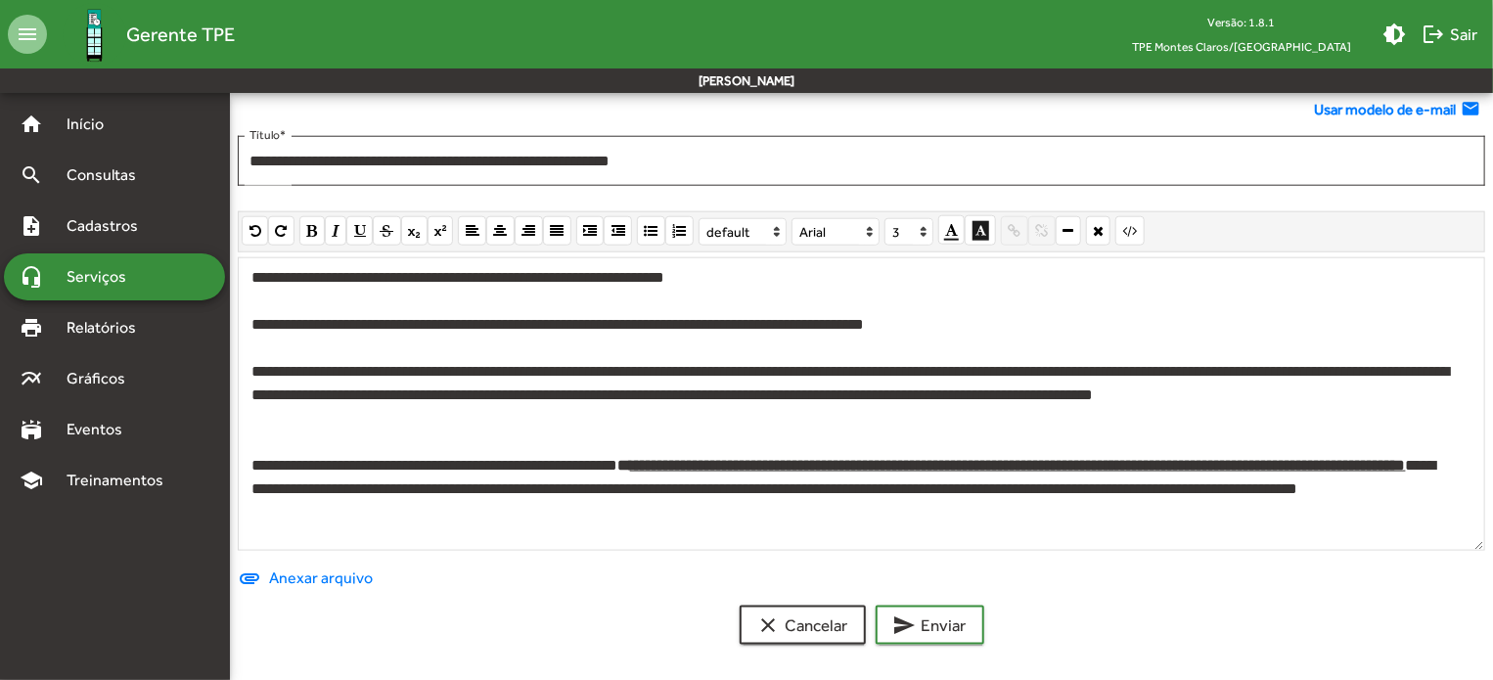
click at [497, 509] on div "**********" at bounding box center [857, 489] width 1212 height 70
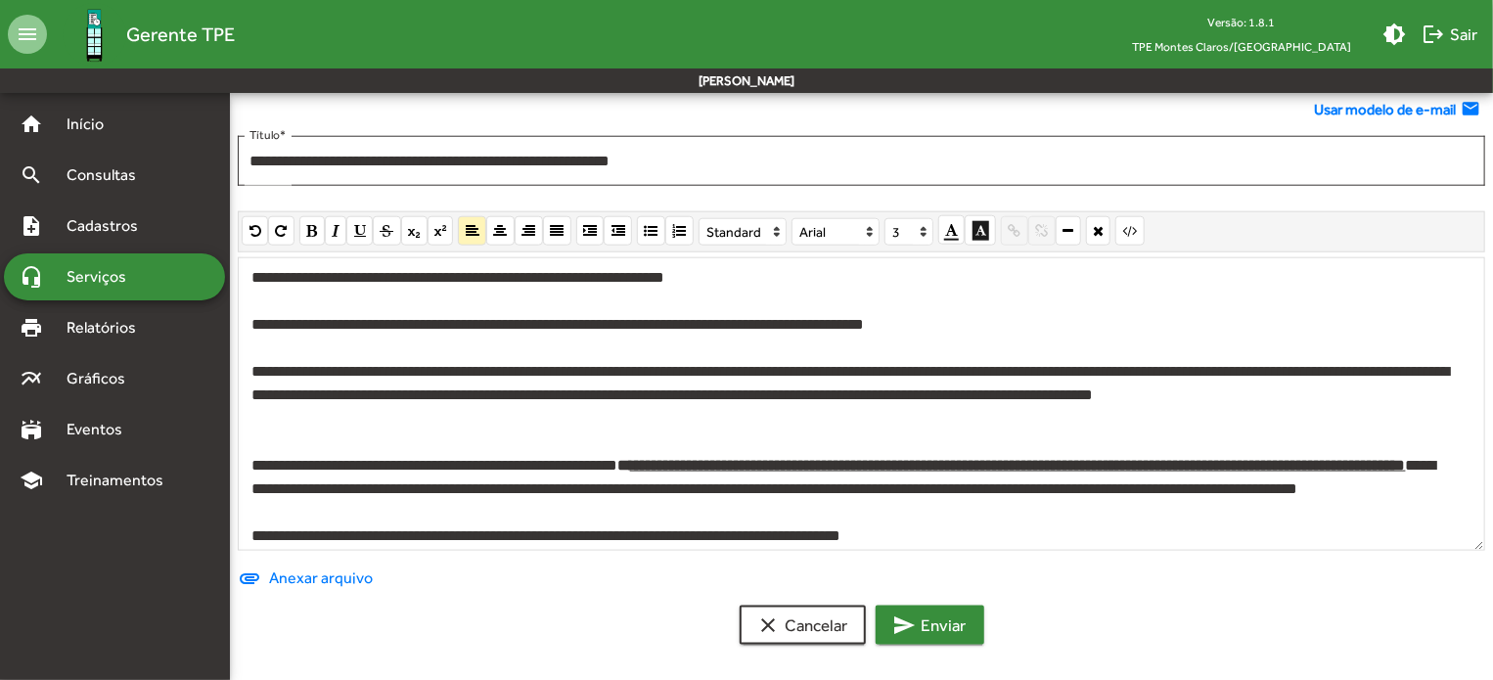
click at [935, 607] on span "send Enviar" at bounding box center [929, 624] width 73 height 35
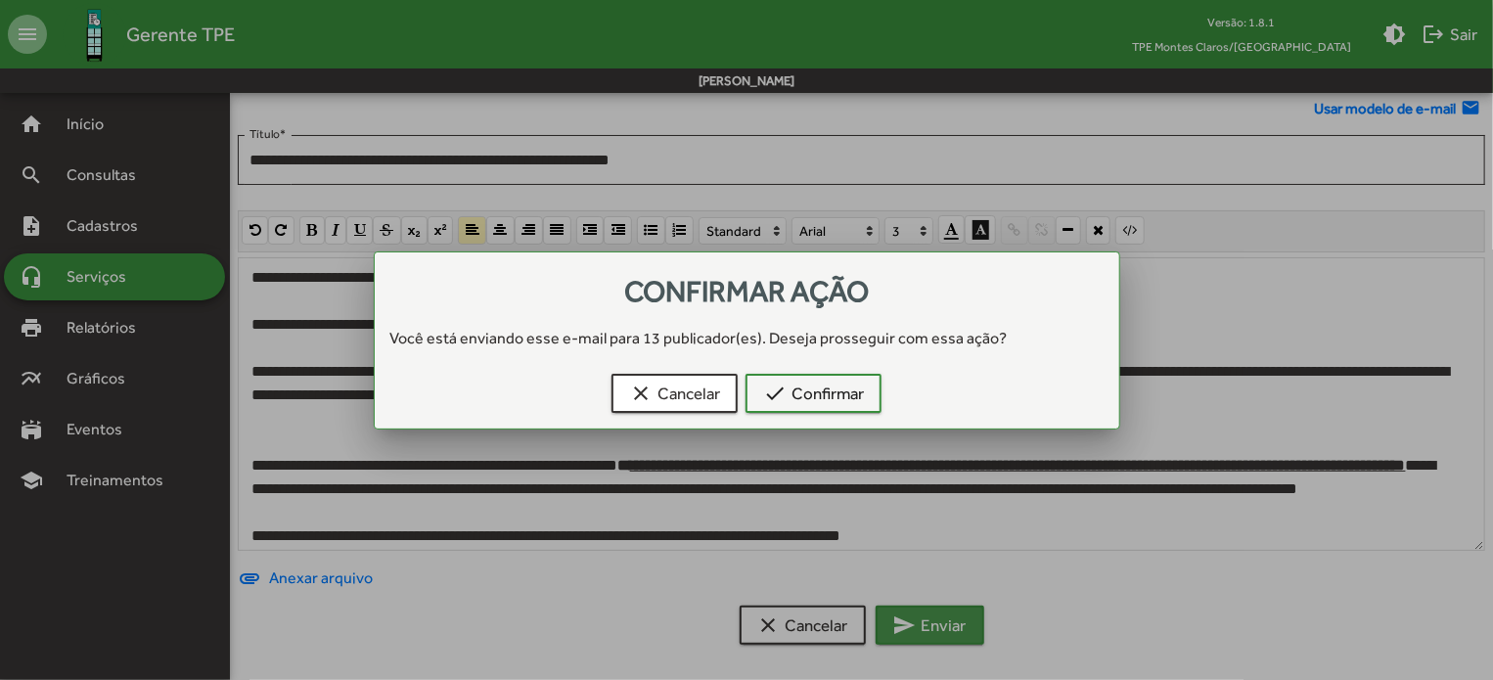
scroll to position [0, 0]
click at [812, 385] on span "check Confirmar" at bounding box center [813, 393] width 101 height 35
